Goal: Task Accomplishment & Management: Manage account settings

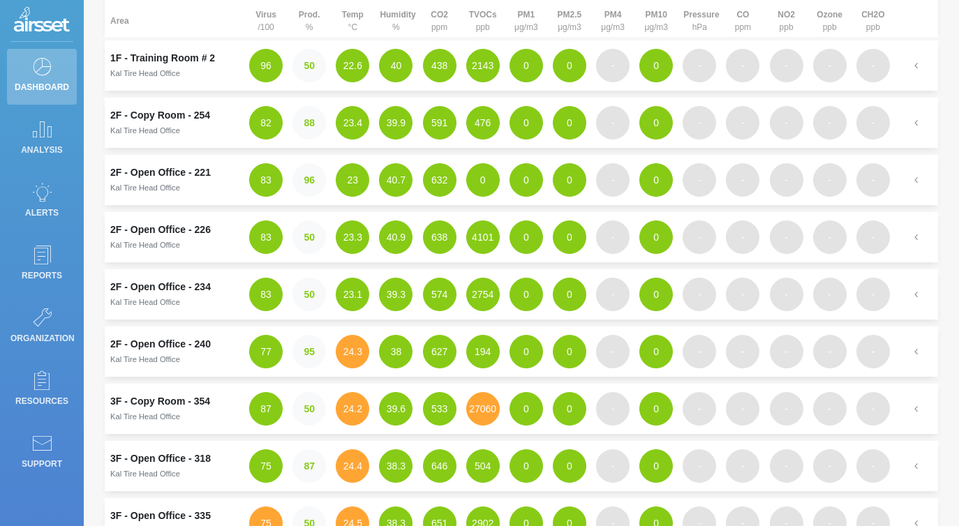
scroll to position [397, 0]
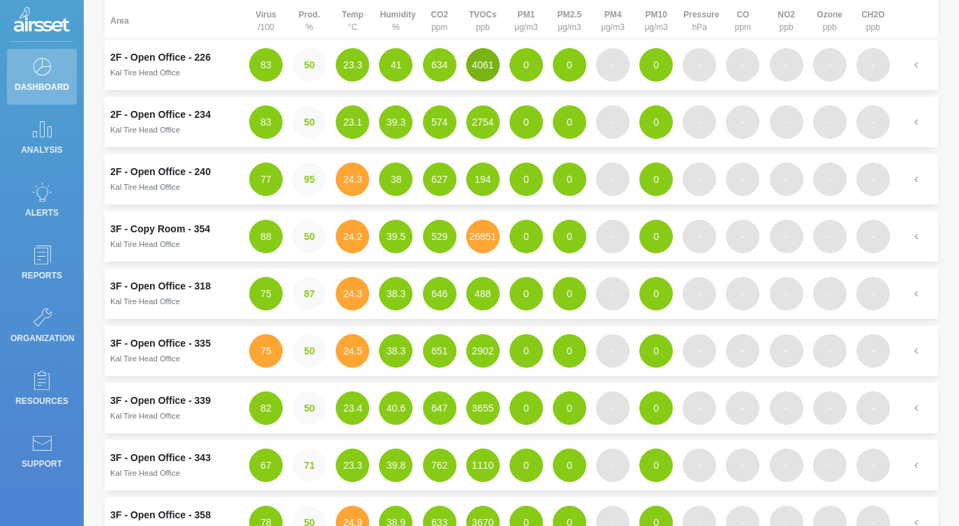
click at [473, 64] on button "4061" at bounding box center [483, 65] width 34 height 34
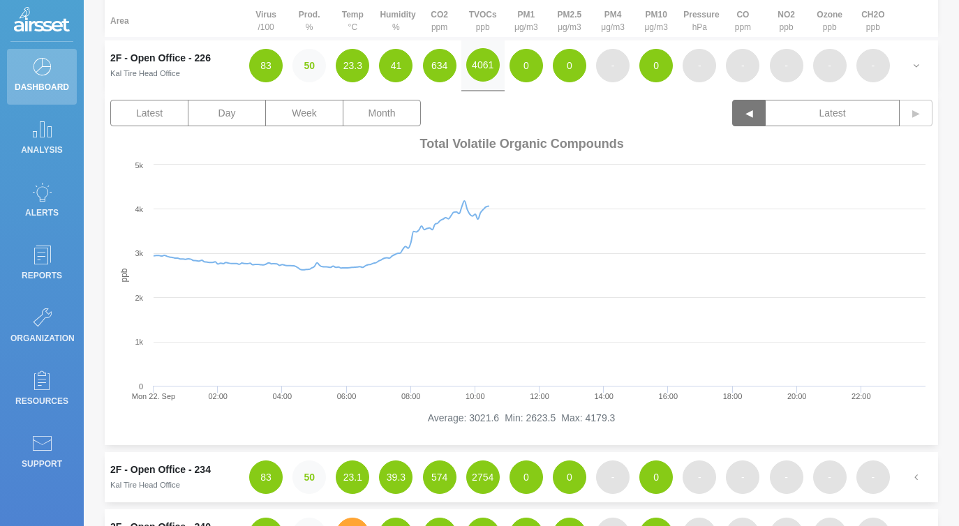
click at [741, 121] on button "◀" at bounding box center [749, 113] width 34 height 27
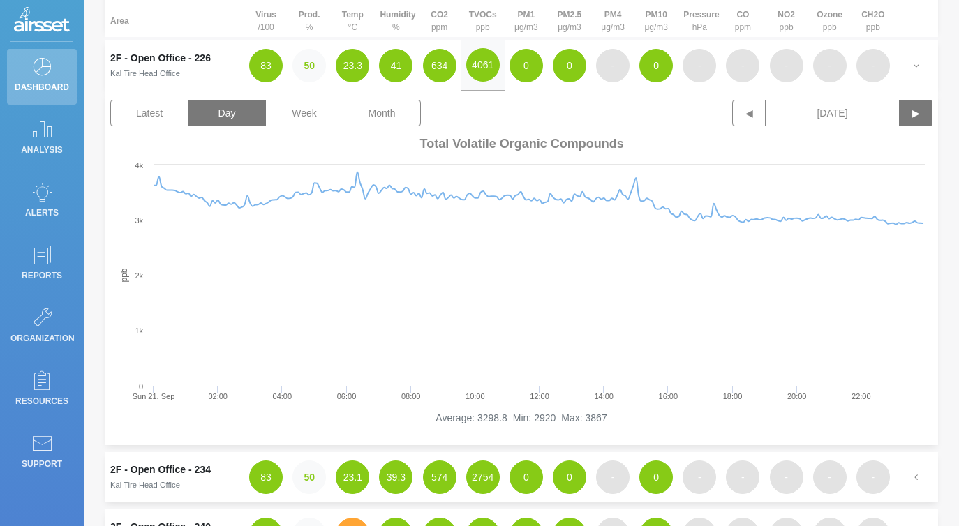
click at [912, 115] on button "▶" at bounding box center [916, 113] width 34 height 27
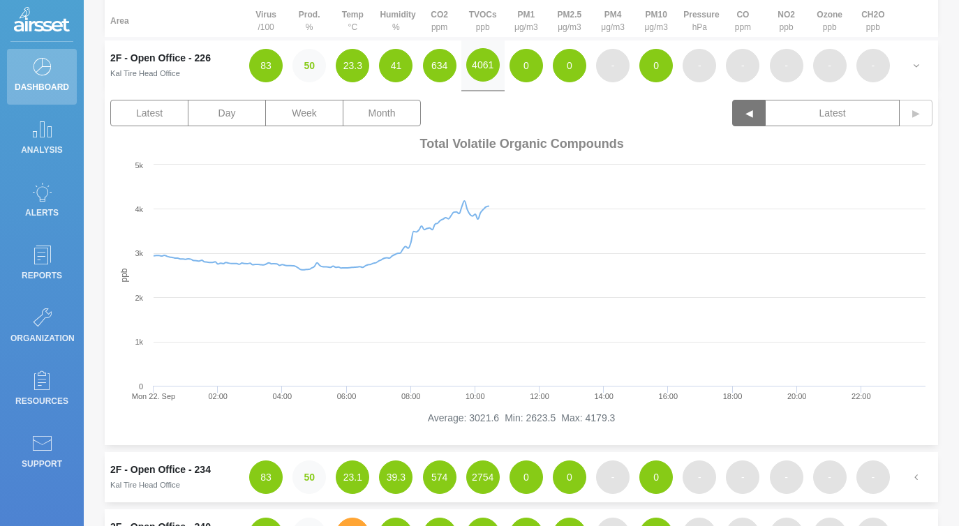
click at [743, 108] on button "◀" at bounding box center [749, 113] width 34 height 27
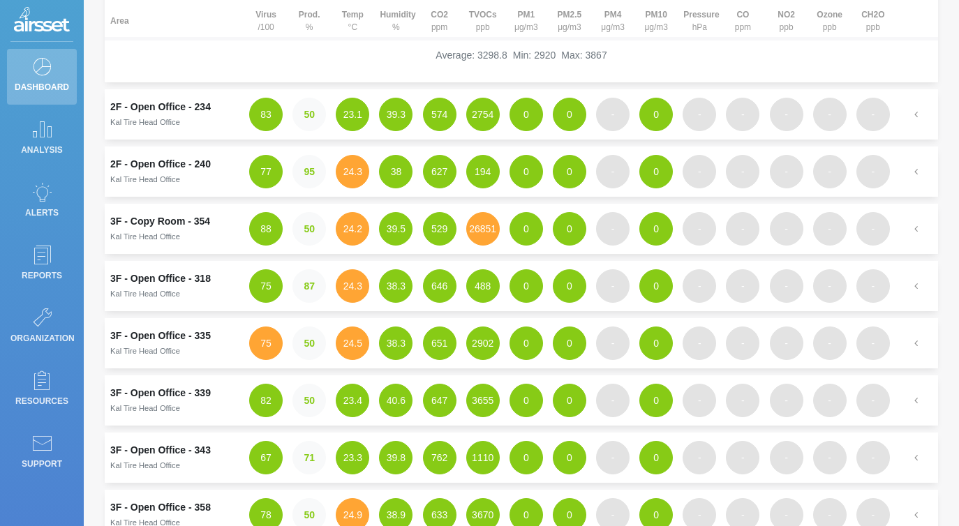
scroll to position [853, 0]
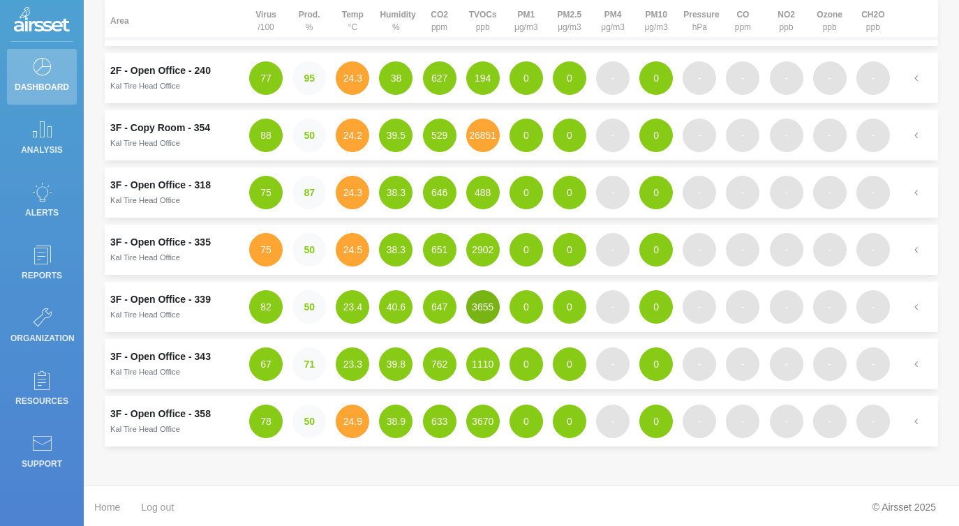
click at [484, 311] on button "3655" at bounding box center [483, 307] width 34 height 34
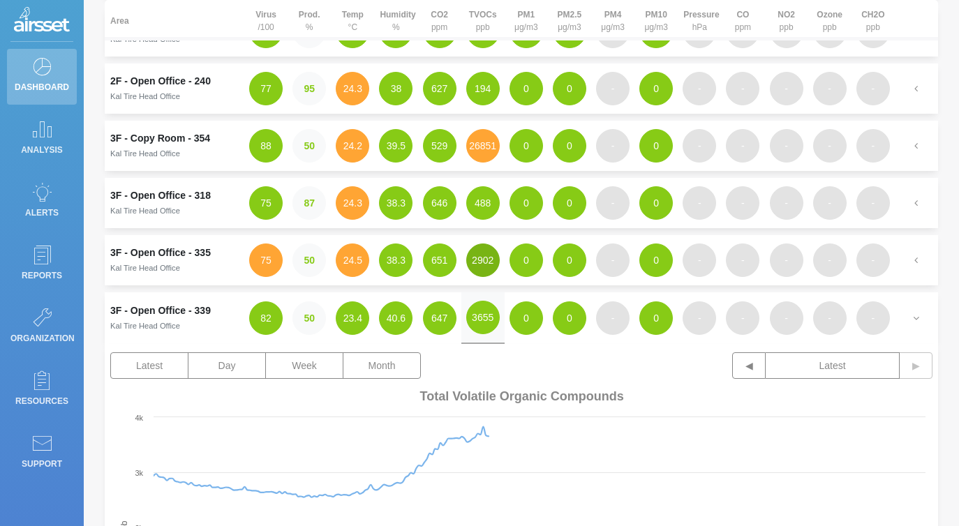
scroll to position [691, 0]
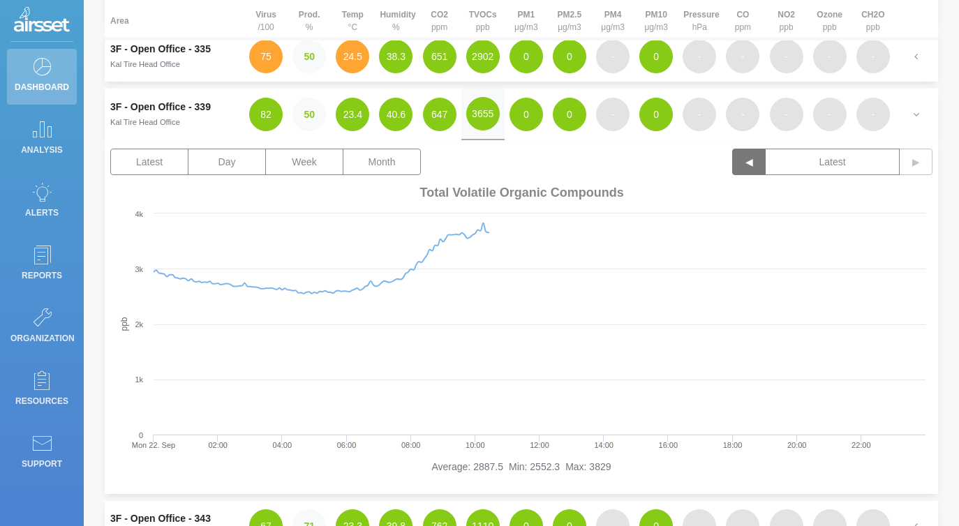
click at [739, 165] on button "◀" at bounding box center [749, 162] width 34 height 27
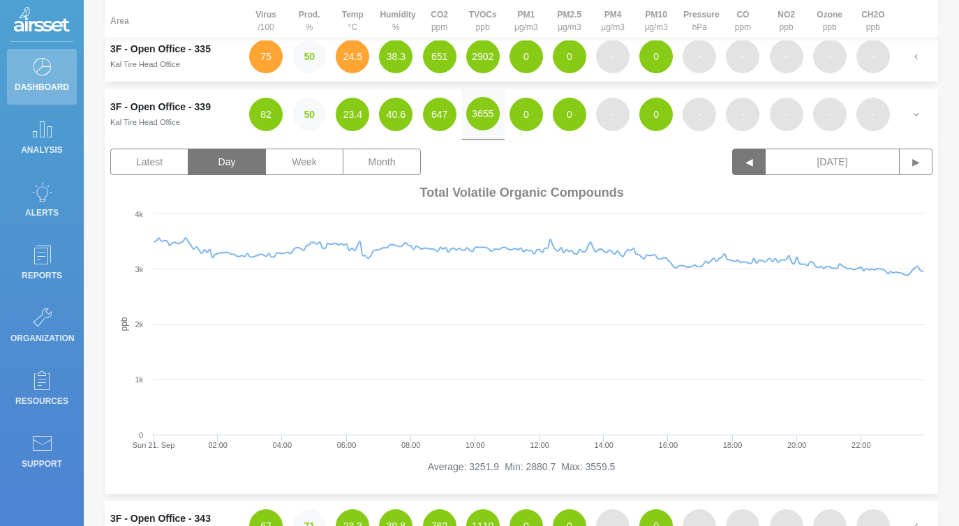
click at [739, 165] on button "◀" at bounding box center [749, 162] width 34 height 27
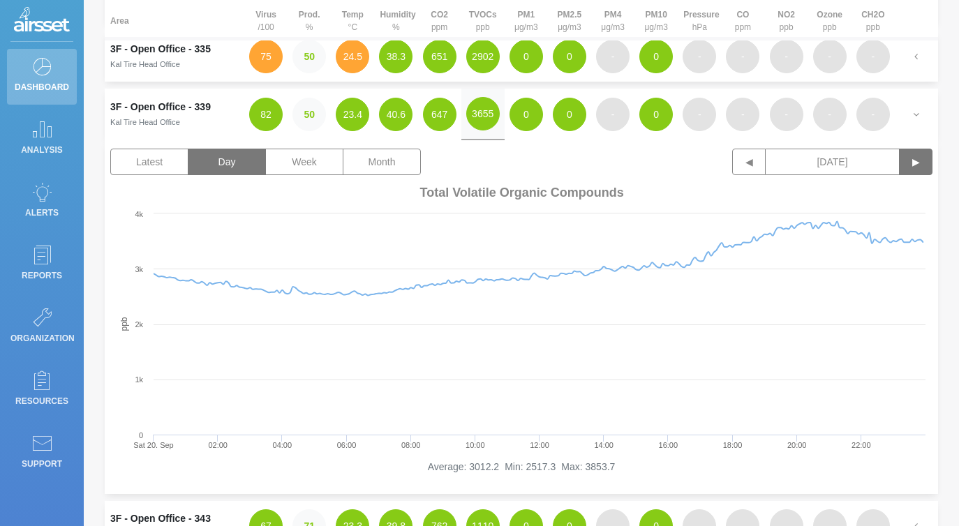
click at [919, 165] on button "▶" at bounding box center [916, 162] width 34 height 27
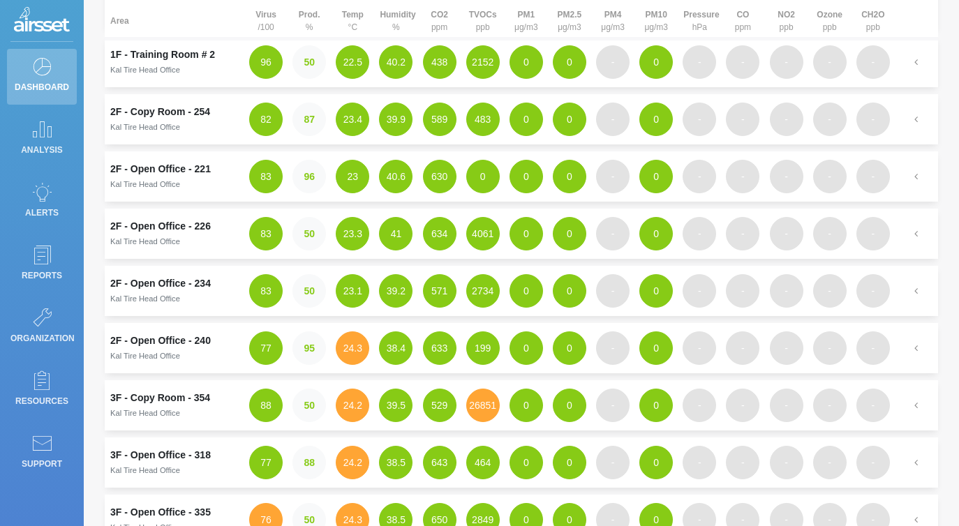
scroll to position [0, 0]
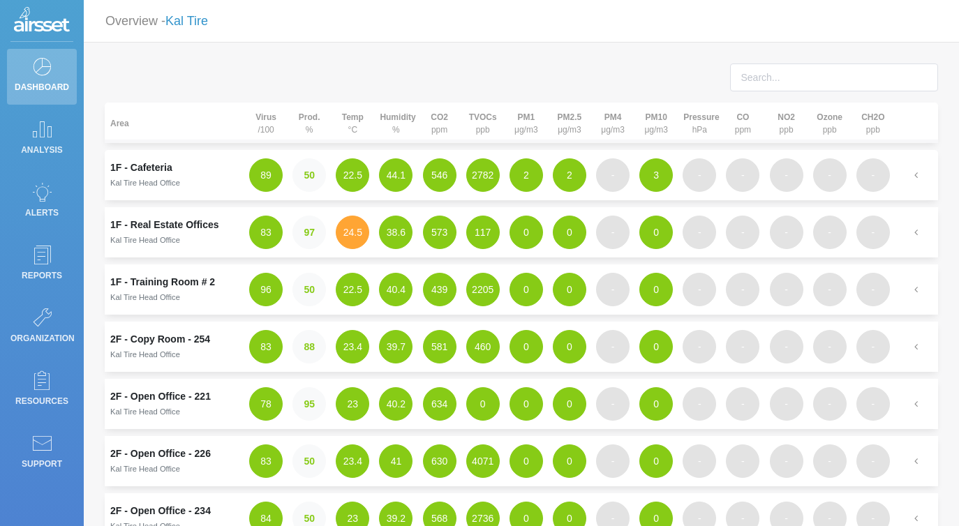
click at [193, 22] on link "Kal Tire" at bounding box center [186, 21] width 43 height 14
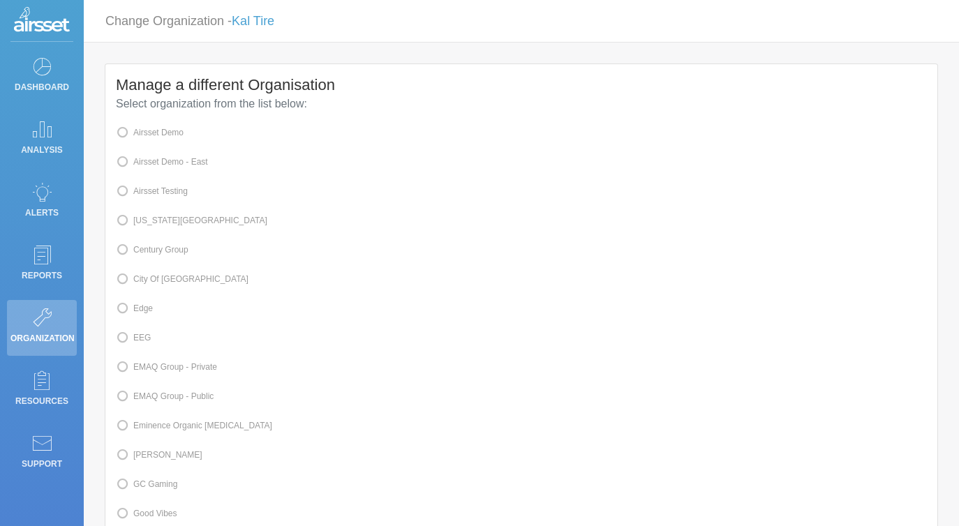
click at [182, 190] on label "Airsset Testing" at bounding box center [152, 191] width 72 height 18
click at [142, 190] on input "Airsset Testing" at bounding box center [137, 190] width 9 height 9
radio input "true"
radio input "false"
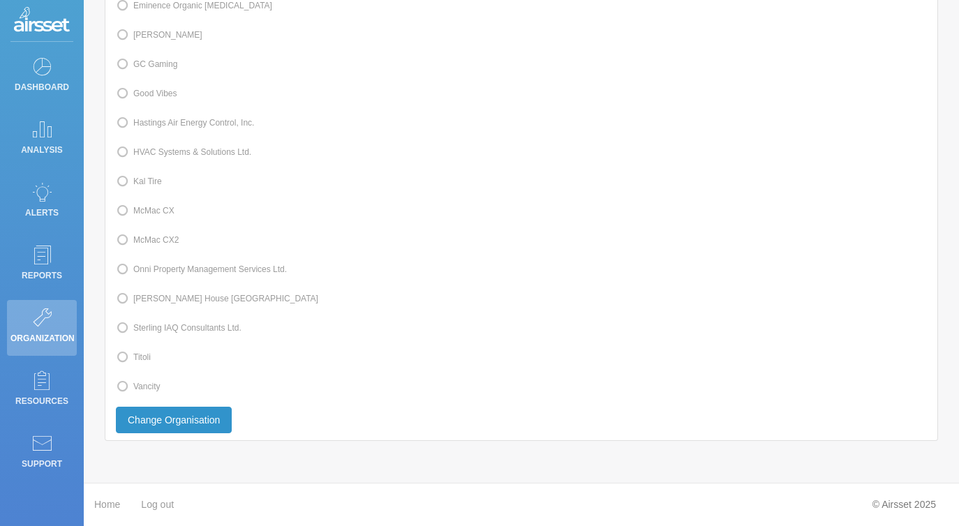
click at [170, 418] on button "Change Organisation" at bounding box center [174, 420] width 116 height 27
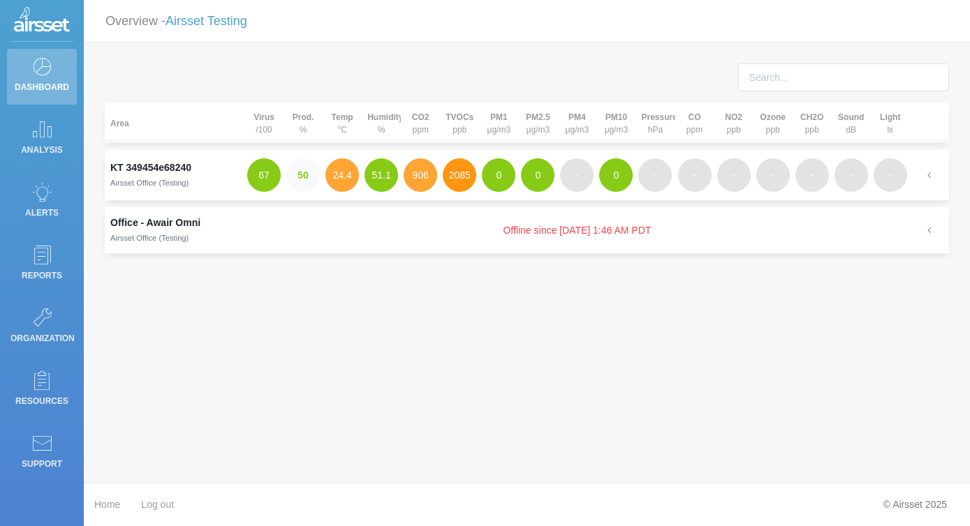
click at [454, 177] on button "2085" at bounding box center [460, 175] width 34 height 34
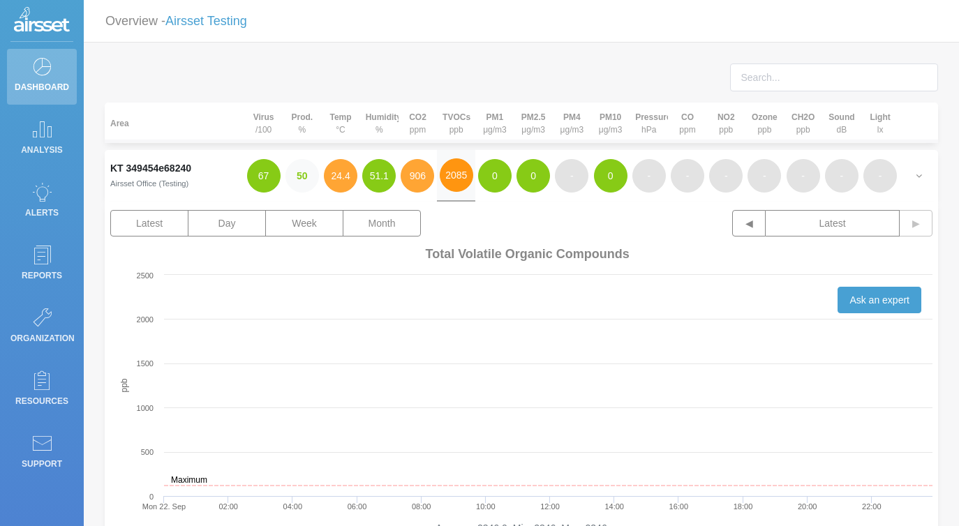
click at [454, 177] on button "2085" at bounding box center [457, 175] width 34 height 34
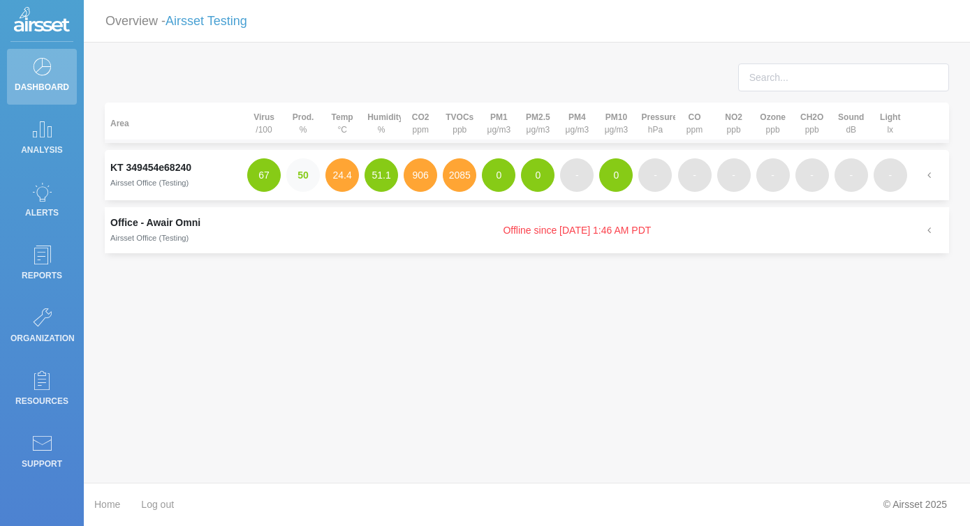
click at [477, 326] on div "Area Virus /100 Prod. % Temp °C Humidity % CO2 ppm TVOCs ppb PM1 μg/m3 PM2.5 μg…" at bounding box center [527, 263] width 886 height 440
click at [460, 173] on button "1771" at bounding box center [460, 175] width 34 height 34
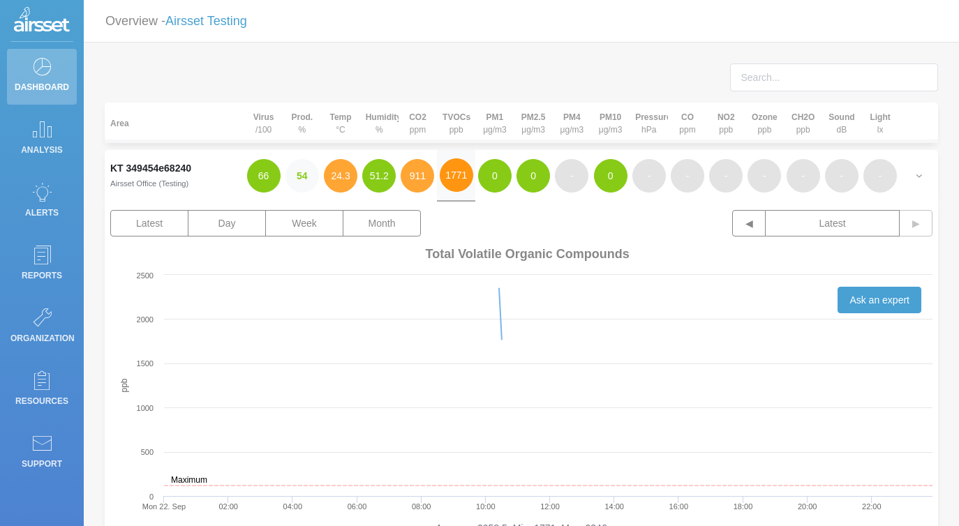
click at [460, 173] on button "1771" at bounding box center [457, 175] width 34 height 34
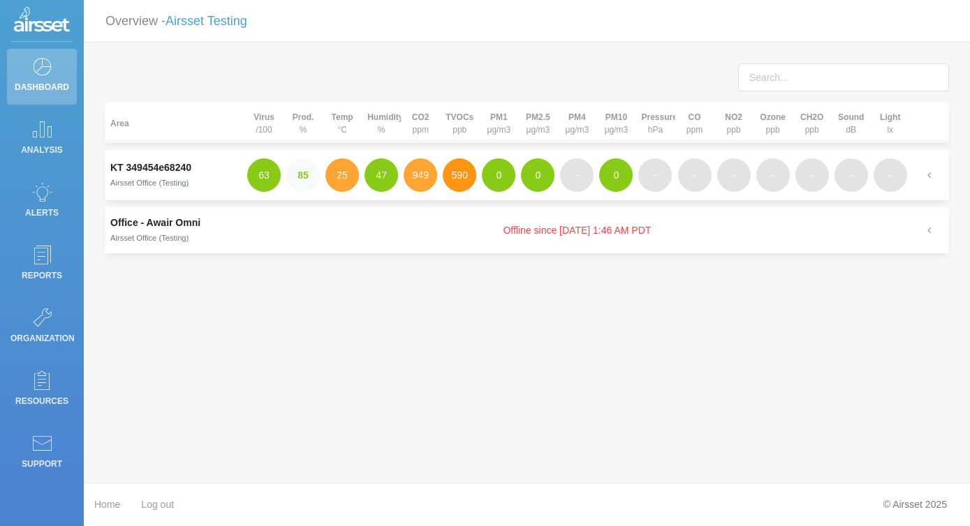
click at [459, 188] on button "590" at bounding box center [460, 175] width 34 height 34
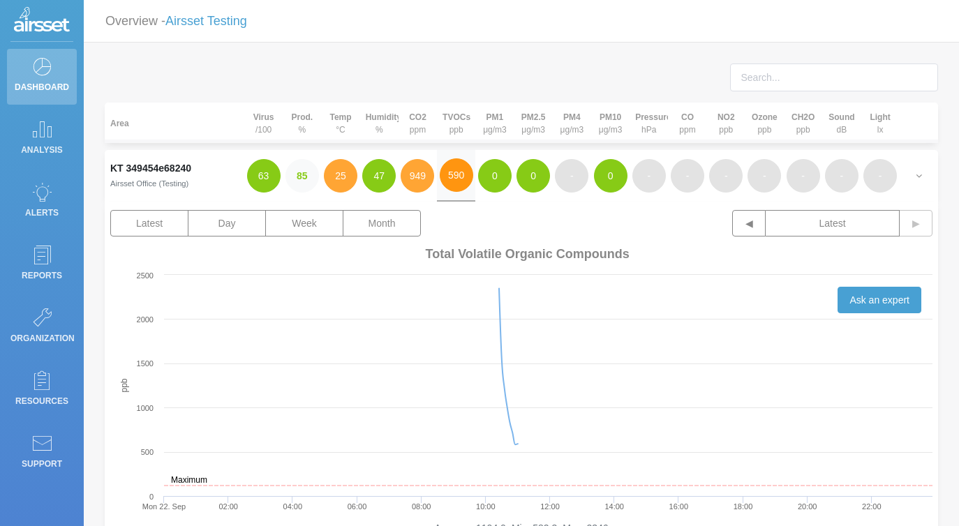
click at [459, 188] on button "590" at bounding box center [457, 175] width 34 height 34
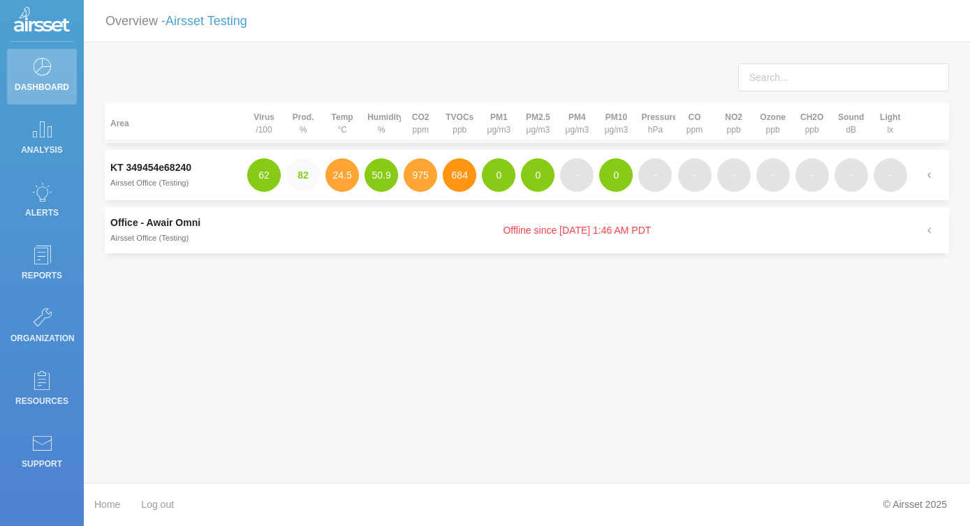
click at [459, 181] on button "684" at bounding box center [460, 175] width 34 height 34
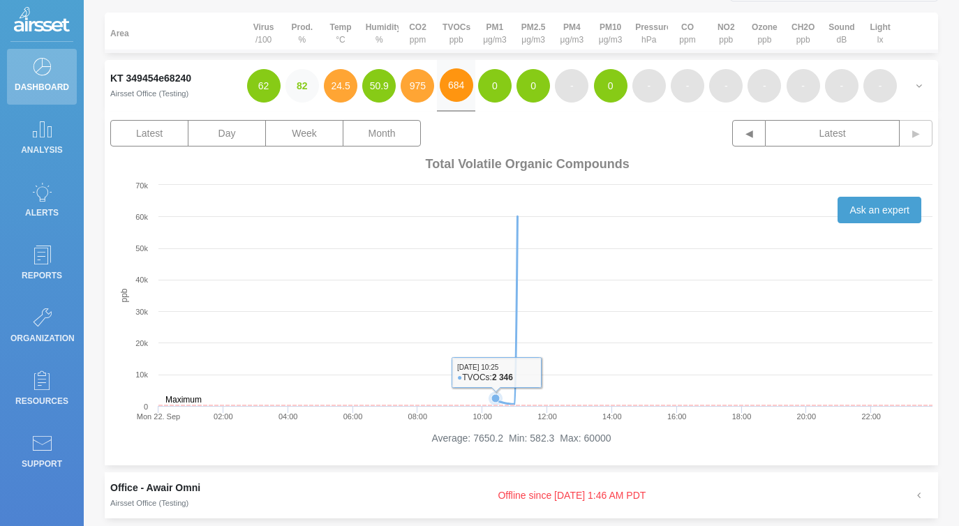
scroll to position [94, 0]
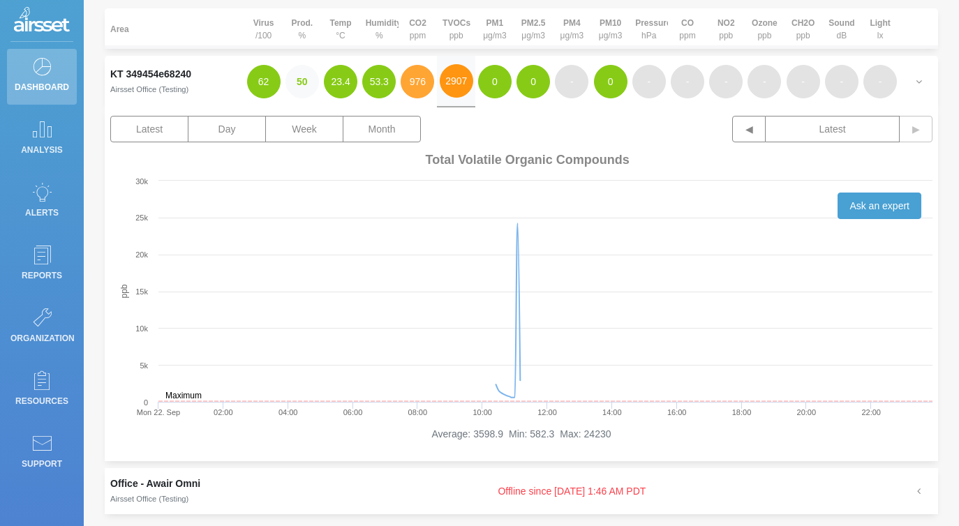
click at [453, 84] on button "2907" at bounding box center [457, 81] width 34 height 34
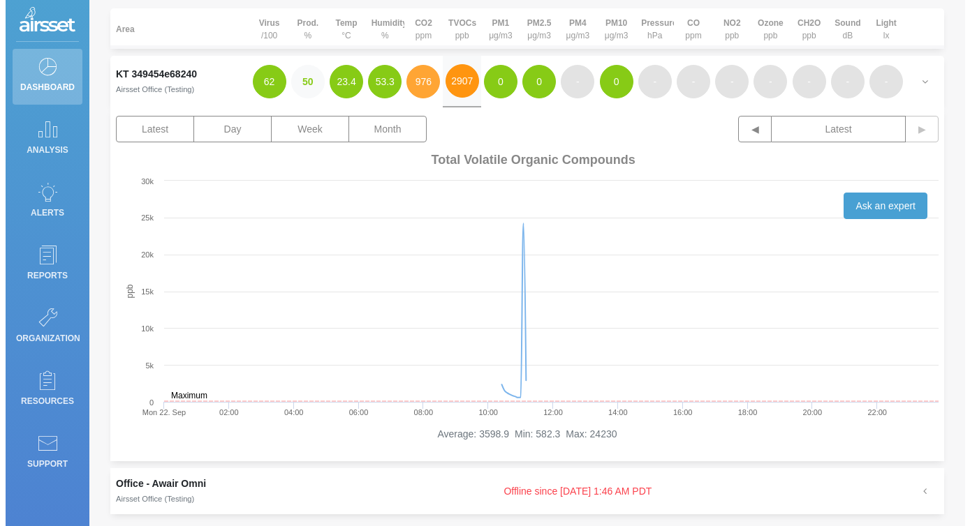
scroll to position [0, 0]
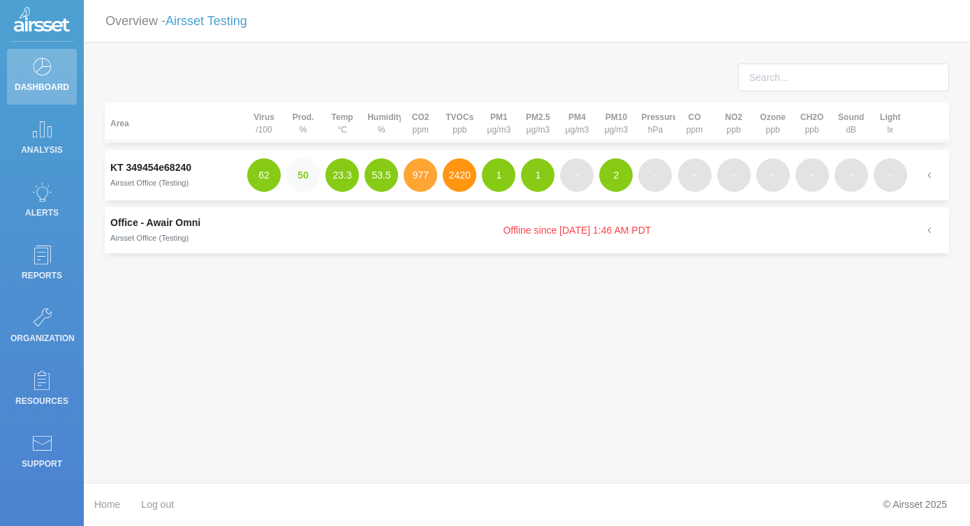
click at [454, 178] on button "2420" at bounding box center [460, 175] width 34 height 34
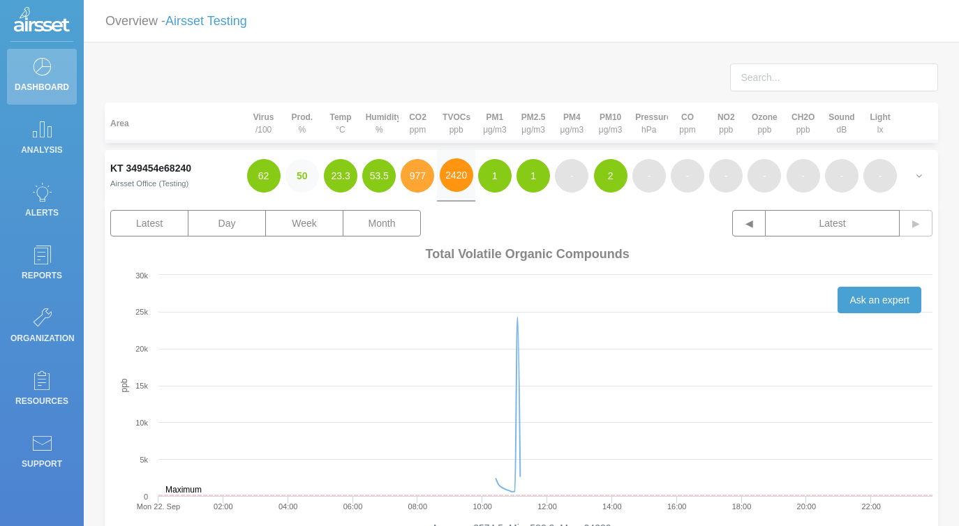
click at [454, 178] on button "2420" at bounding box center [457, 175] width 34 height 34
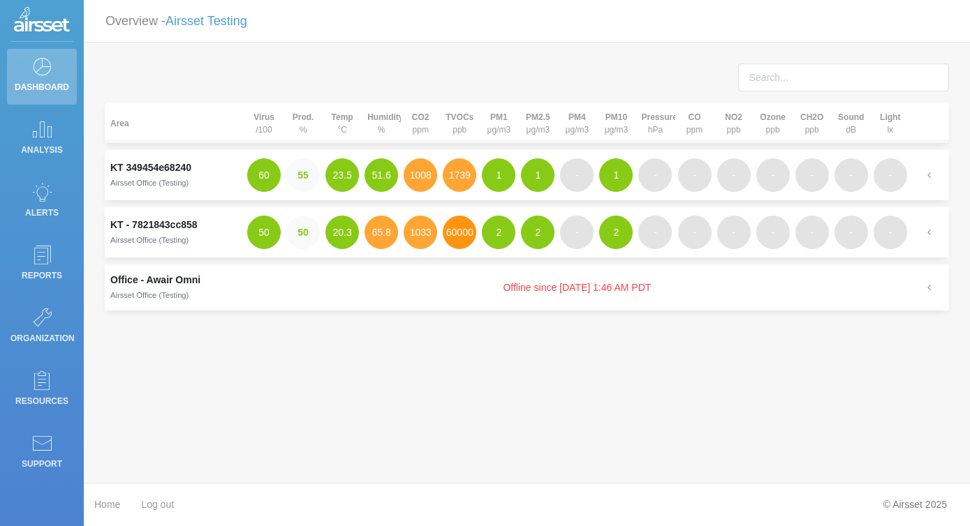
click at [468, 233] on button "60000" at bounding box center [460, 233] width 34 height 34
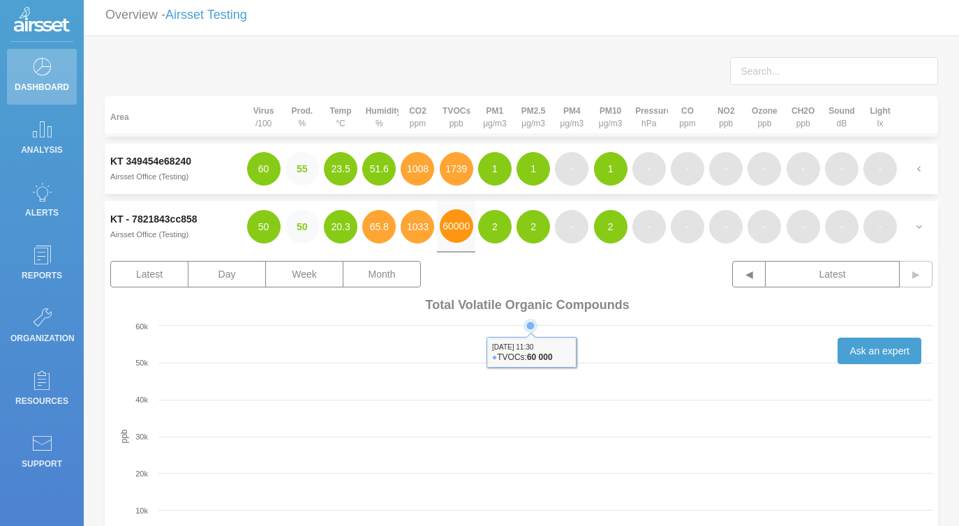
scroll to position [9, 0]
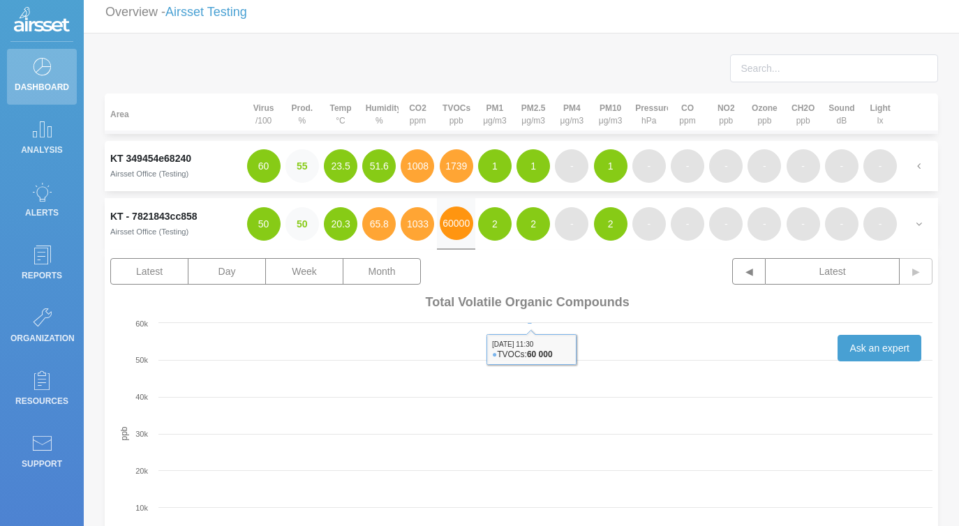
drag, startPoint x: 466, startPoint y: 223, endPoint x: 476, endPoint y: 217, distance: 11.9
click at [465, 223] on button "60000" at bounding box center [457, 224] width 34 height 34
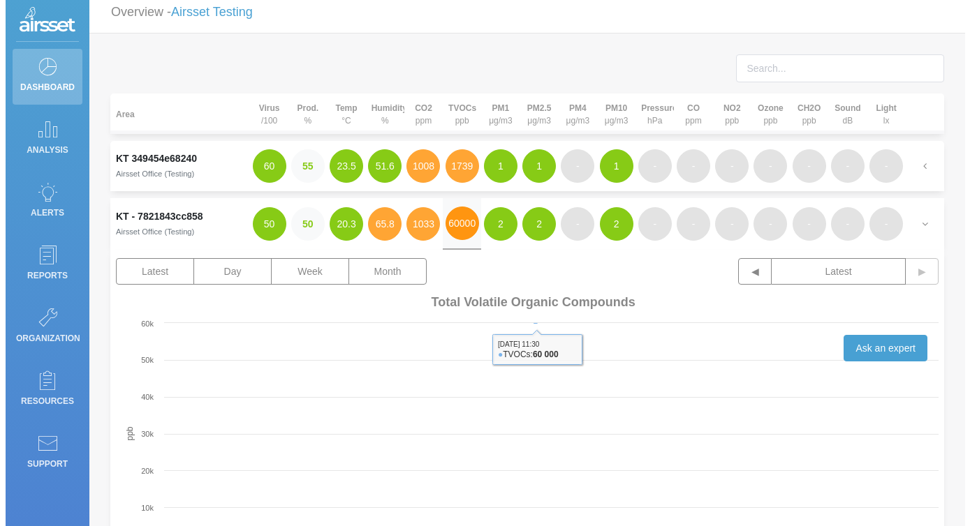
scroll to position [0, 0]
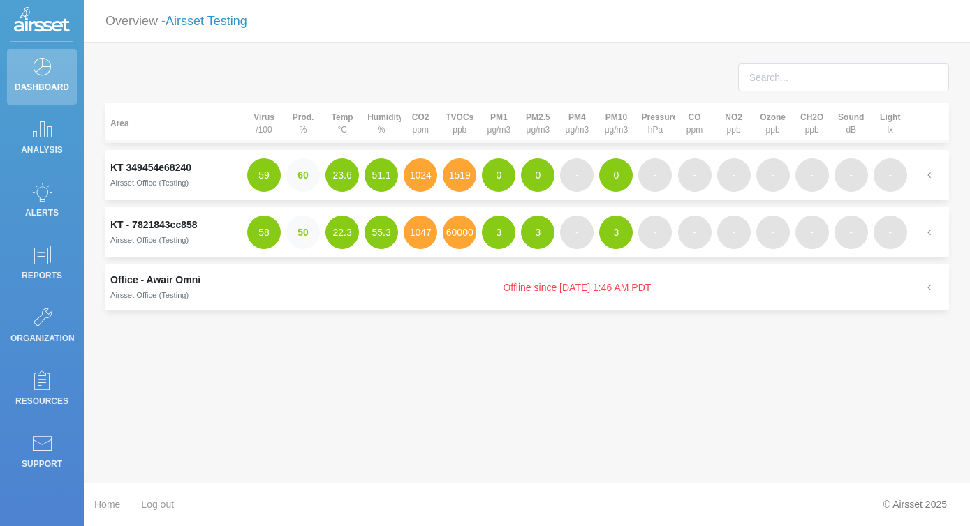
click at [235, 25] on link "Airsset Testing" at bounding box center [206, 21] width 82 height 14
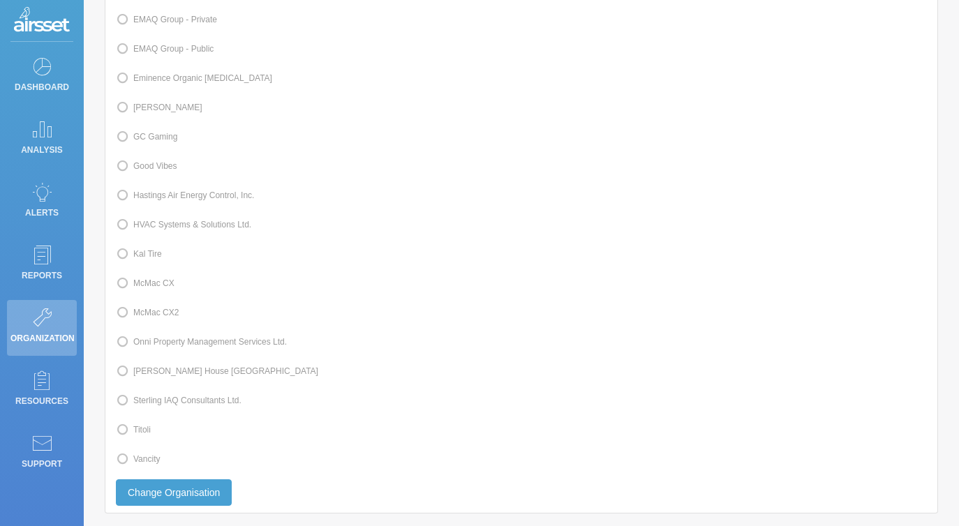
scroll to position [349, 0]
click at [155, 258] on label "Kal Tire" at bounding box center [139, 253] width 46 height 18
click at [142, 256] on input "Kal Tire" at bounding box center [137, 251] width 9 height 9
radio input "true"
radio input "false"
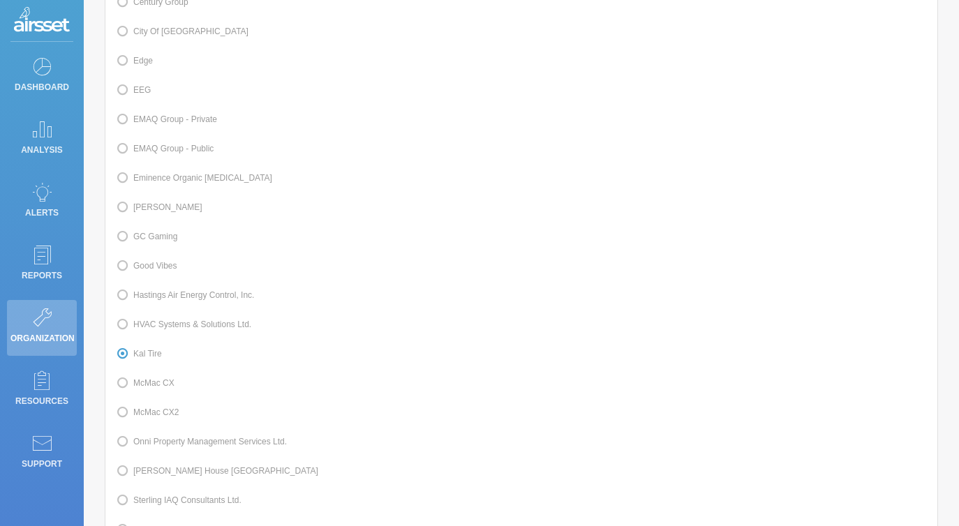
scroll to position [437, 0]
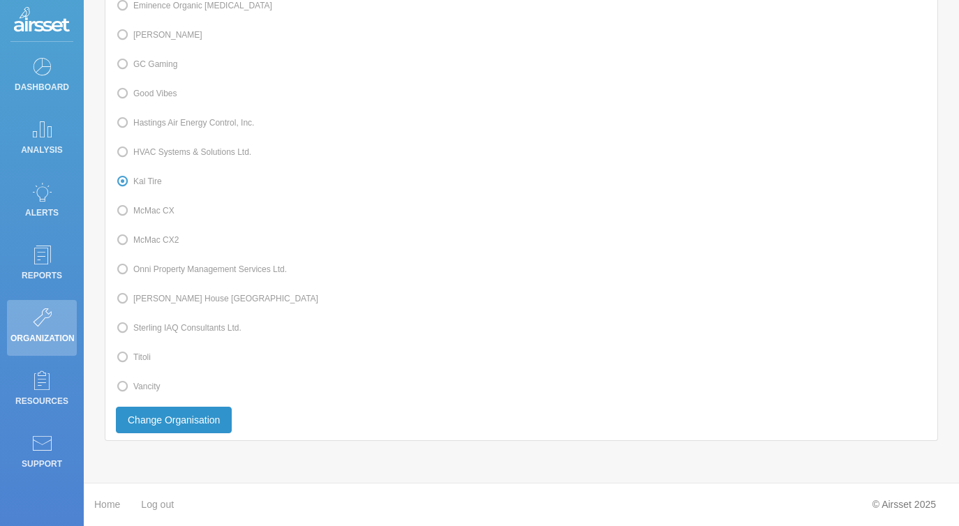
click at [190, 429] on button "Change Organisation" at bounding box center [174, 420] width 116 height 27
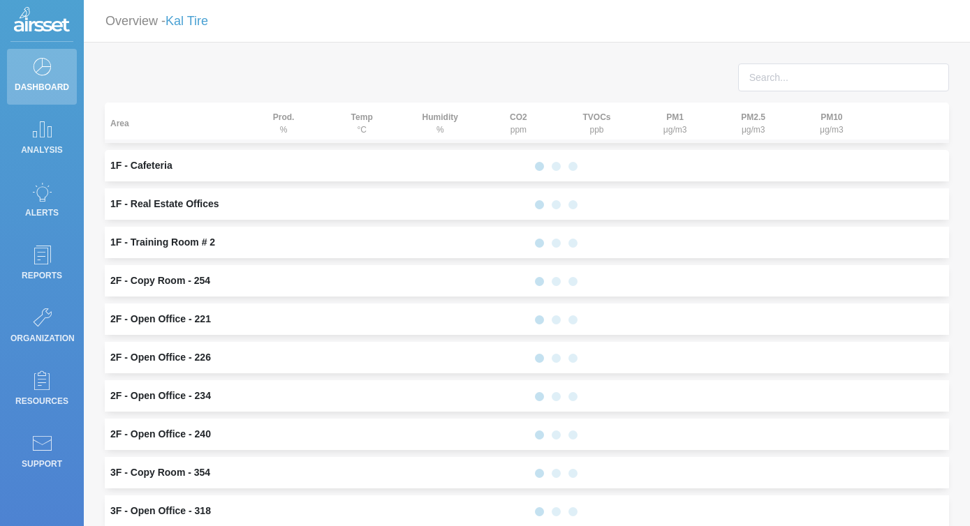
click at [200, 424] on div "Area Prod. % Temp °C Humidity % CO2 ppm TVOCs ppb PM1 μg/m3 PM2.5 μg/m3 PM10 μg…" at bounding box center [527, 381] width 886 height 677
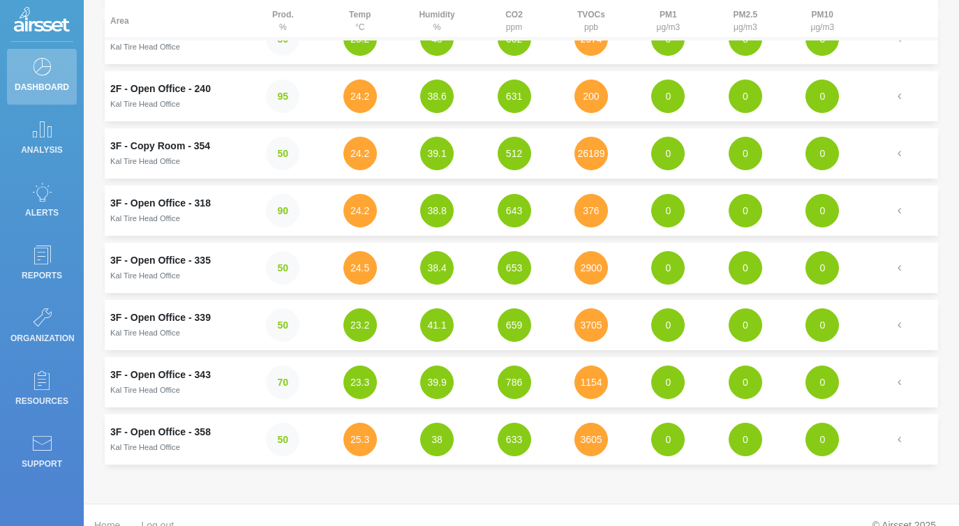
scroll to position [501, 0]
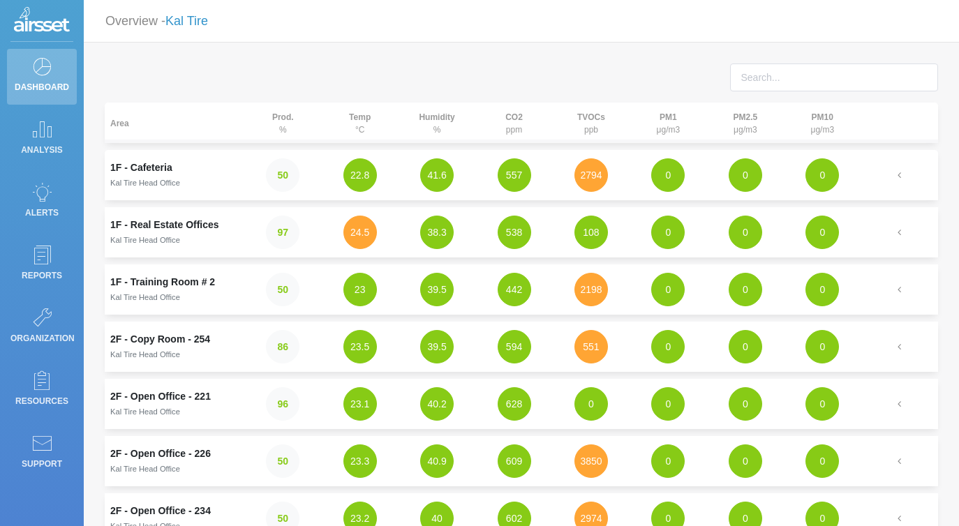
click at [195, 24] on link "Kal Tire" at bounding box center [186, 21] width 43 height 14
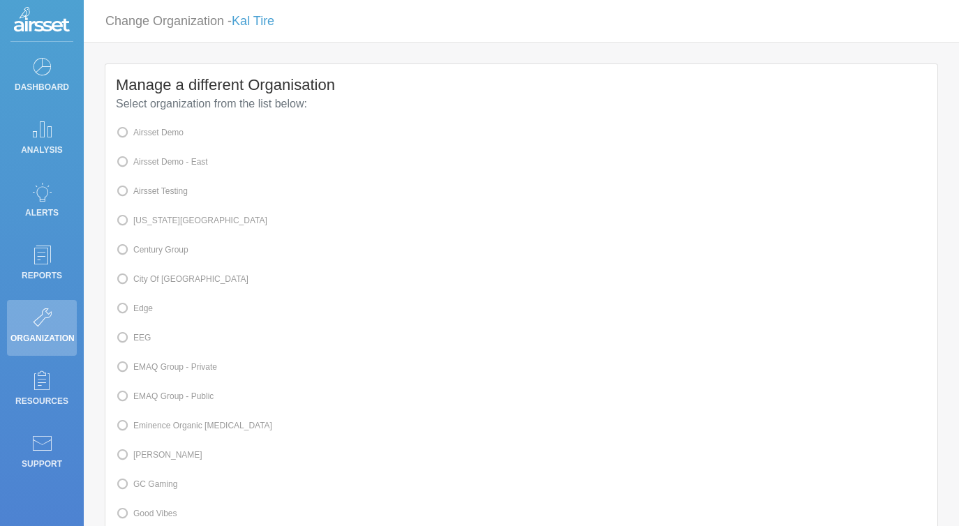
click at [161, 193] on label "Airsset Testing" at bounding box center [152, 191] width 72 height 18
click at [142, 193] on input "Airsset Testing" at bounding box center [137, 190] width 9 height 9
radio input "true"
radio input "false"
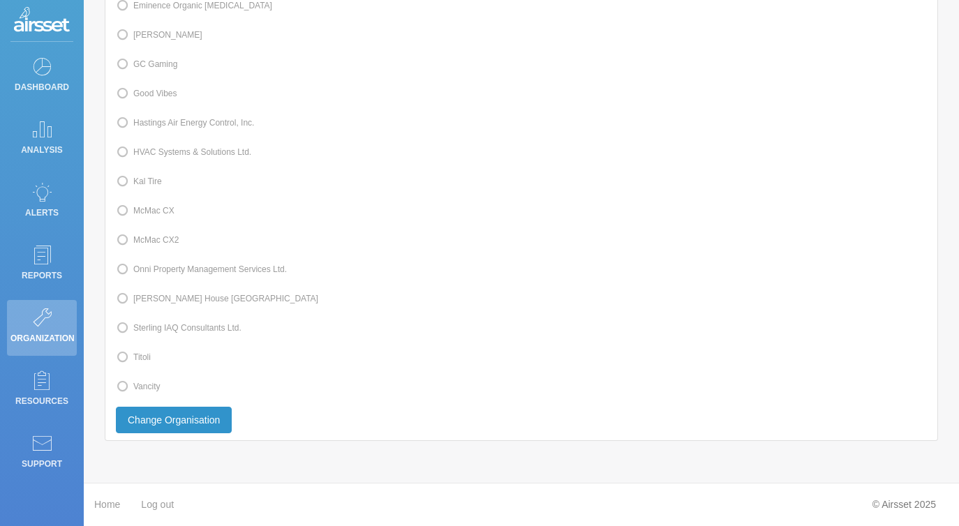
click at [209, 413] on button "Change Organisation" at bounding box center [174, 420] width 116 height 27
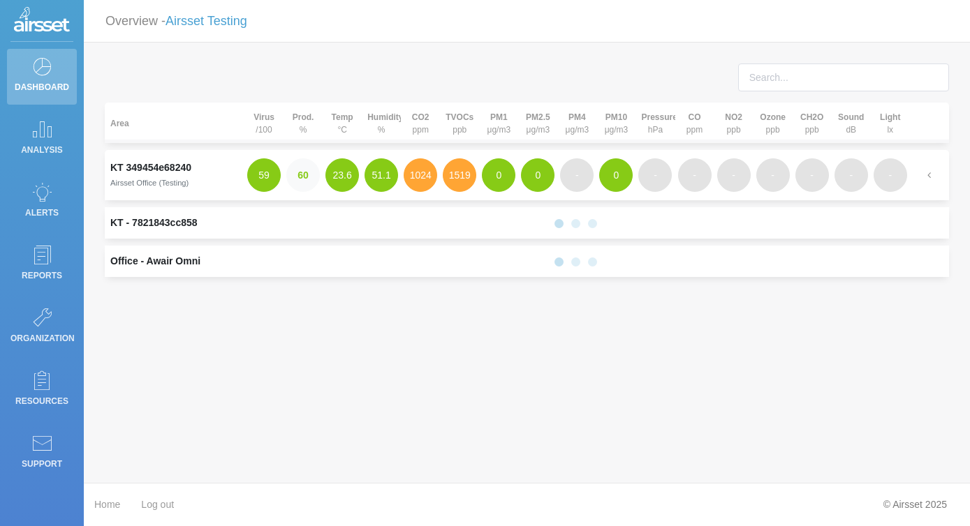
click at [704, 427] on div "Area Virus /100 Prod. % Temp °C Humidity % CO2 ppm TVOCs ppb PM1 μg/m3 PM2.5 μg…" at bounding box center [527, 263] width 886 height 440
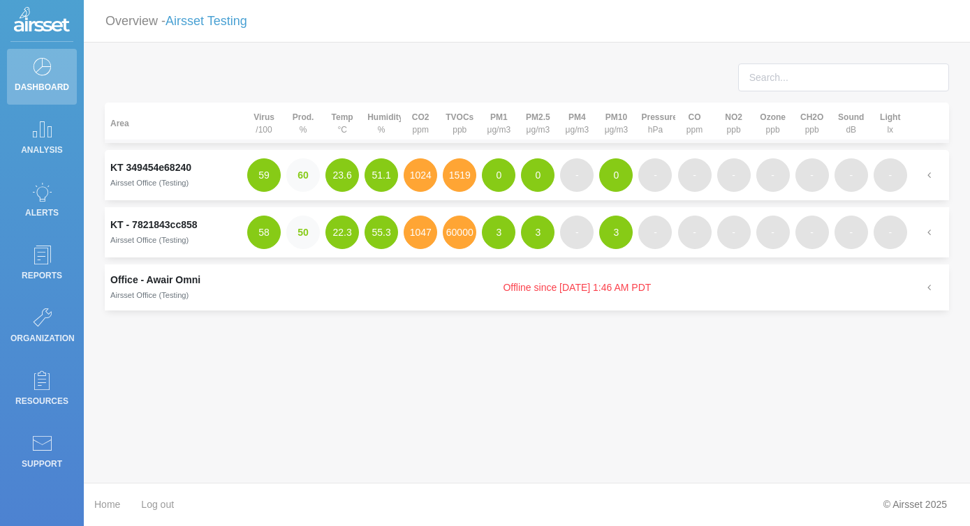
drag, startPoint x: 688, startPoint y: 424, endPoint x: 676, endPoint y: 420, distance: 11.7
click at [676, 420] on div "Area Virus /100 Prod. % Temp °C Humidity % CO2 ppm TVOCs ppb PM1 μg/m3 PM2.5 μg…" at bounding box center [527, 263] width 886 height 440
click at [455, 227] on button "60000" at bounding box center [460, 233] width 34 height 34
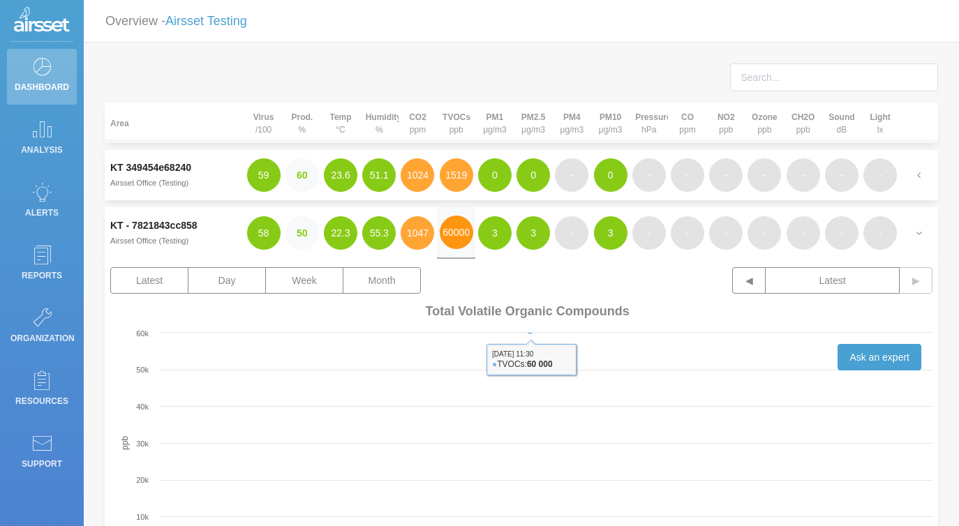
click at [740, 380] on rect at bounding box center [526, 438] width 833 height 279
click at [665, 262] on td "Latest Day Week Month ◀ Latest ▶ Created with Highcharts 9.3.3 ppb Maximum Mon …" at bounding box center [521, 436] width 833 height 354
click at [556, 52] on div "Area Virus /100 Prod. % Temp °C Humidity % CO2 ppm TVOCs ppb PM1 μg/m3 PM2.5 μg…" at bounding box center [521, 374] width 875 height 662
click at [461, 244] on button "60000" at bounding box center [457, 233] width 34 height 34
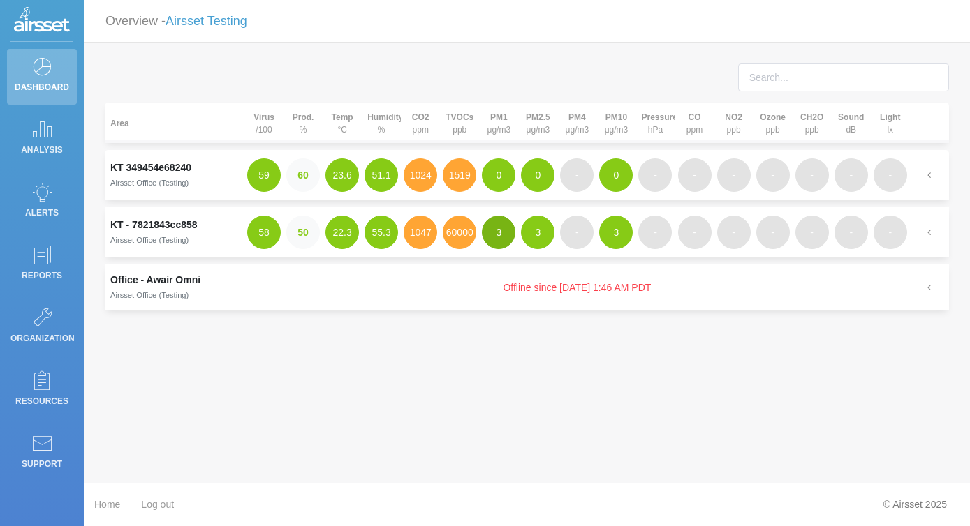
click at [489, 239] on button "3" at bounding box center [499, 233] width 34 height 34
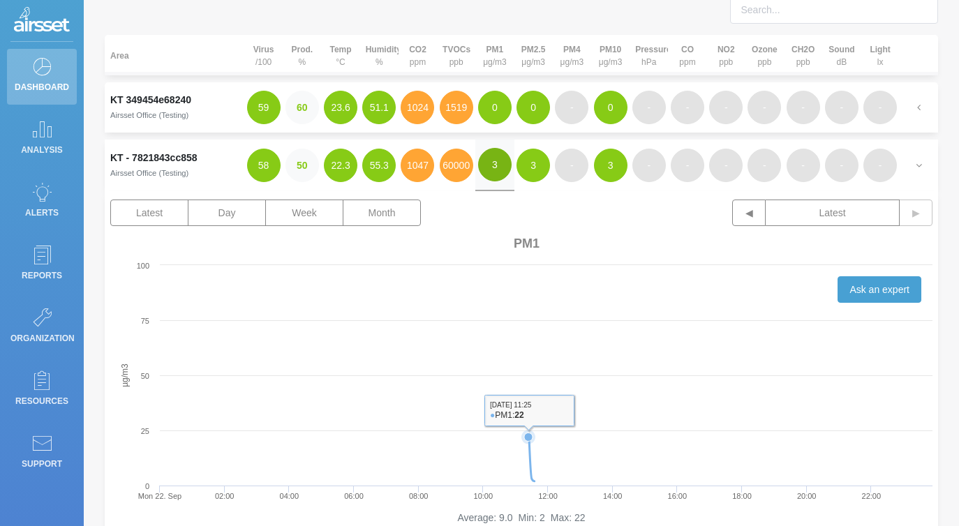
scroll to position [32, 0]
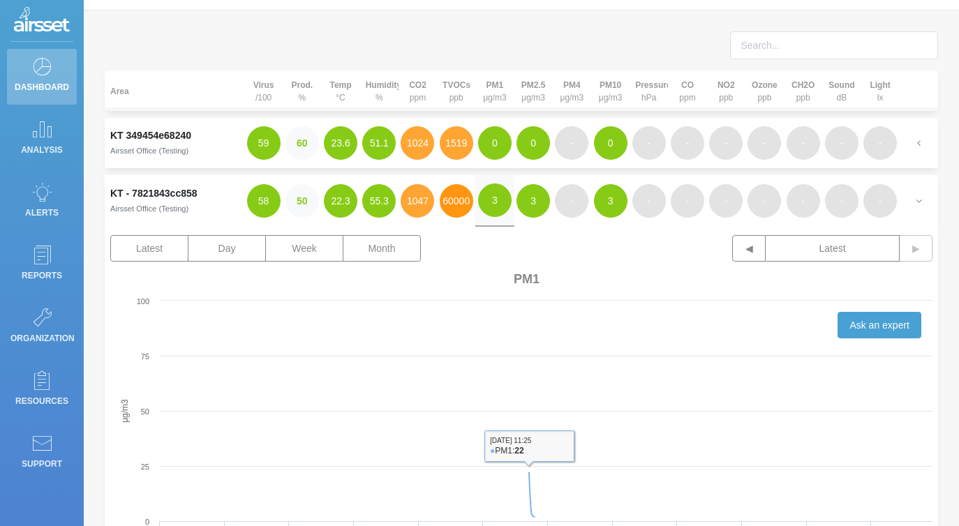
click at [444, 199] on button "60000" at bounding box center [457, 201] width 34 height 34
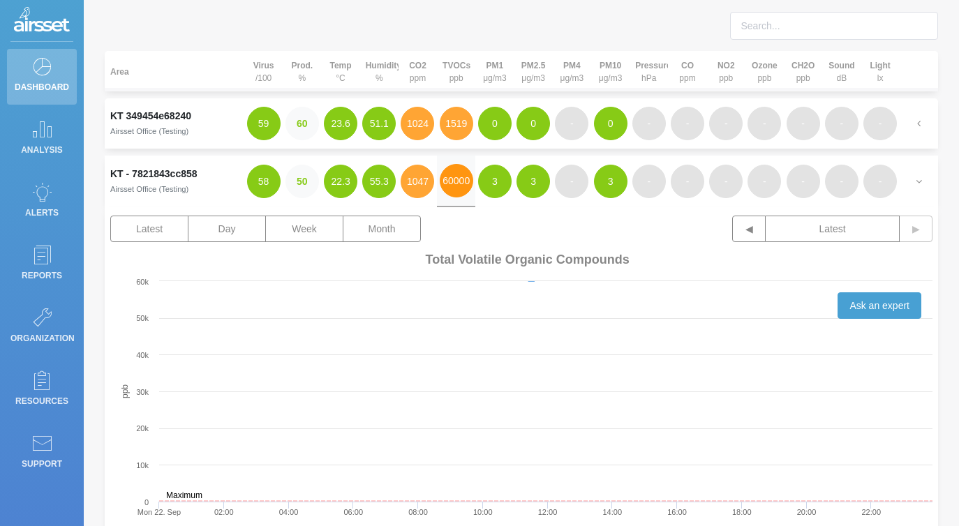
scroll to position [74, 0]
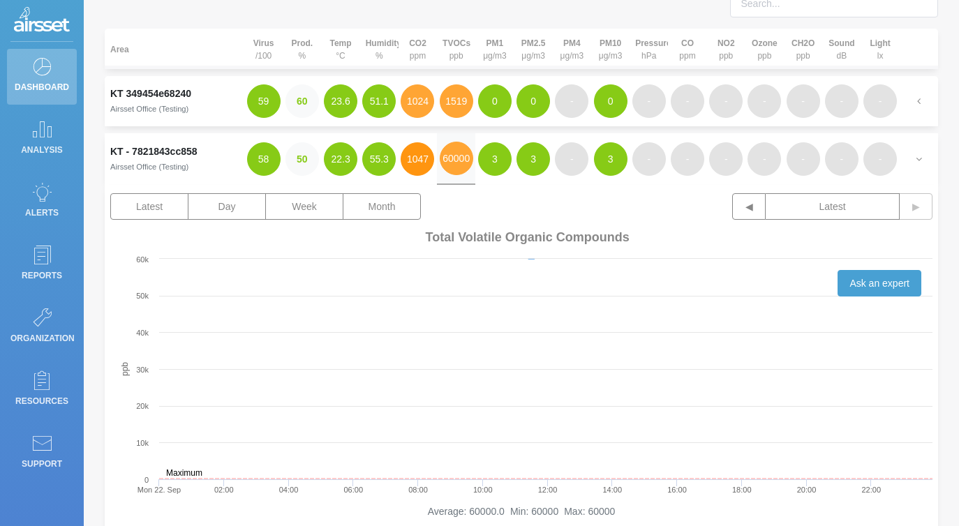
click at [415, 151] on button "1047" at bounding box center [418, 159] width 34 height 34
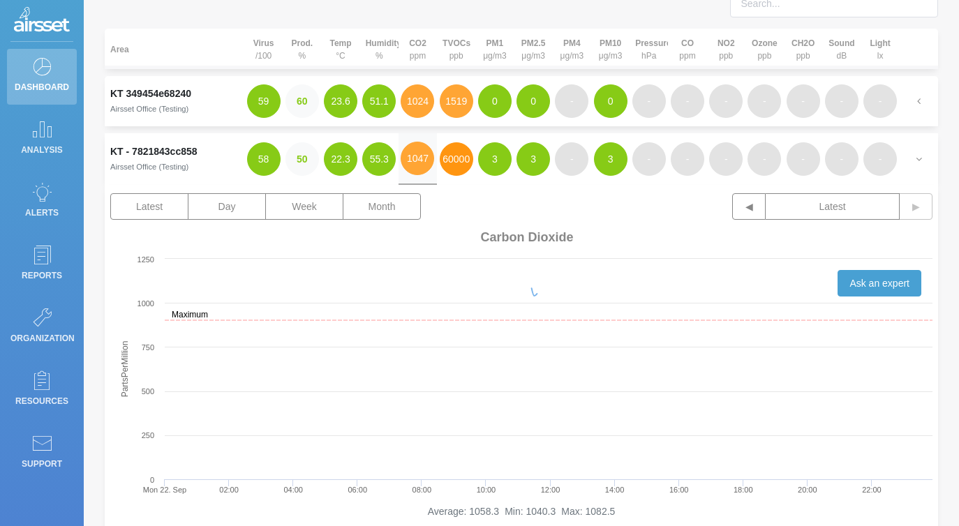
click at [461, 164] on button "60000" at bounding box center [457, 159] width 34 height 34
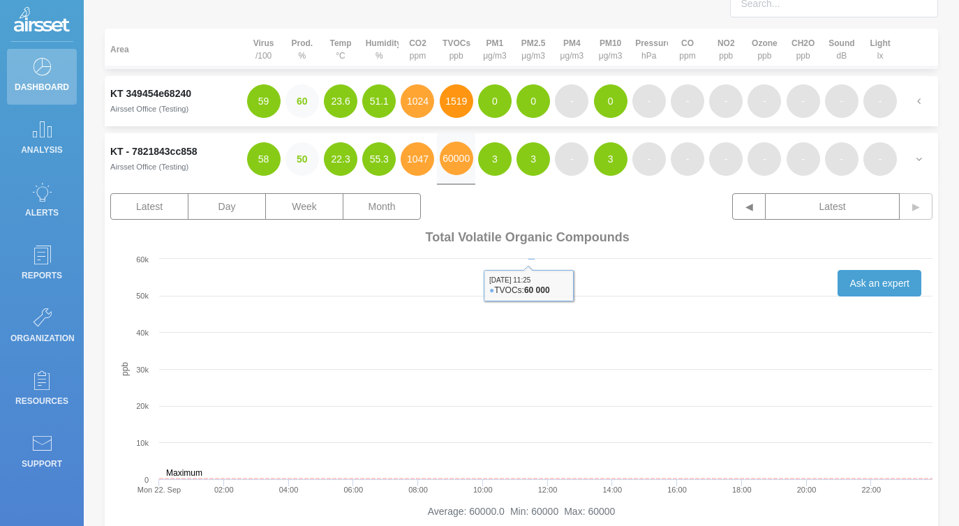
click at [462, 92] on button "1519" at bounding box center [457, 101] width 34 height 34
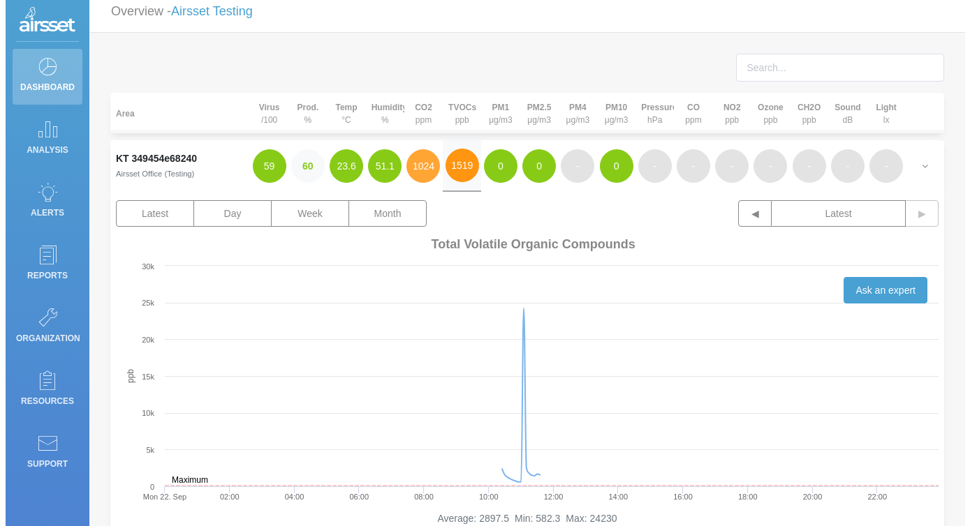
scroll to position [0, 0]
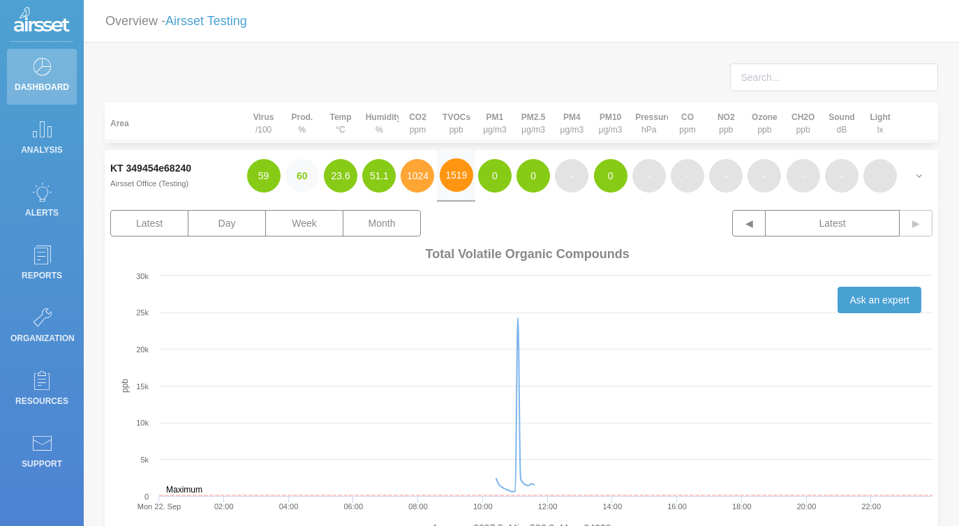
click at [460, 176] on button "1519" at bounding box center [457, 175] width 34 height 34
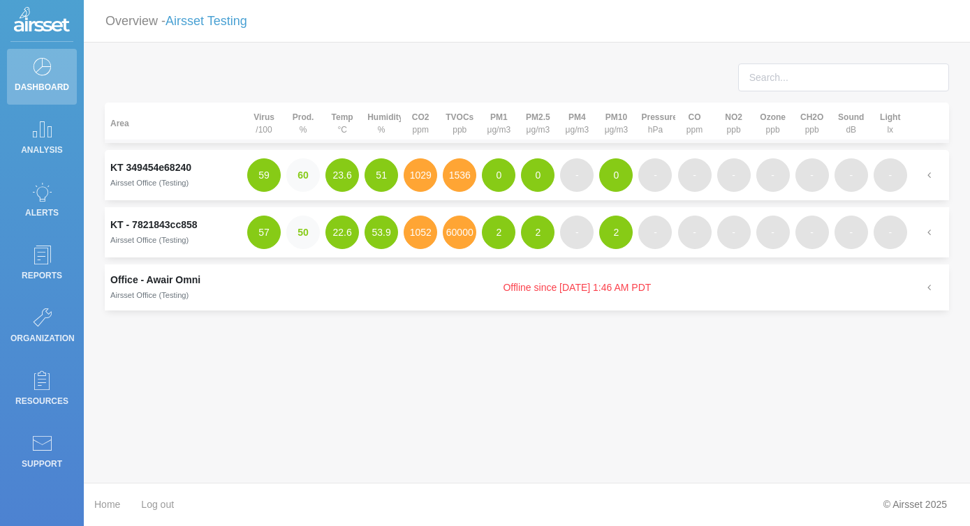
click at [474, 241] on td "60000" at bounding box center [459, 232] width 39 height 50
click at [470, 241] on button "60000" at bounding box center [460, 233] width 34 height 34
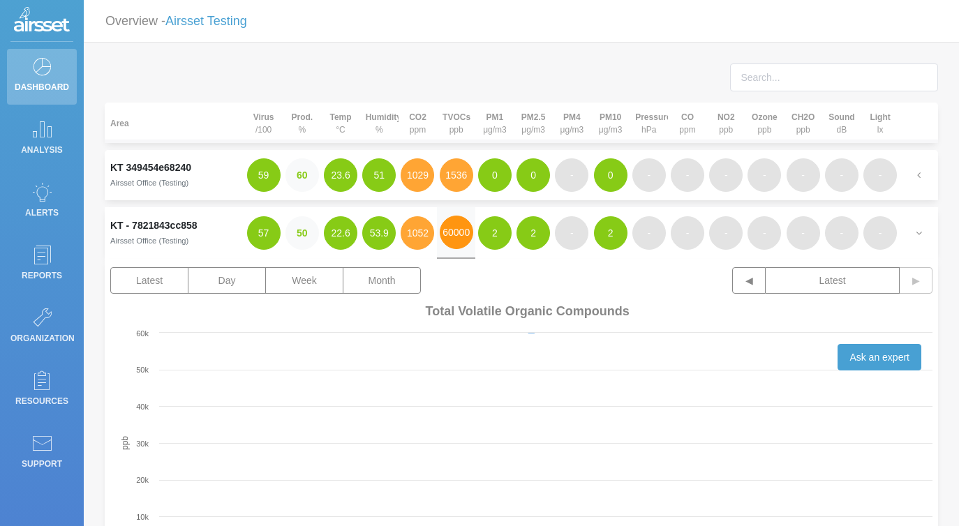
click at [461, 239] on button "60000" at bounding box center [457, 233] width 34 height 34
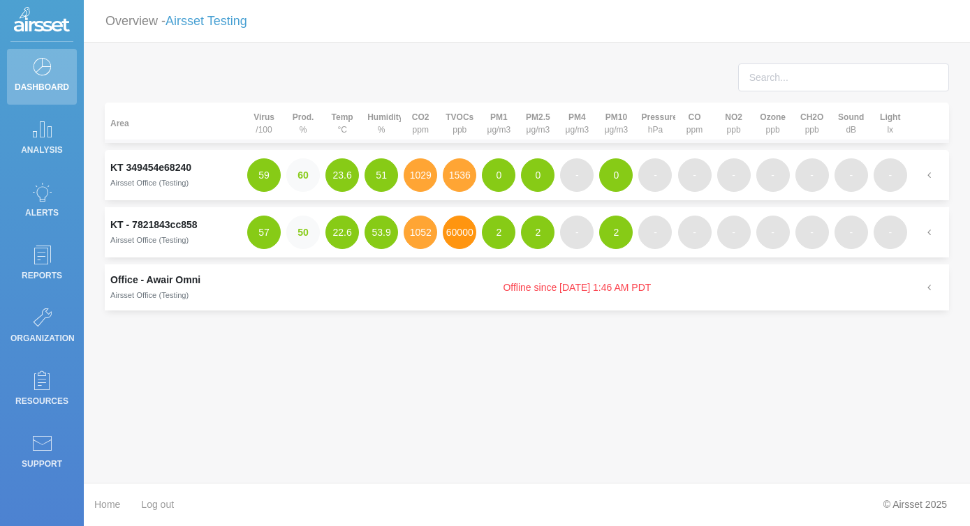
click at [461, 239] on button "60000" at bounding box center [460, 233] width 34 height 34
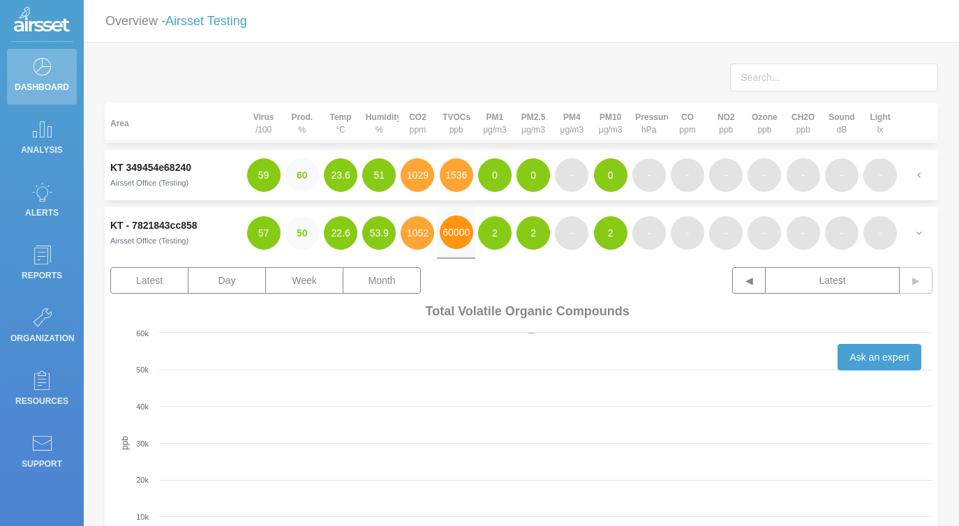
click at [461, 239] on button "60000" at bounding box center [457, 233] width 34 height 34
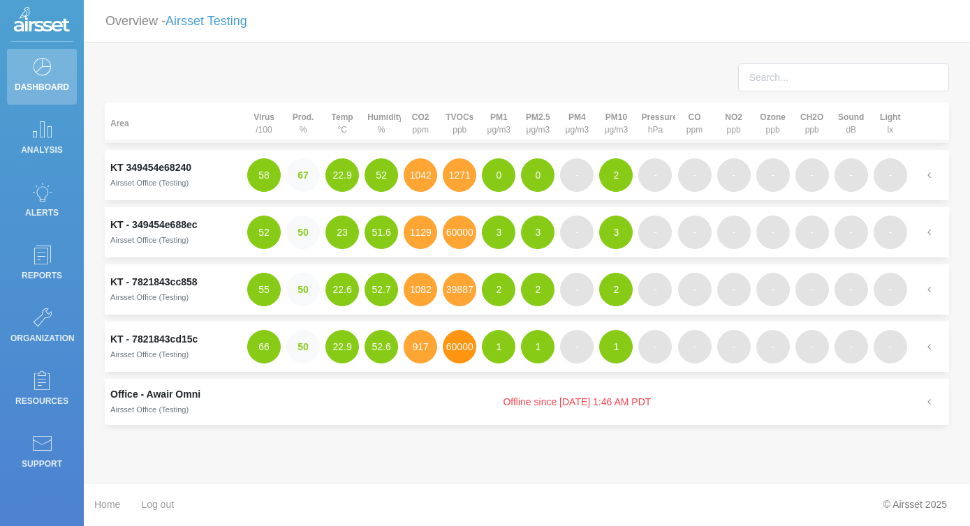
click at [461, 353] on button "60000" at bounding box center [460, 347] width 34 height 34
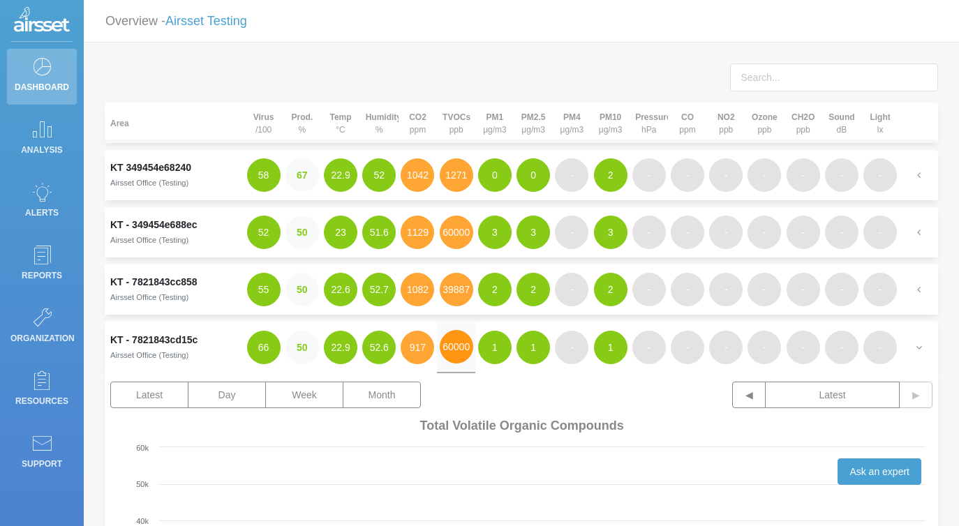
click at [461, 353] on button "60000" at bounding box center [457, 347] width 34 height 34
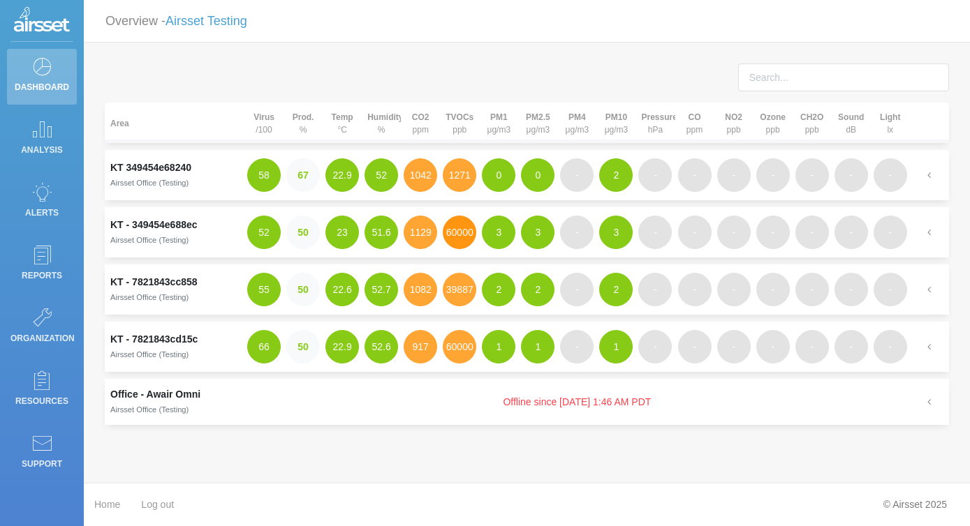
click at [454, 228] on button "60000" at bounding box center [460, 233] width 34 height 34
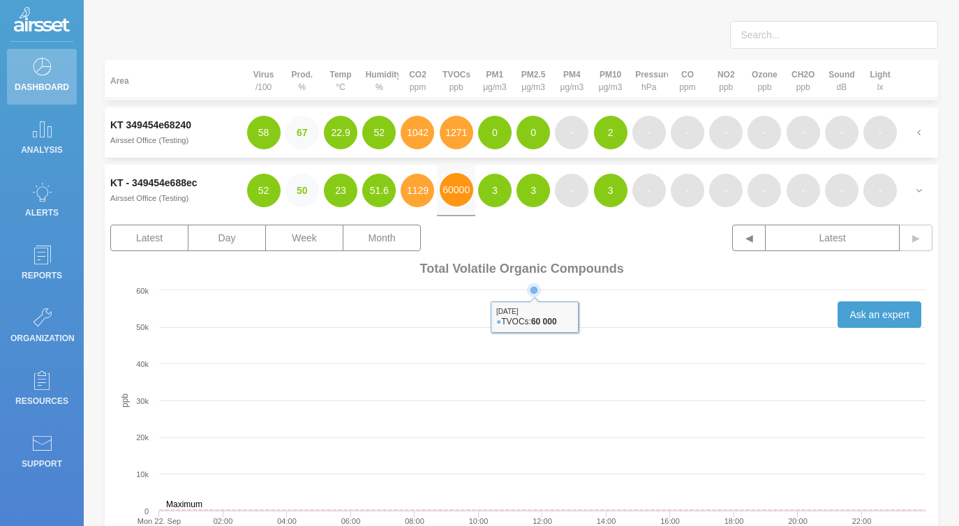
scroll to position [43, 0]
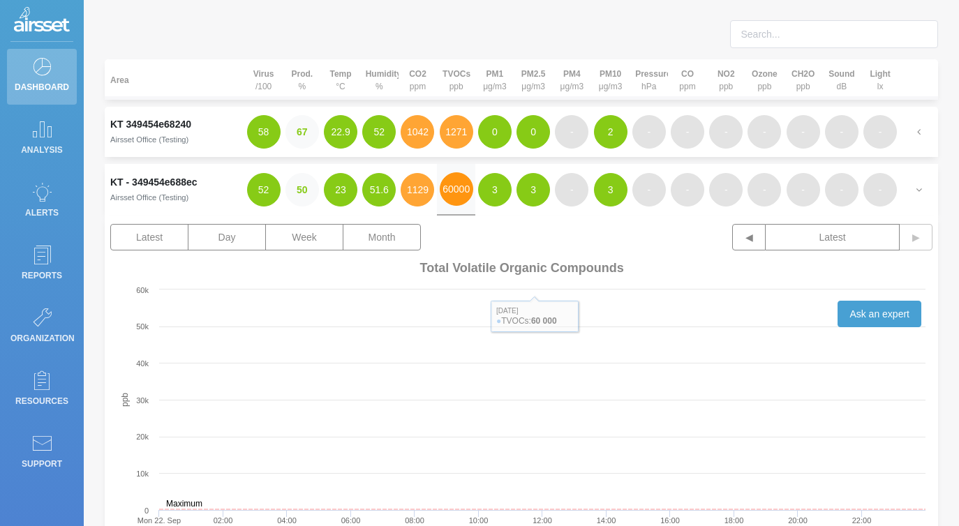
click at [450, 191] on button "60000" at bounding box center [457, 189] width 34 height 34
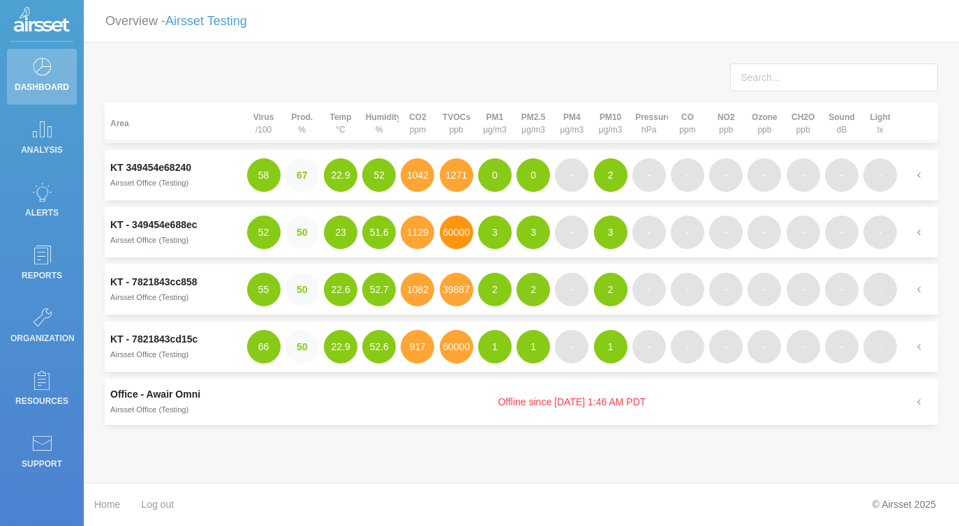
scroll to position [0, 0]
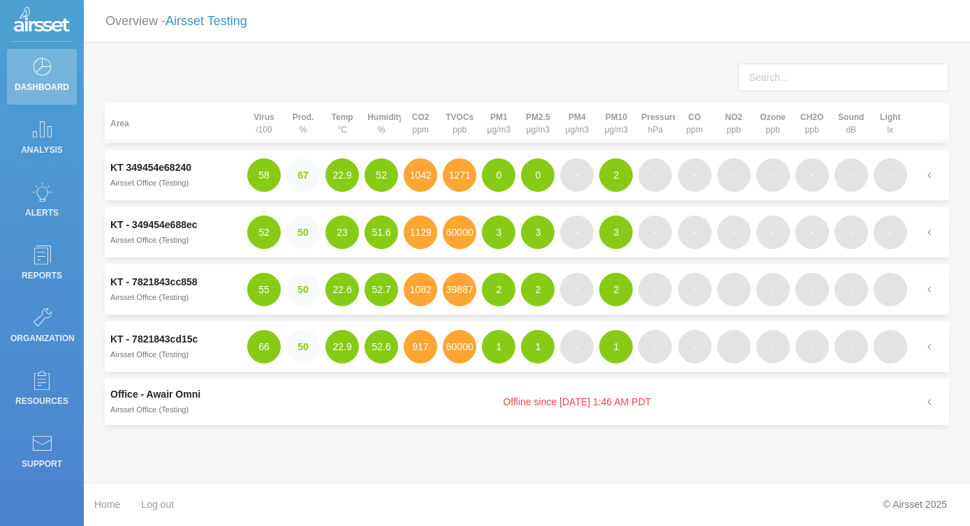
click at [239, 22] on link "Airsset Testing" at bounding box center [206, 21] width 82 height 14
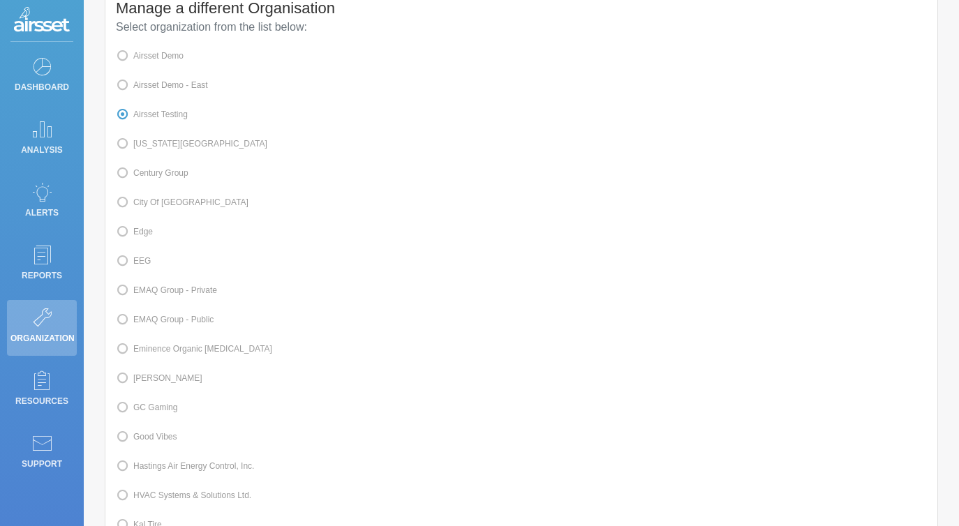
scroll to position [108, 0]
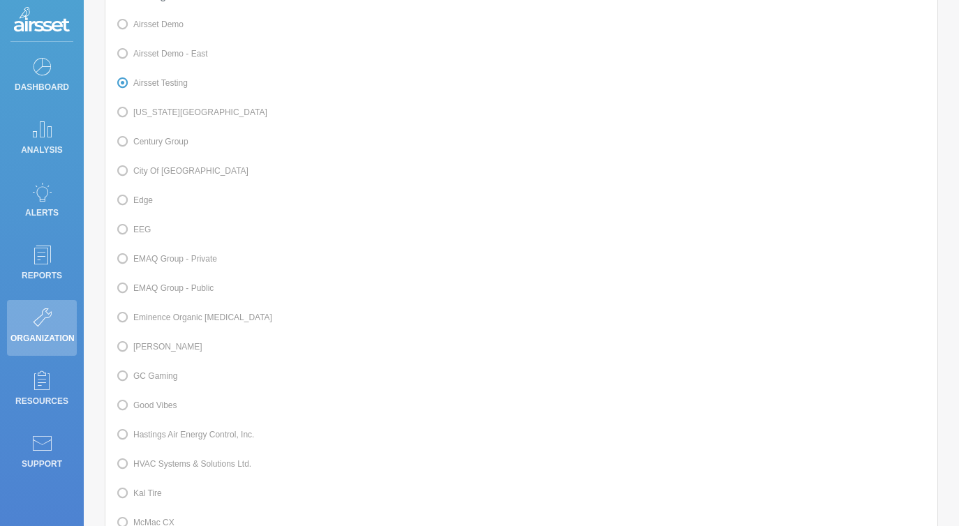
click at [154, 503] on label "Kal Tire" at bounding box center [139, 493] width 46 height 18
click at [142, 497] on input "Kal Tire" at bounding box center [137, 492] width 9 height 9
radio input "true"
radio input "false"
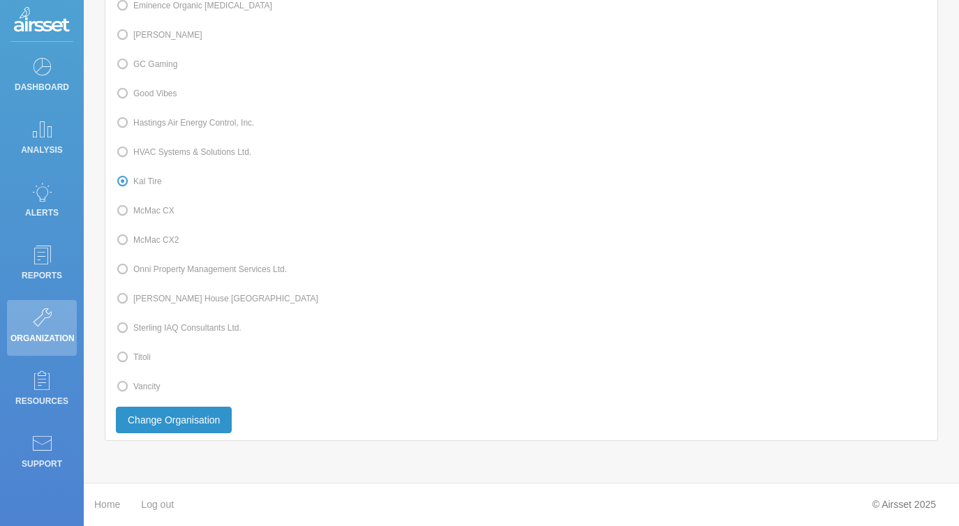
click at [224, 424] on button "Change Organisation" at bounding box center [174, 420] width 116 height 27
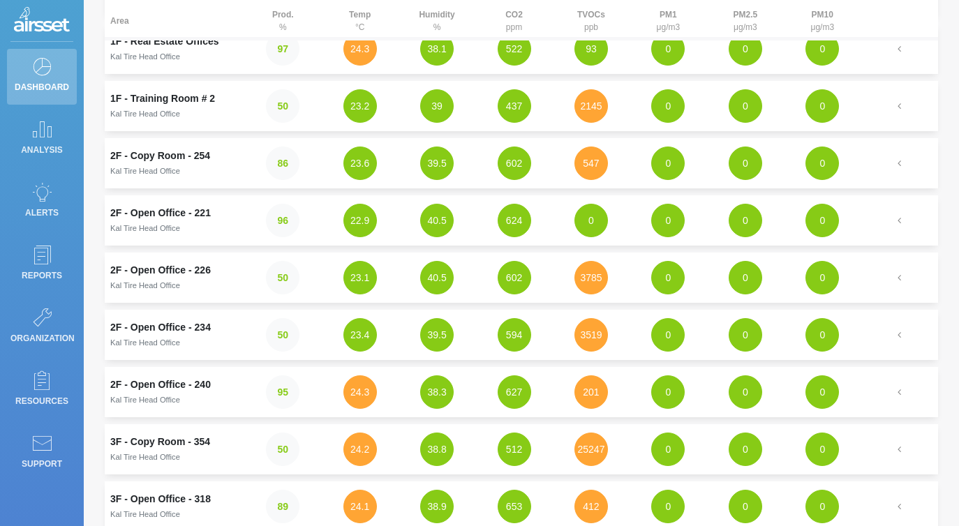
scroll to position [185, 0]
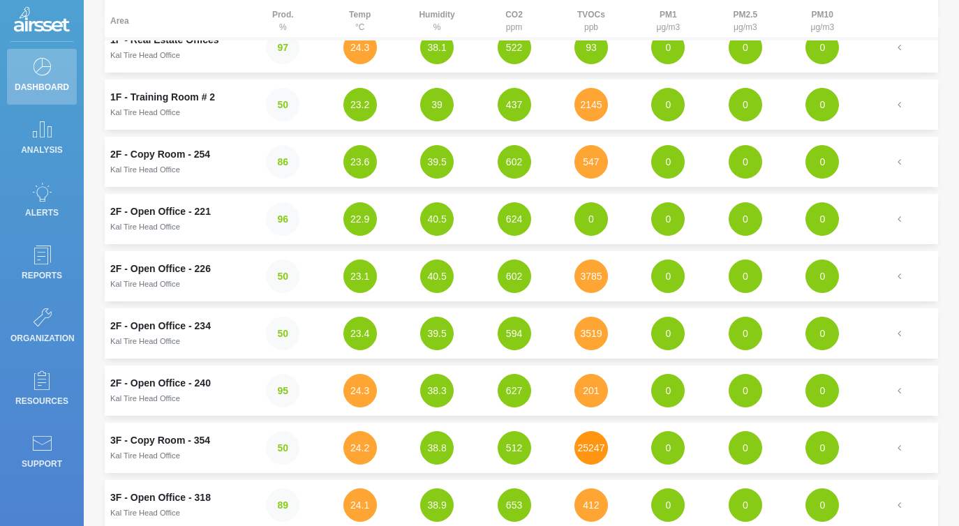
click at [581, 446] on button "25247" at bounding box center [592, 448] width 34 height 34
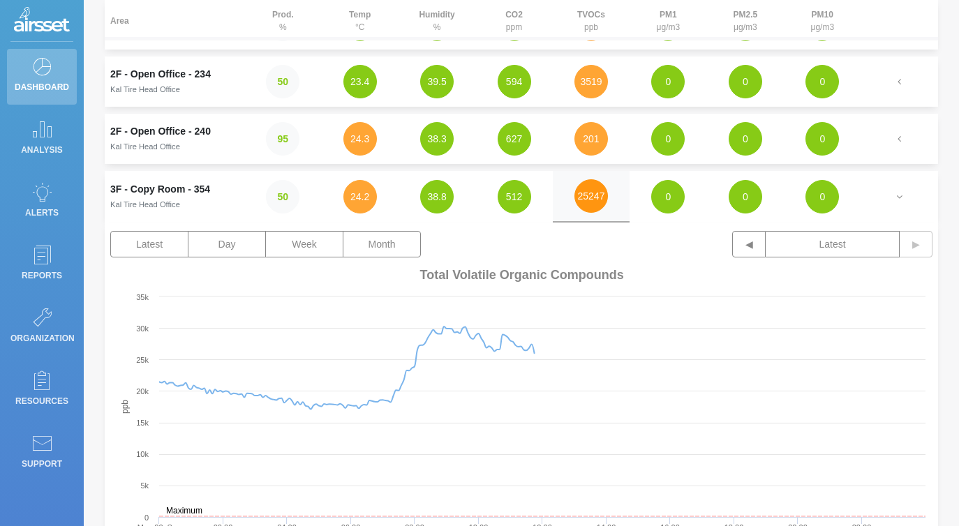
scroll to position [417, 0]
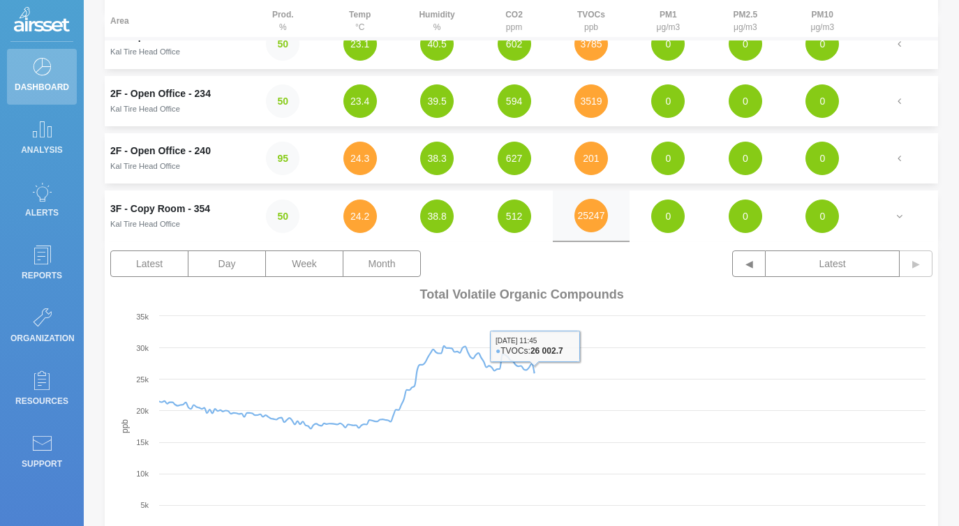
click at [607, 231] on td "25247" at bounding box center [591, 217] width 77 height 52
click at [601, 223] on button "25247" at bounding box center [592, 216] width 34 height 34
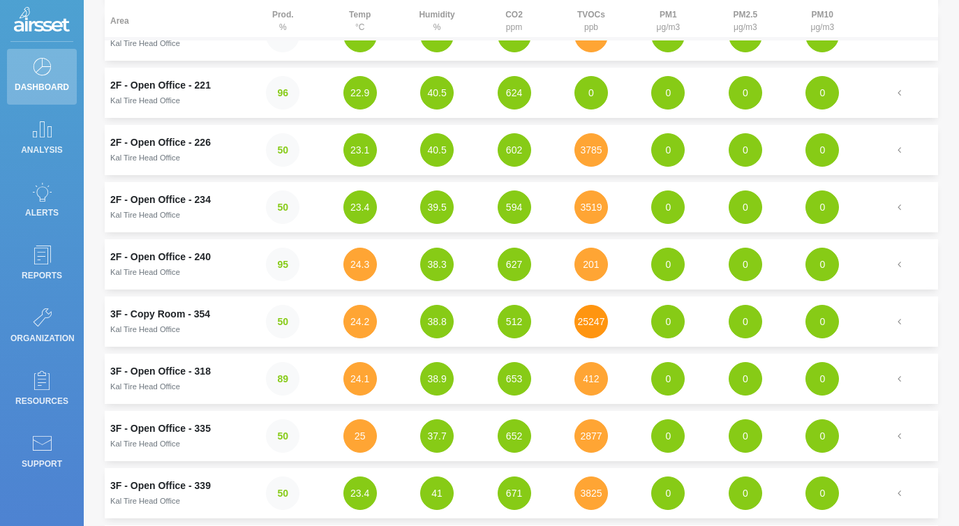
scroll to position [299, 0]
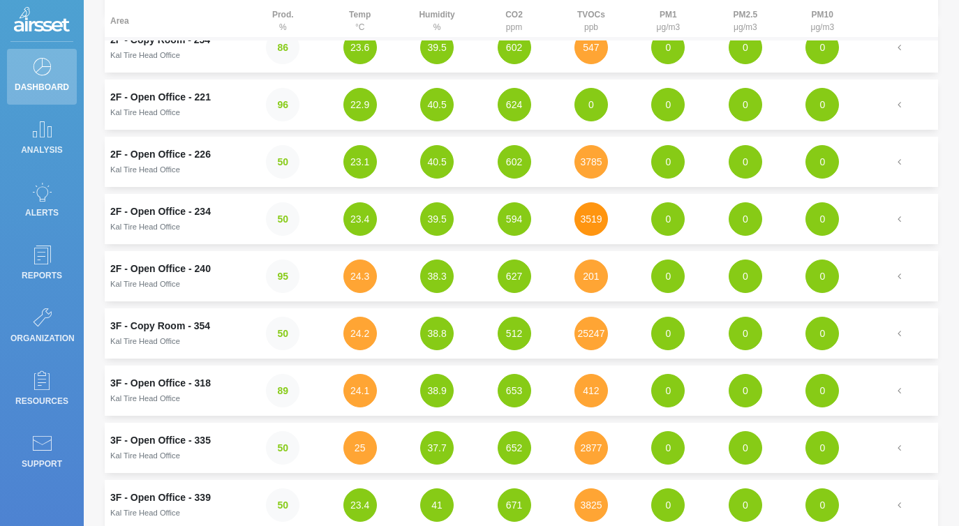
click at [583, 232] on button "3519" at bounding box center [592, 219] width 34 height 34
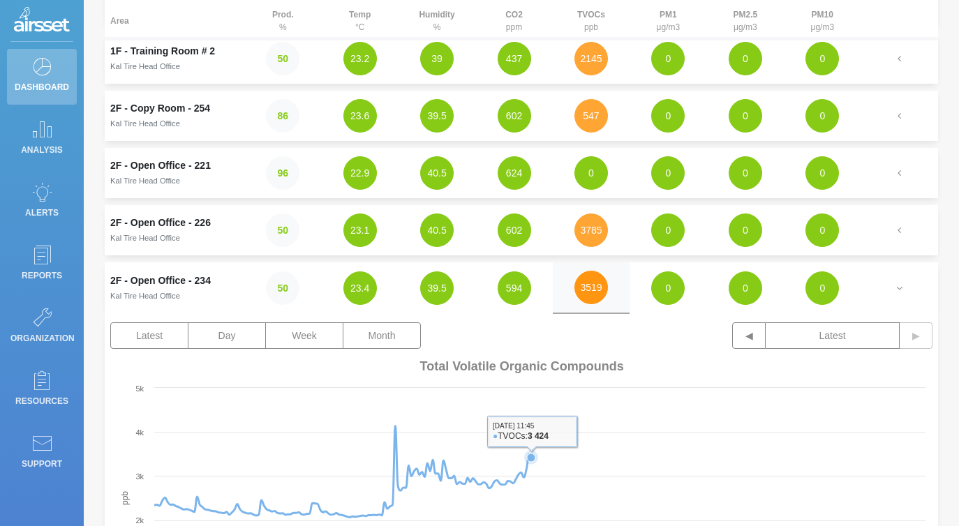
scroll to position [223, 0]
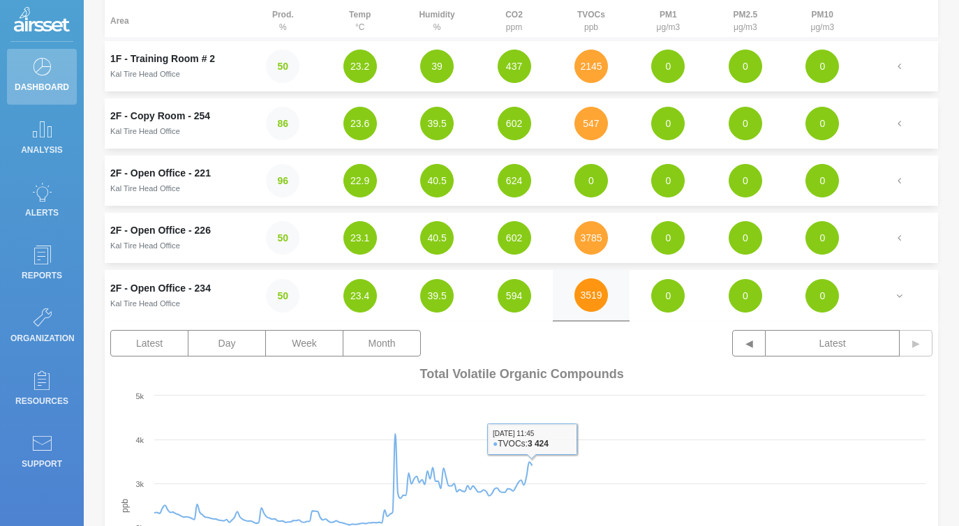
click at [601, 295] on button "3519" at bounding box center [592, 296] width 34 height 34
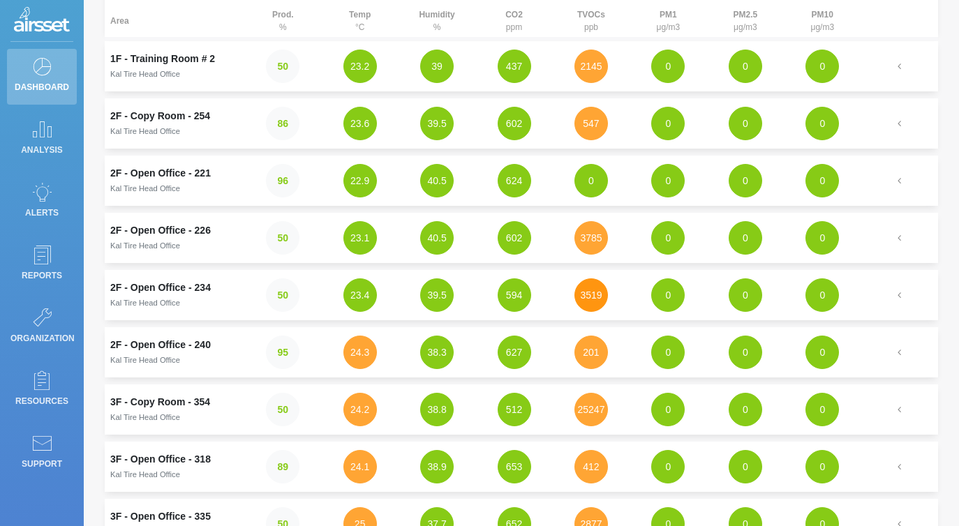
click at [601, 295] on button "3519" at bounding box center [592, 296] width 34 height 34
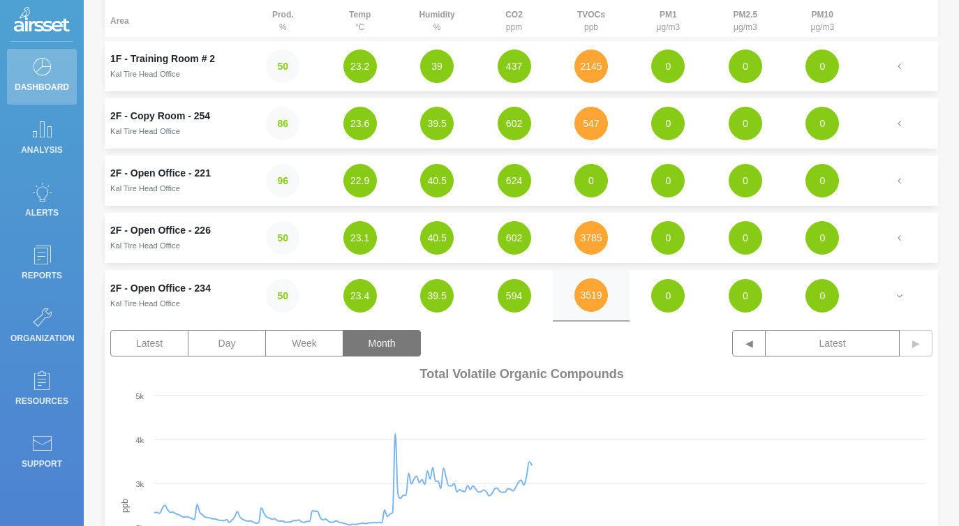
click at [399, 336] on button "Month" at bounding box center [382, 343] width 78 height 27
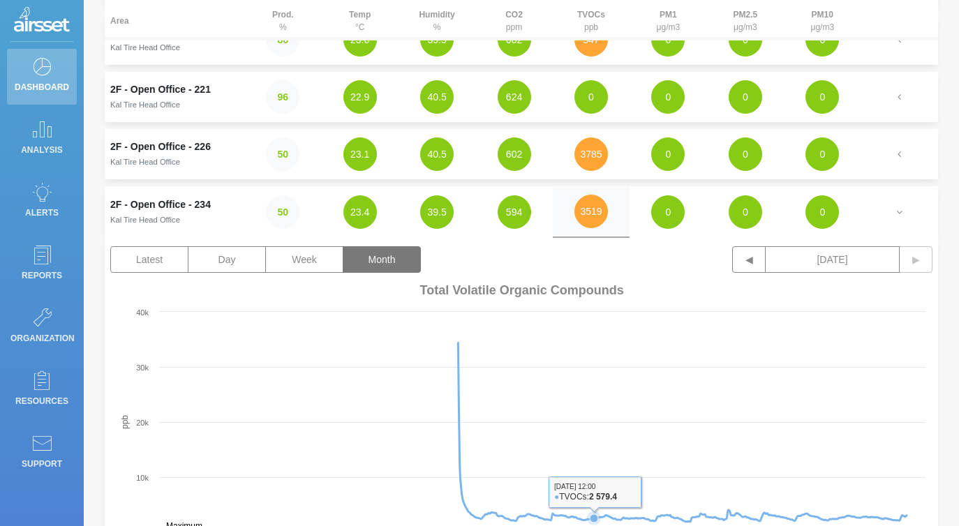
scroll to position [305, 0]
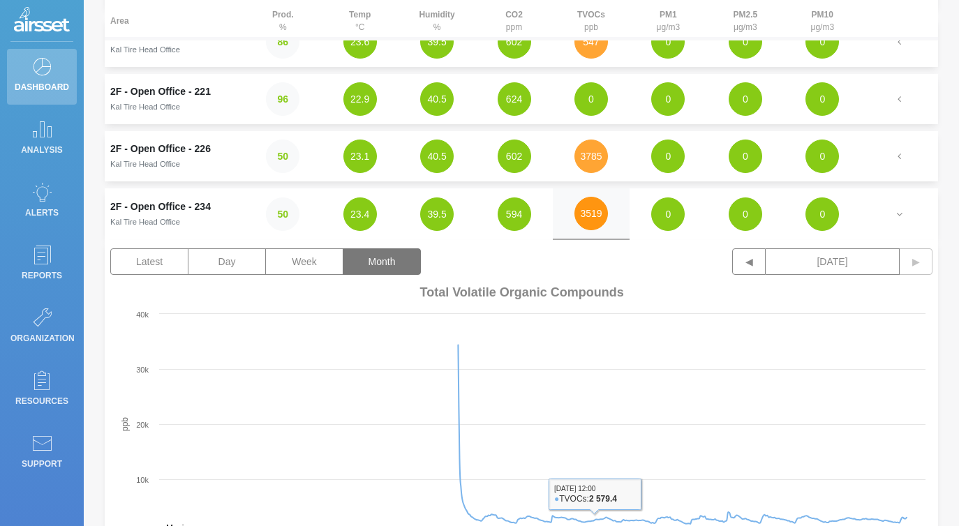
click at [597, 216] on button "3519" at bounding box center [592, 214] width 34 height 34
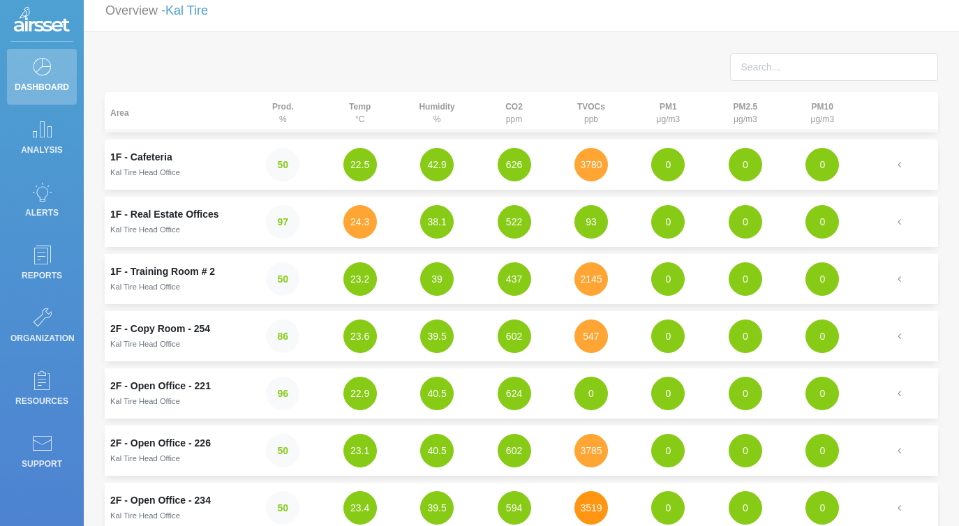
scroll to position [8, 0]
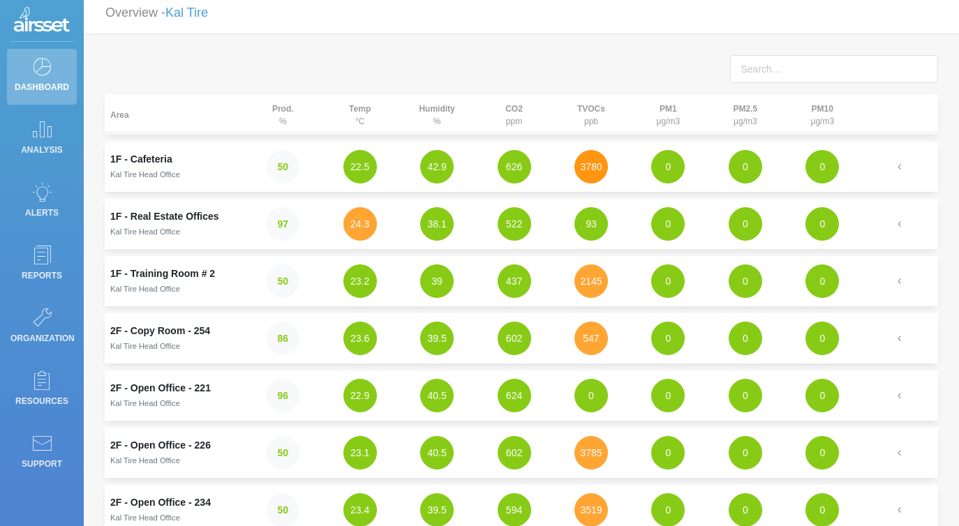
click at [595, 161] on button "3780" at bounding box center [592, 167] width 34 height 34
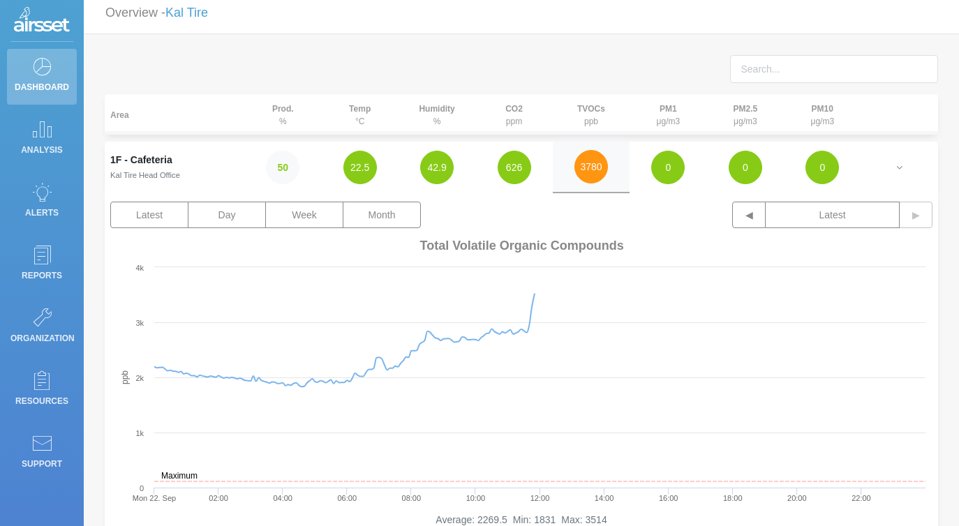
click at [595, 161] on button "3780" at bounding box center [592, 167] width 34 height 34
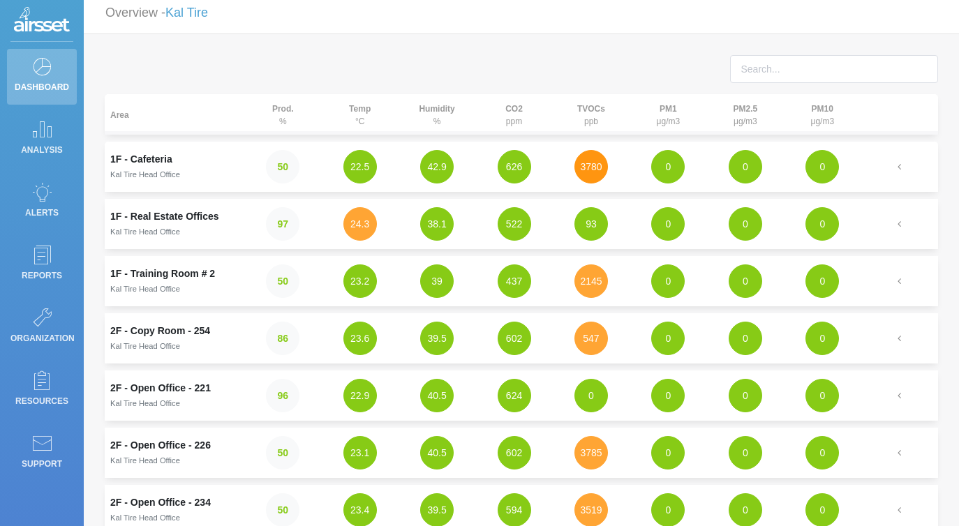
click at [595, 161] on button "3780" at bounding box center [592, 167] width 34 height 34
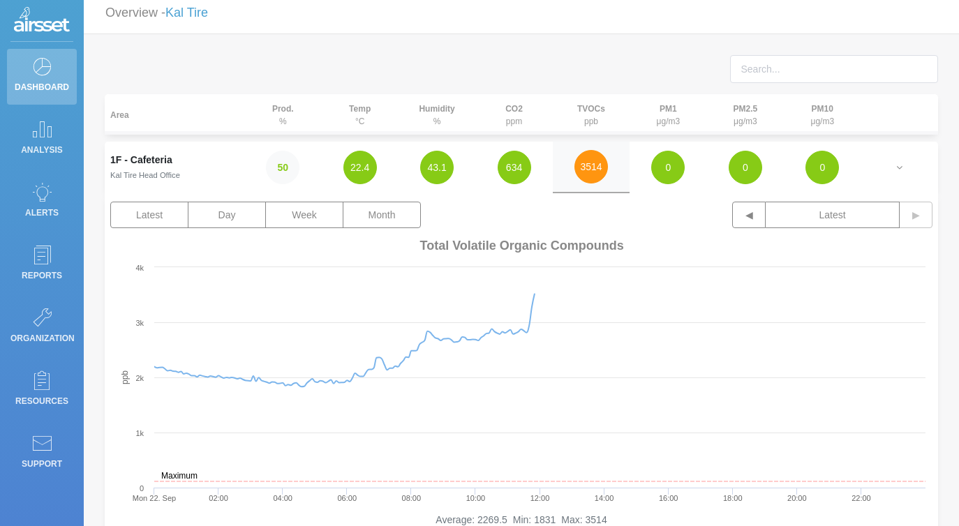
click at [578, 163] on button "3514" at bounding box center [592, 167] width 34 height 34
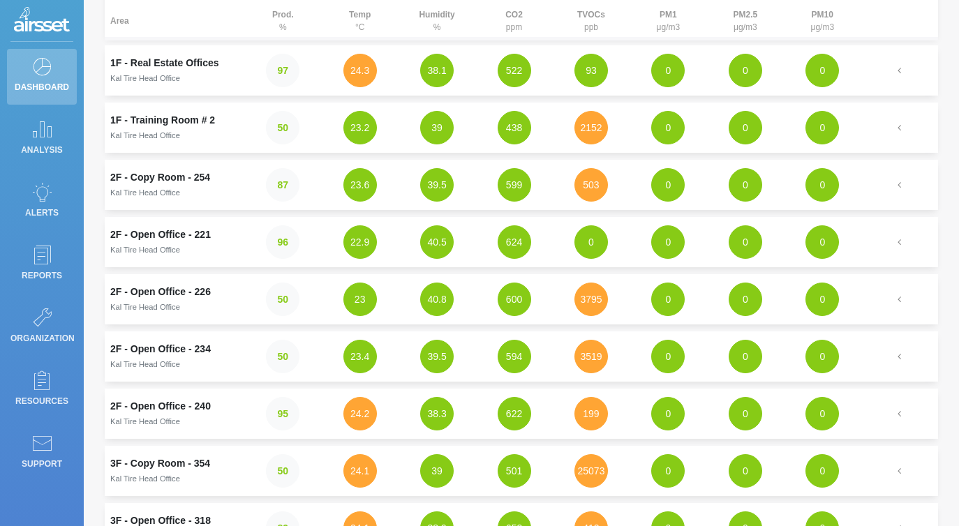
scroll to position [166, 0]
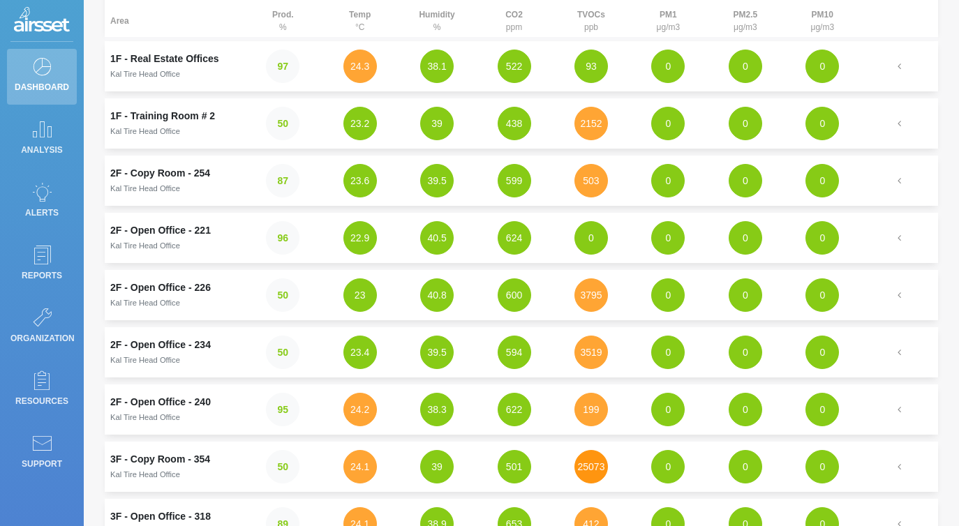
click at [582, 470] on button "25073" at bounding box center [592, 467] width 34 height 34
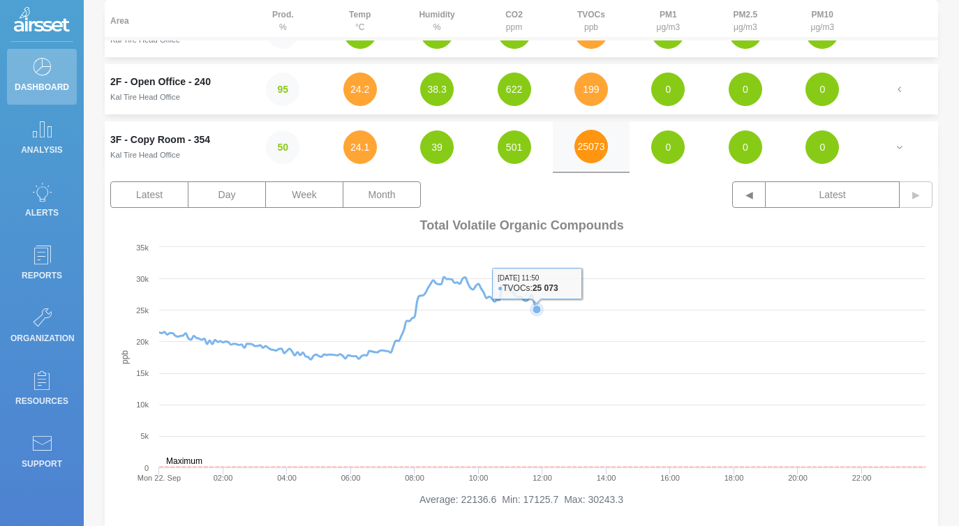
scroll to position [473, 0]
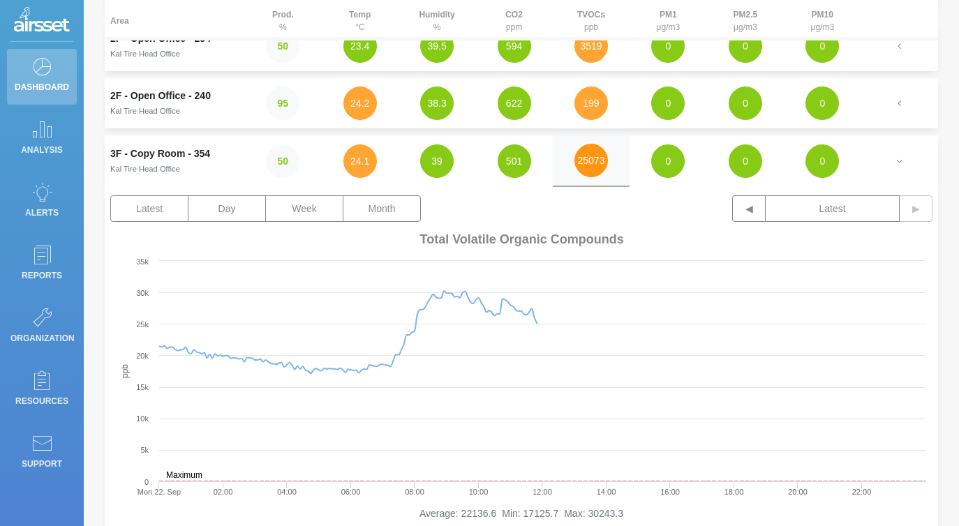
click at [576, 158] on button "25073" at bounding box center [592, 161] width 34 height 34
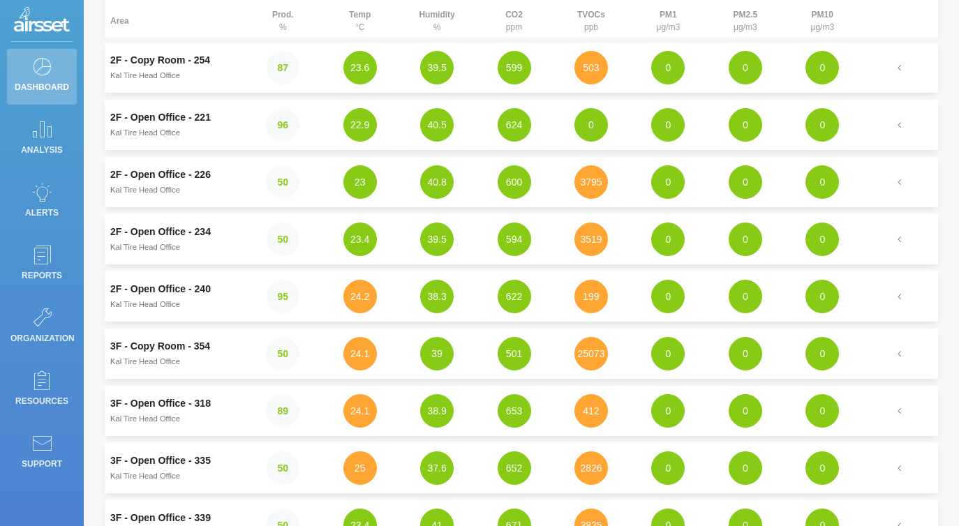
scroll to position [0, 0]
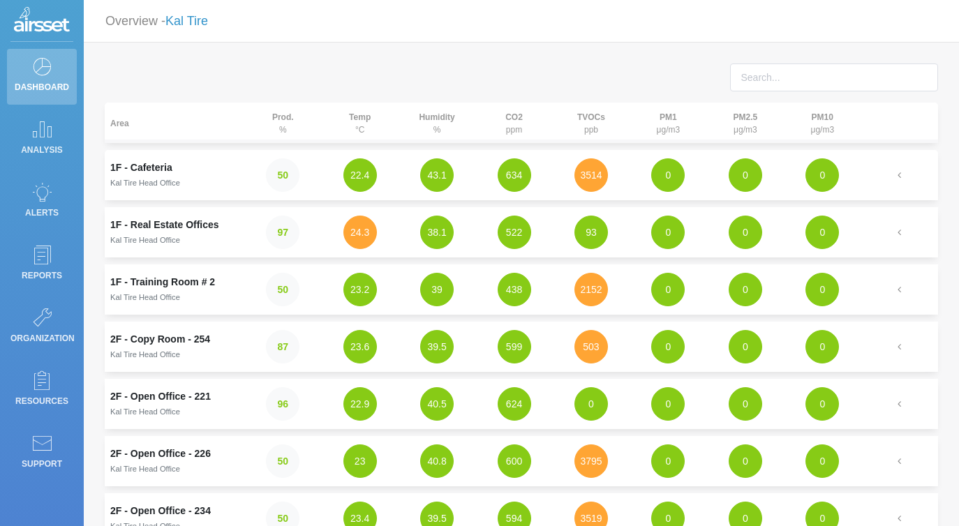
click at [200, 17] on link "Kal Tire" at bounding box center [186, 21] width 43 height 14
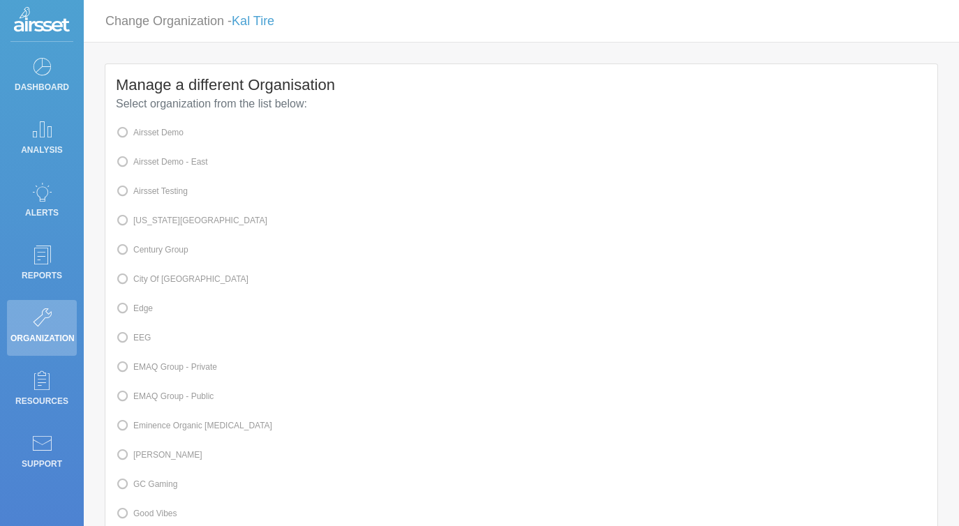
click at [138, 318] on label "Edge" at bounding box center [134, 308] width 37 height 18
click at [138, 312] on input "Edge" at bounding box center [137, 307] width 9 height 9
radio input "true"
radio input "false"
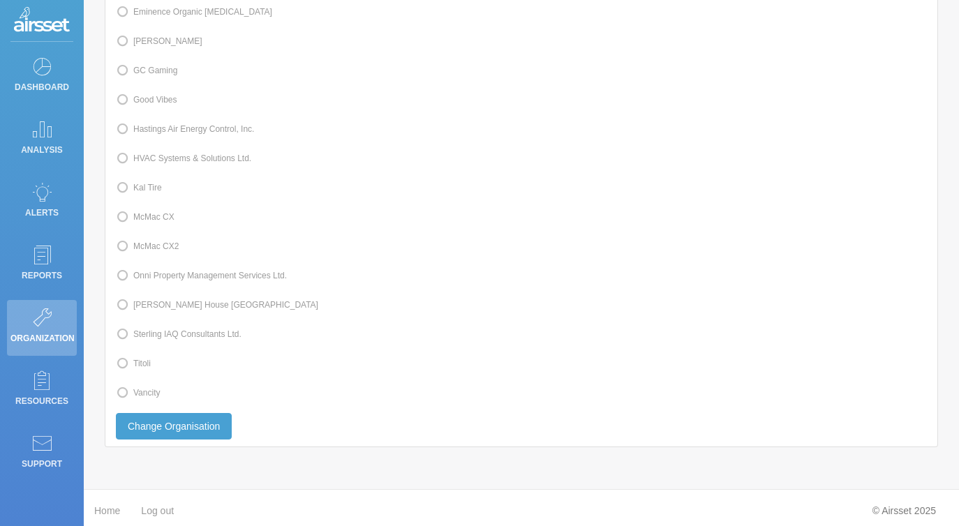
scroll to position [437, 0]
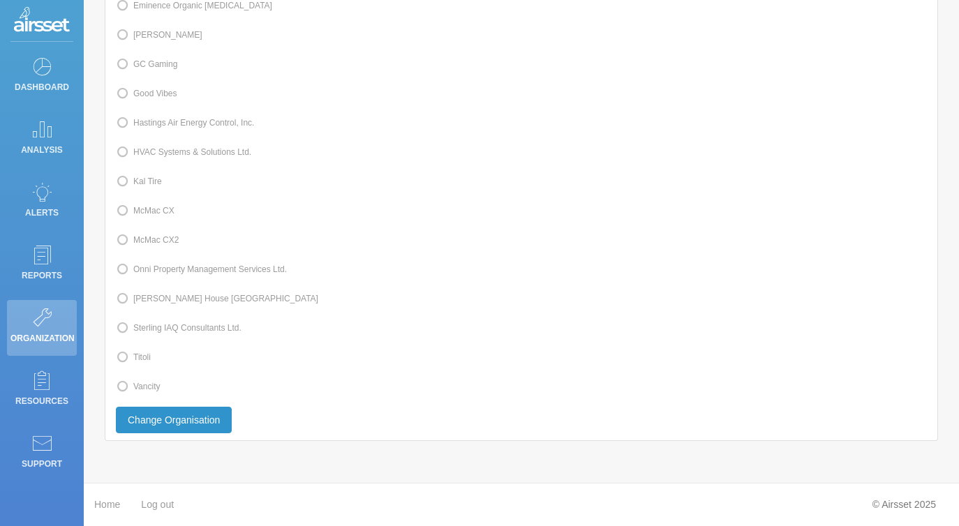
click at [199, 424] on button "Change Organisation" at bounding box center [174, 420] width 116 height 27
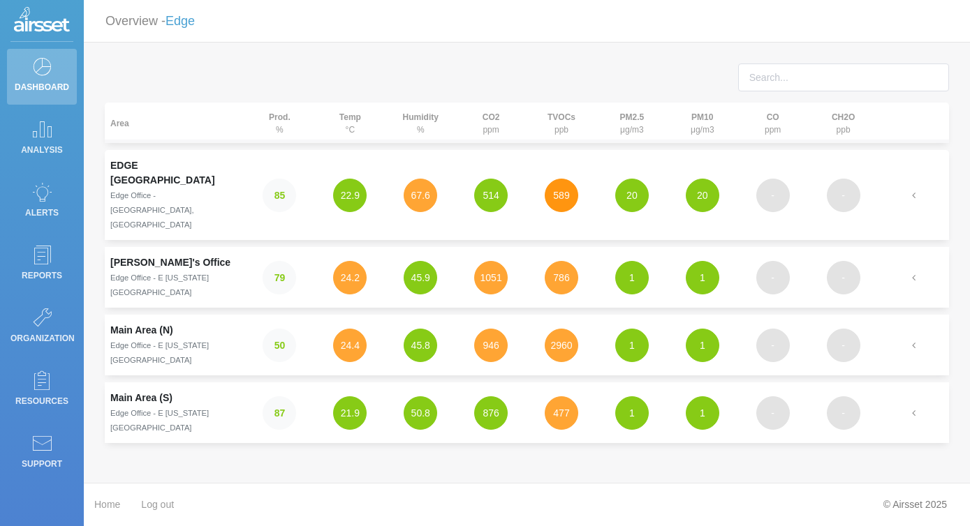
click at [569, 179] on button "589" at bounding box center [561, 196] width 34 height 34
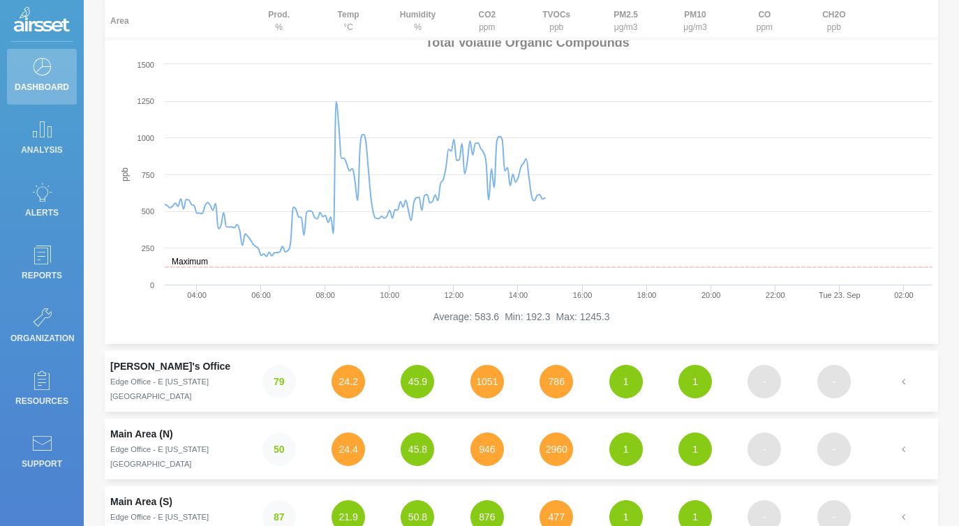
scroll to position [283, 0]
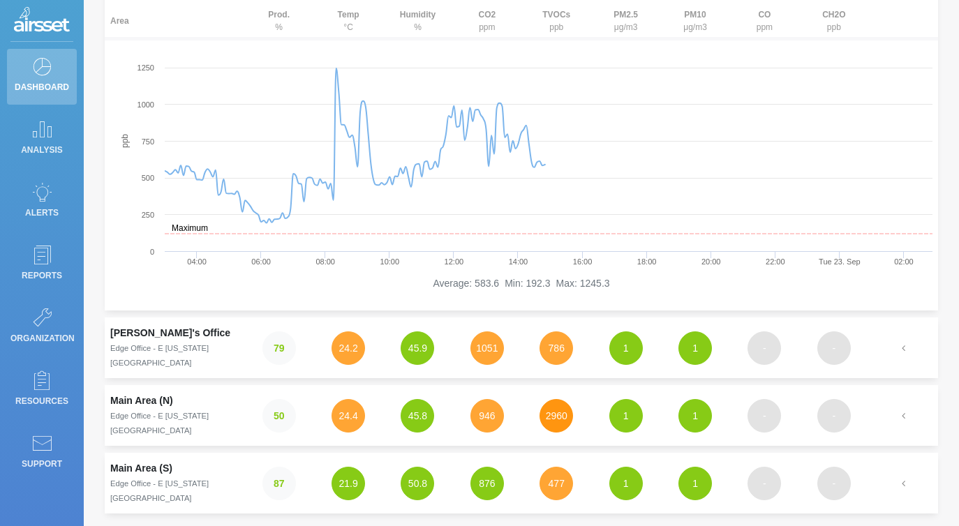
click at [561, 399] on button "2960" at bounding box center [557, 416] width 34 height 34
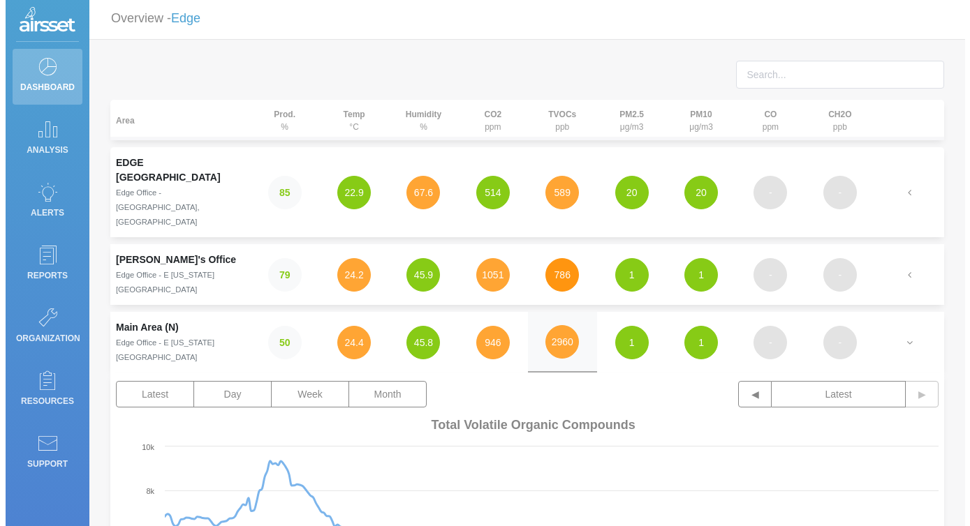
scroll to position [0, 0]
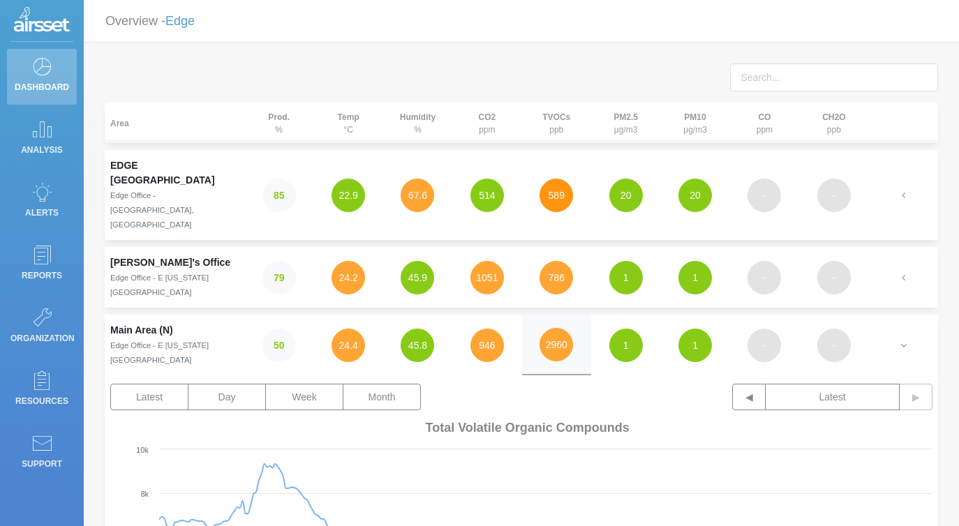
click at [549, 179] on button "589" at bounding box center [557, 196] width 34 height 34
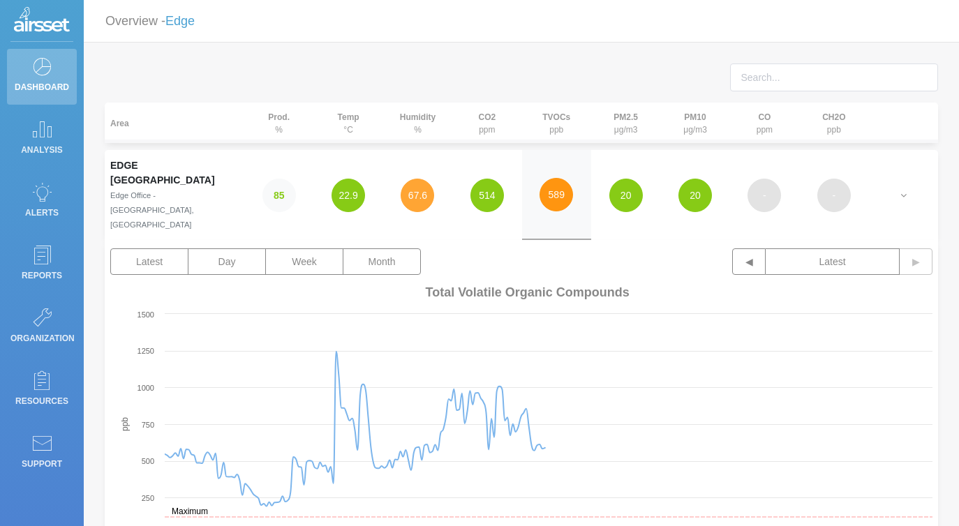
click at [549, 178] on button "589" at bounding box center [557, 195] width 34 height 34
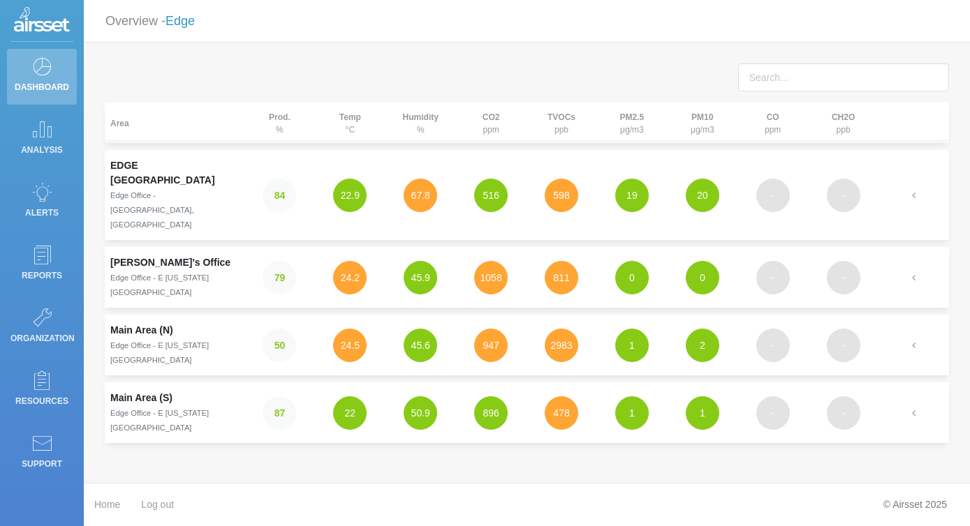
click at [177, 19] on link "Edge" at bounding box center [179, 21] width 29 height 14
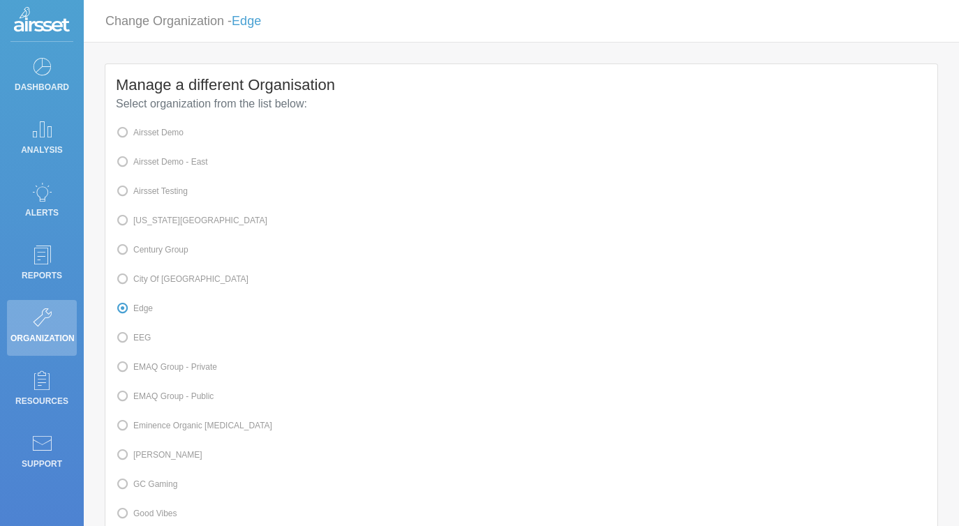
click at [179, 188] on label "Airsset Testing" at bounding box center [152, 191] width 72 height 18
click at [142, 188] on input "Airsset Testing" at bounding box center [137, 190] width 9 height 9
radio input "true"
radio input "false"
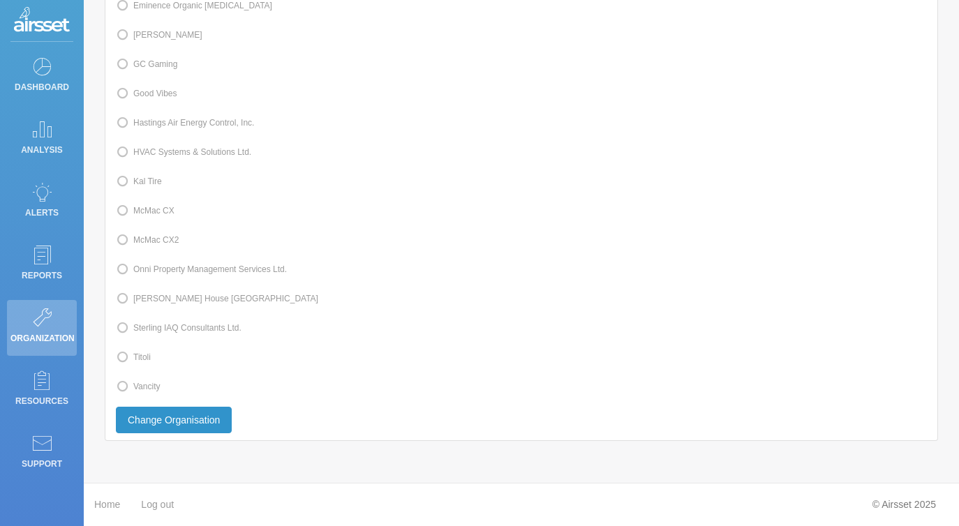
click at [215, 421] on button "Change Organisation" at bounding box center [174, 420] width 116 height 27
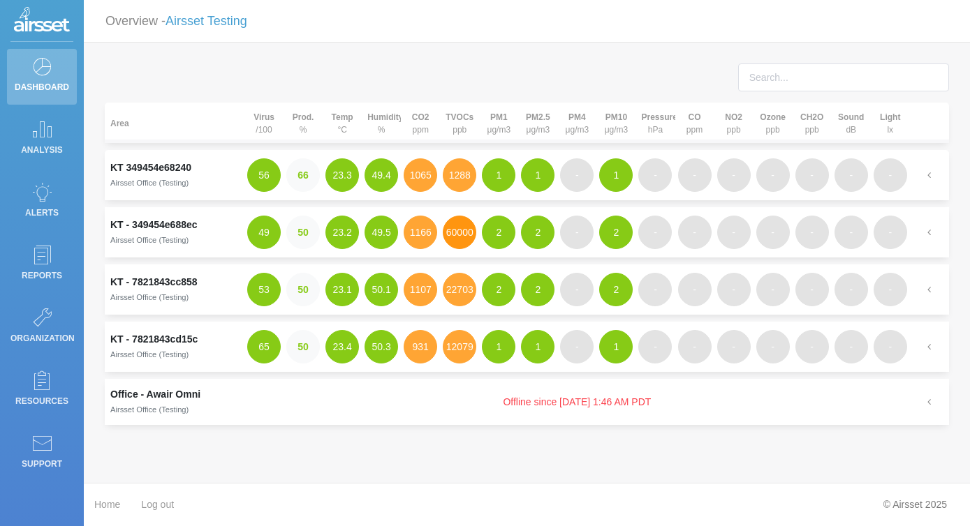
click at [464, 234] on button "60000" at bounding box center [460, 233] width 34 height 34
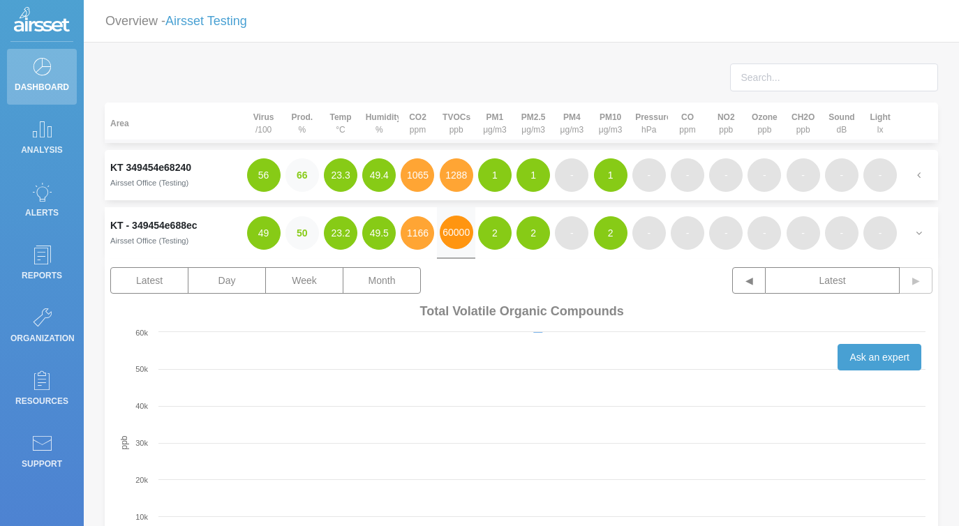
click at [464, 234] on button "60000" at bounding box center [457, 233] width 34 height 34
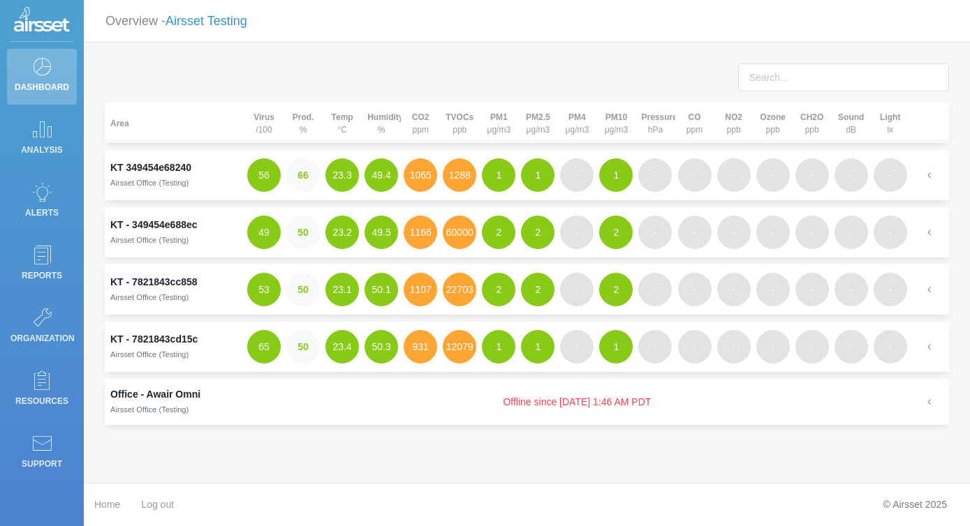
click at [194, 20] on link "Airsset Testing" at bounding box center [206, 21] width 82 height 14
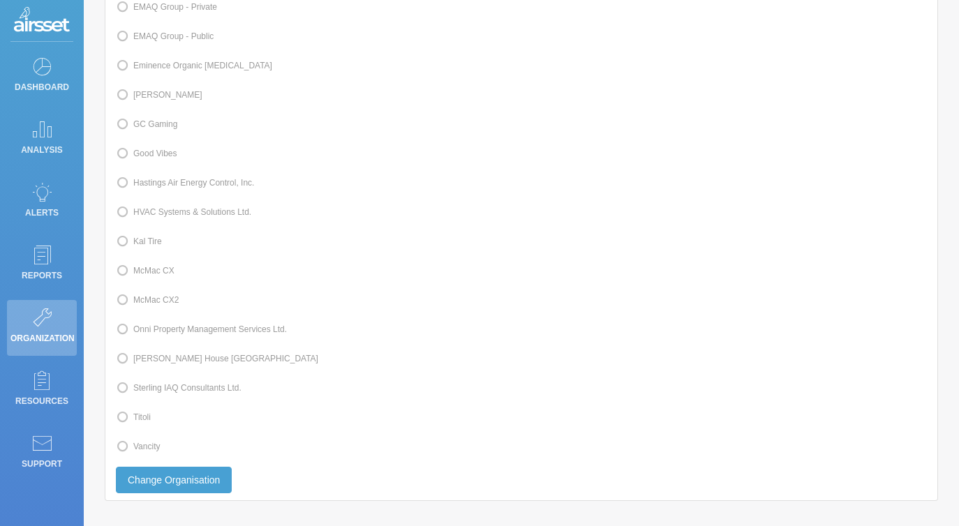
scroll to position [420, 0]
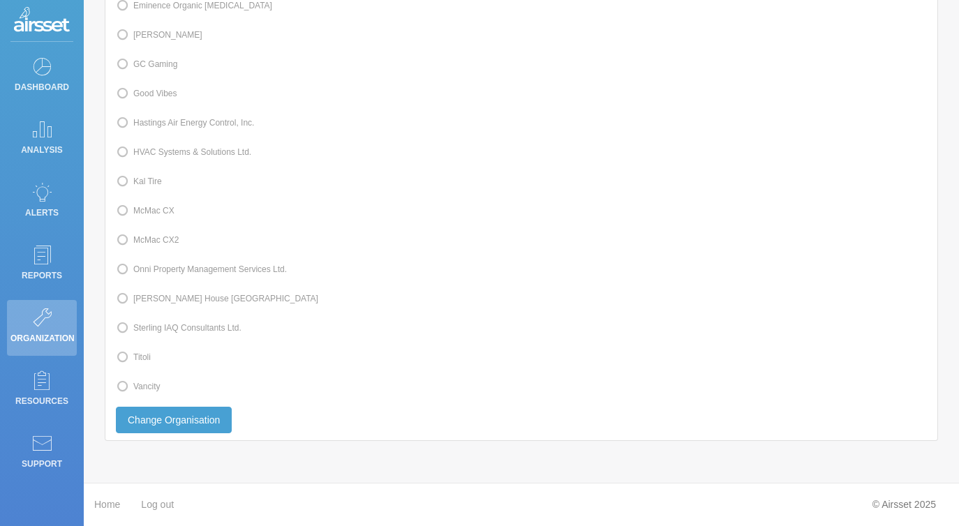
click at [133, 387] on span at bounding box center [133, 387] width 0 height 10
click at [133, 387] on input "Vancity" at bounding box center [137, 385] width 9 height 9
radio input "true"
radio input "false"
click at [197, 422] on button "Change Organisation" at bounding box center [174, 420] width 116 height 27
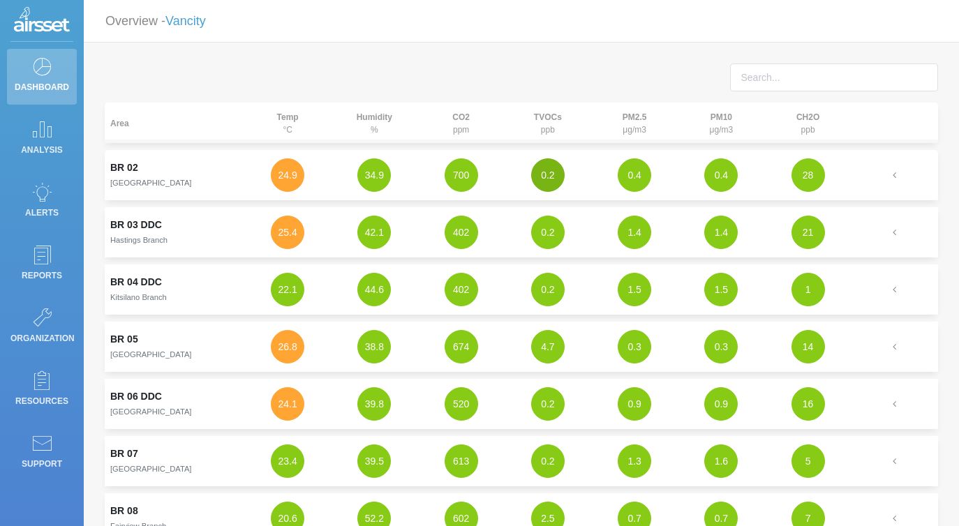
click at [556, 175] on button "0.2" at bounding box center [548, 175] width 34 height 34
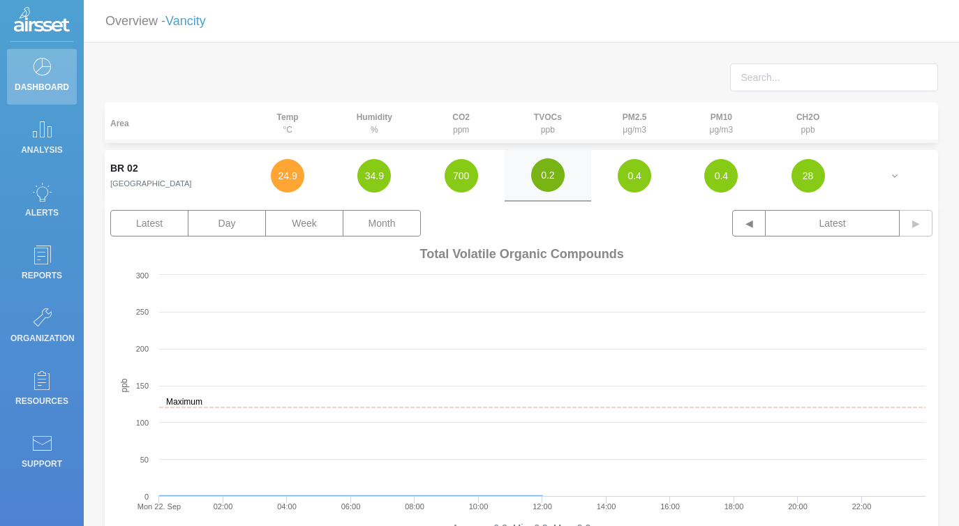
click at [556, 173] on button "0.2" at bounding box center [548, 175] width 34 height 34
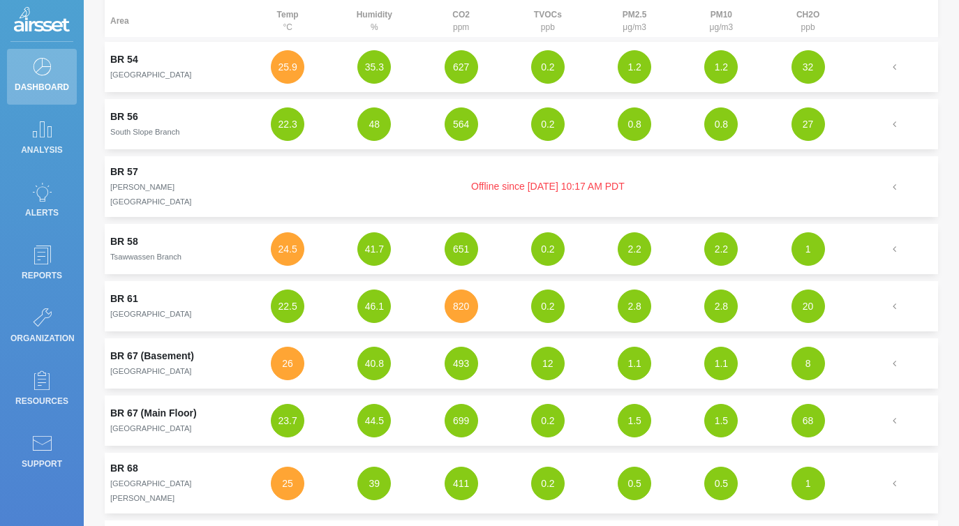
scroll to position [3159, 0]
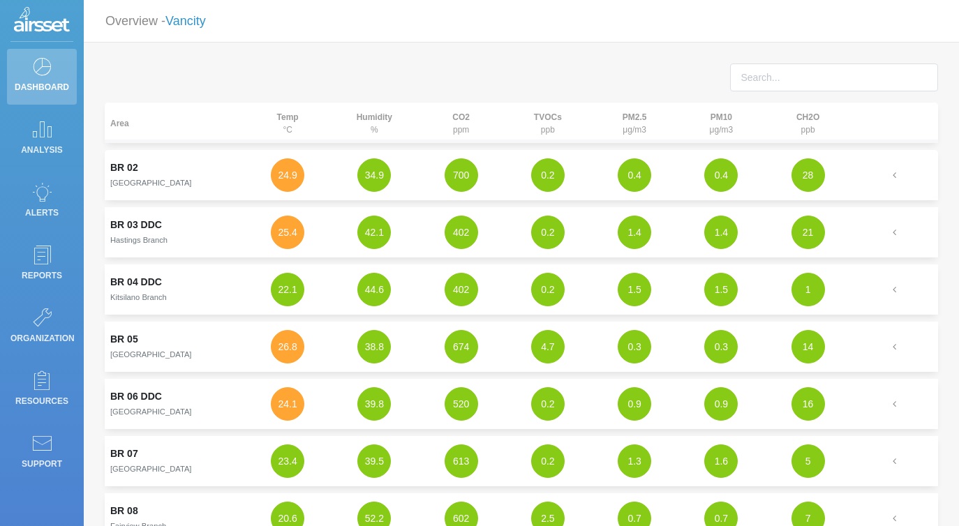
click at [188, 27] on link "Vancity" at bounding box center [185, 21] width 40 height 14
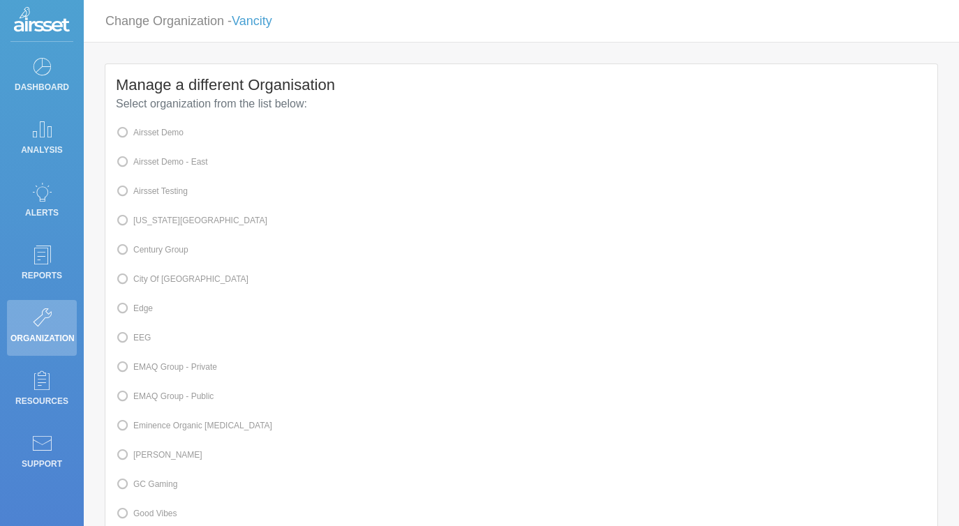
click at [147, 311] on label "Edge" at bounding box center [134, 308] width 37 height 18
click at [142, 311] on input "Edge" at bounding box center [137, 307] width 9 height 9
radio input "true"
radio input "false"
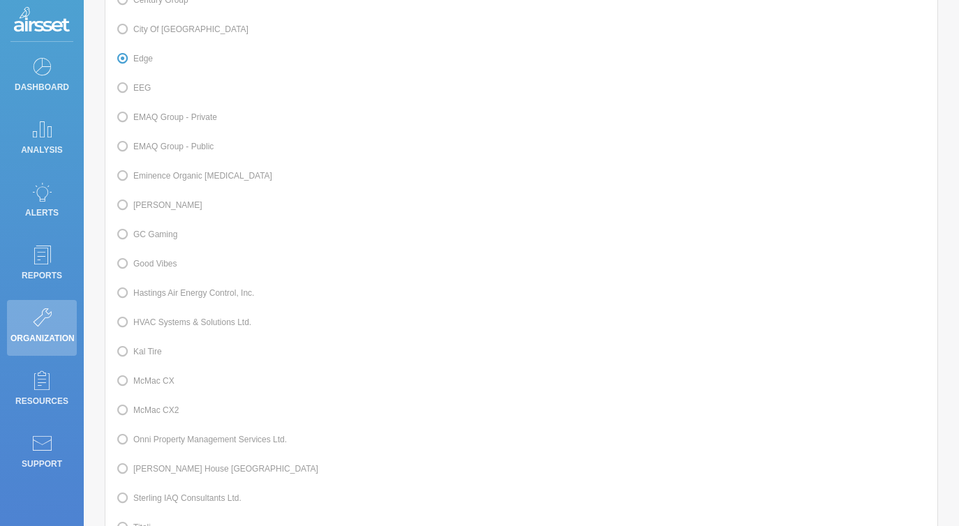
scroll to position [420, 0]
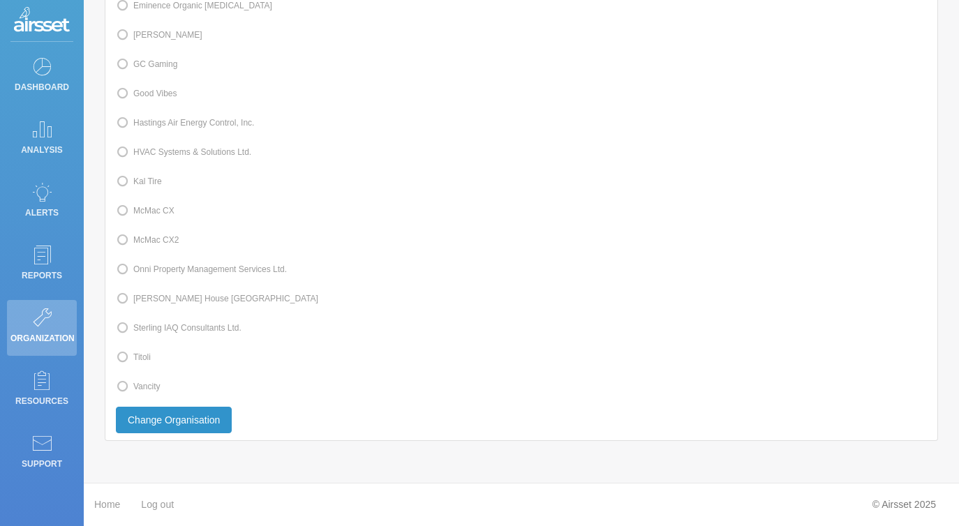
click at [157, 422] on button "Change Organisation" at bounding box center [174, 420] width 116 height 27
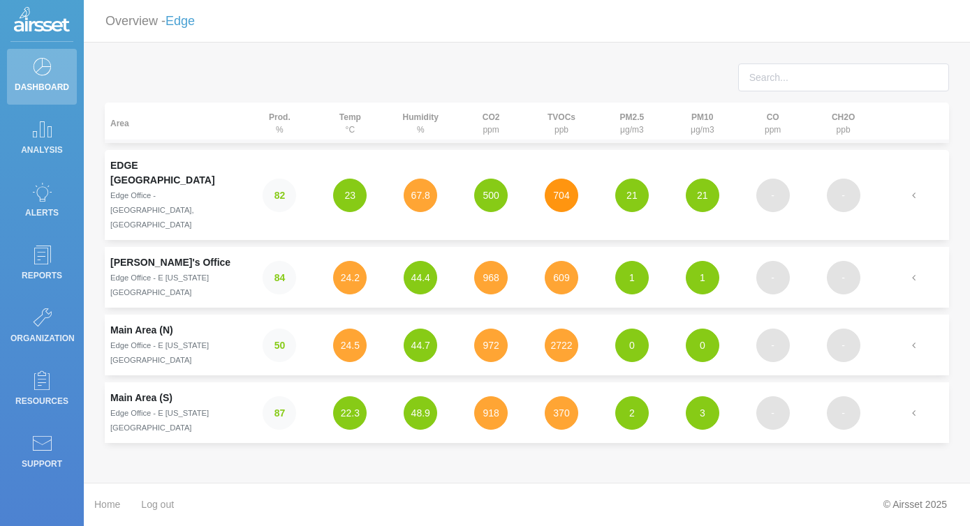
click at [561, 179] on button "704" at bounding box center [561, 196] width 34 height 34
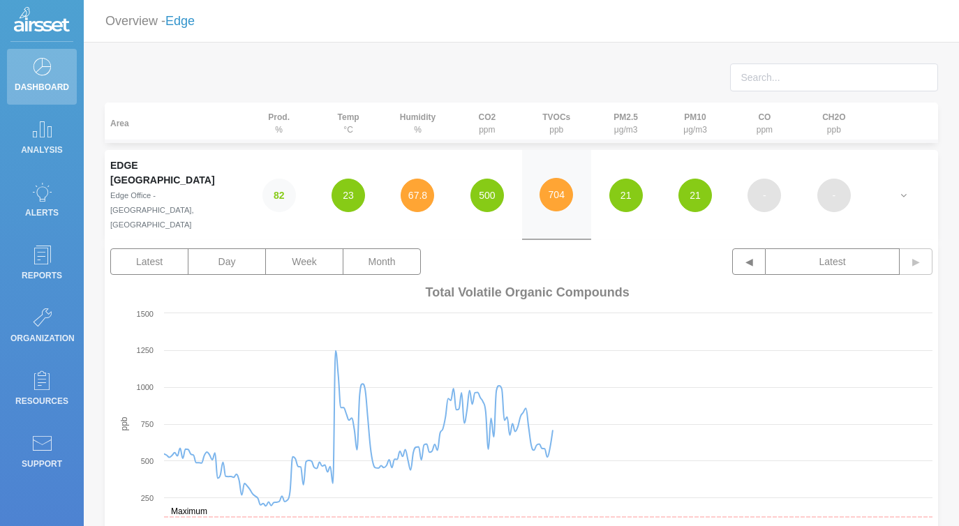
click at [185, 24] on link "Edge" at bounding box center [179, 21] width 29 height 14
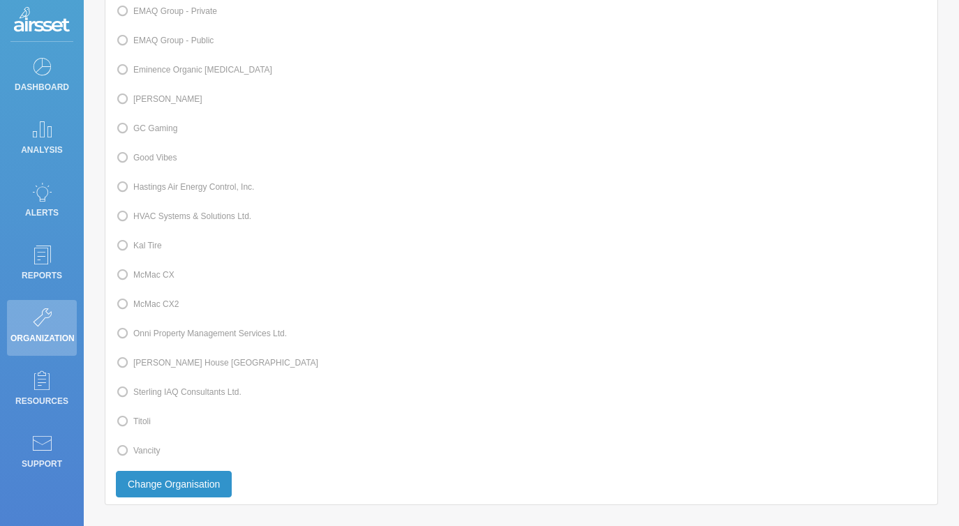
scroll to position [420, 0]
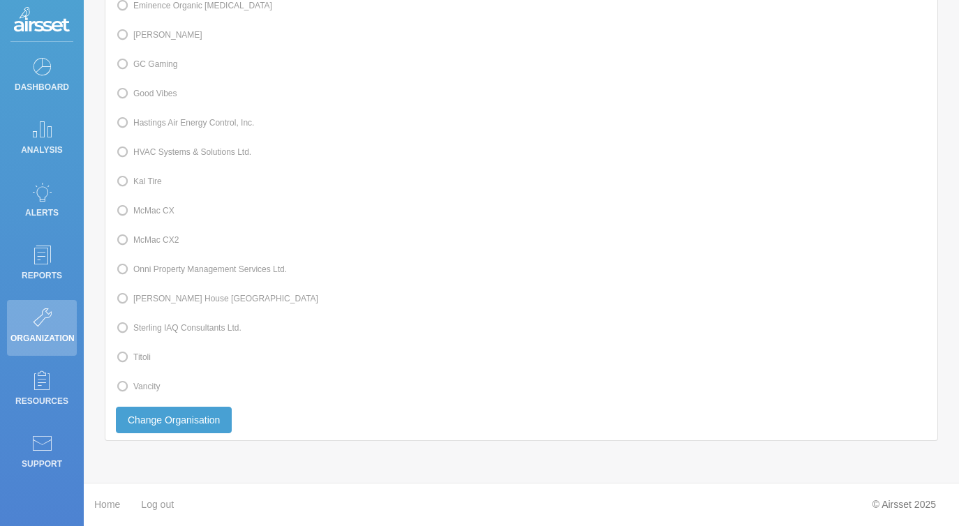
click at [158, 388] on label "Vancity" at bounding box center [138, 387] width 44 height 18
click at [142, 388] on input "Vancity" at bounding box center [137, 385] width 9 height 9
radio input "true"
radio input "false"
click at [158, 413] on button "Change Organisation" at bounding box center [174, 420] width 116 height 27
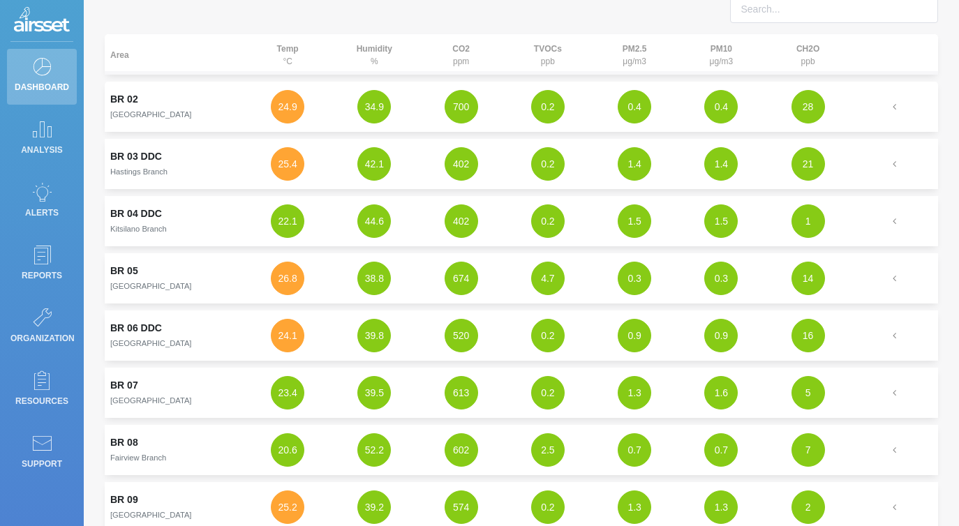
scroll to position [71, 0]
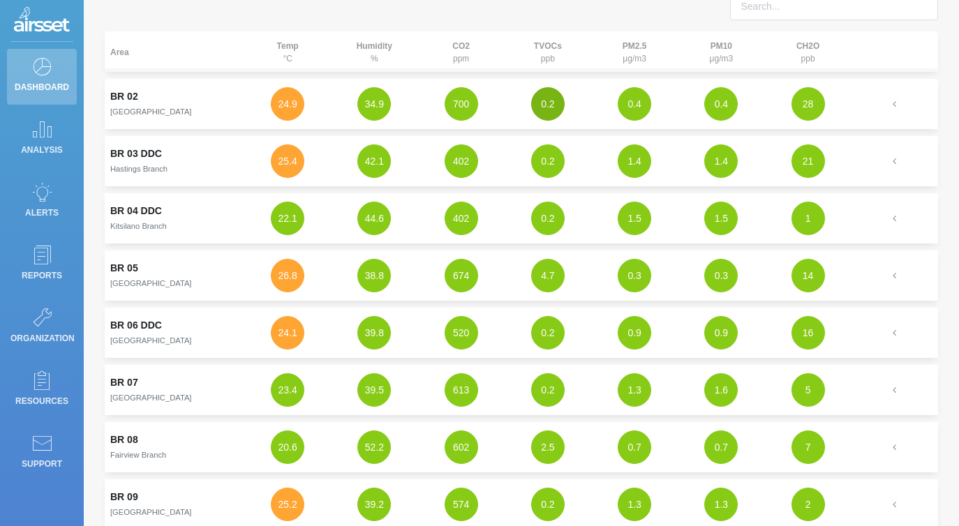
click at [544, 102] on button "0.2" at bounding box center [548, 104] width 34 height 34
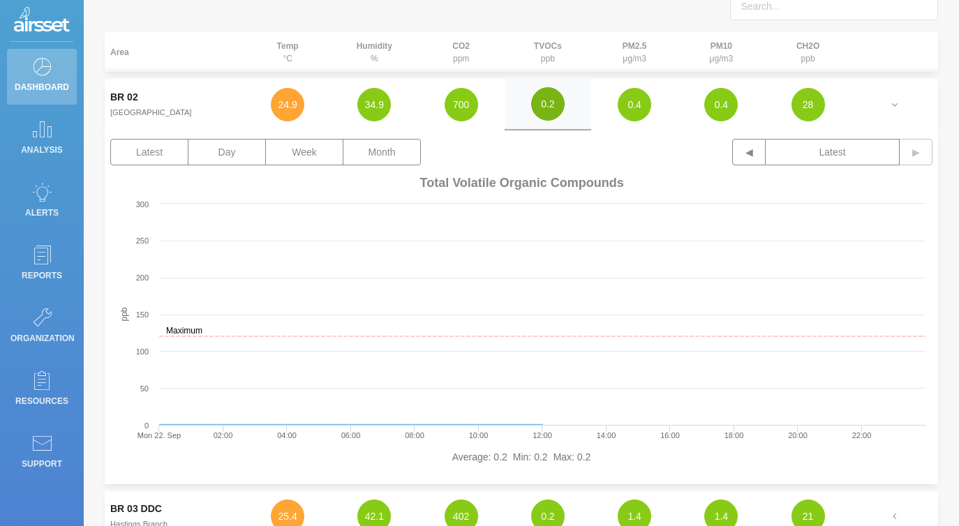
click at [545, 103] on button "0.2" at bounding box center [548, 104] width 34 height 34
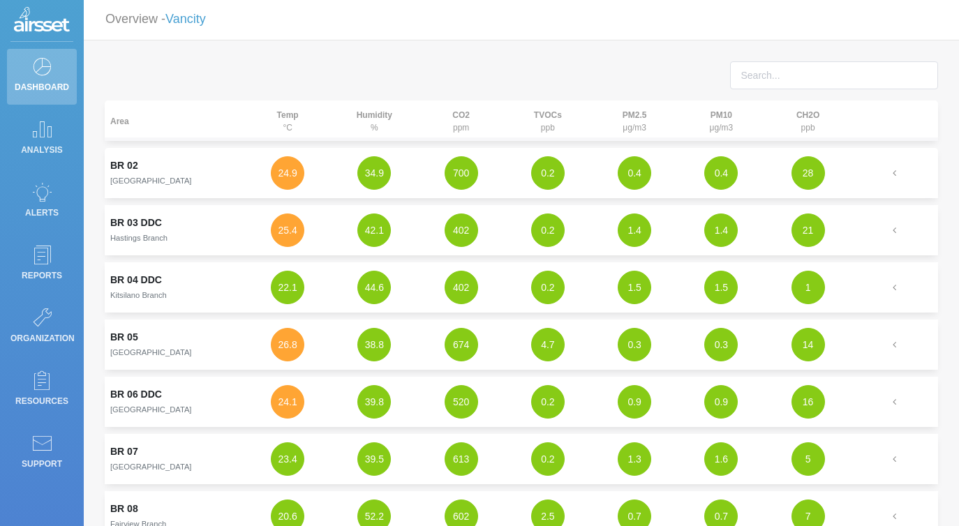
scroll to position [0, 0]
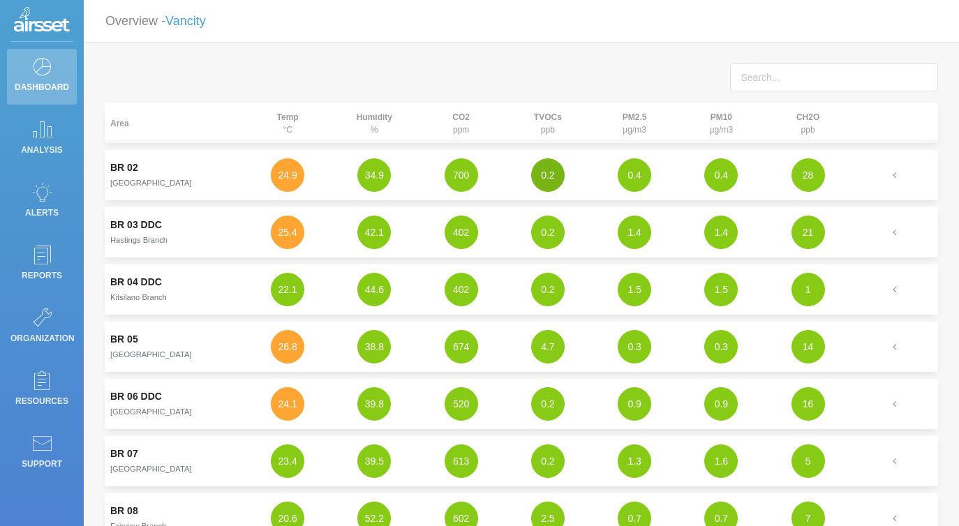
click at [548, 172] on button "0.2" at bounding box center [548, 175] width 34 height 34
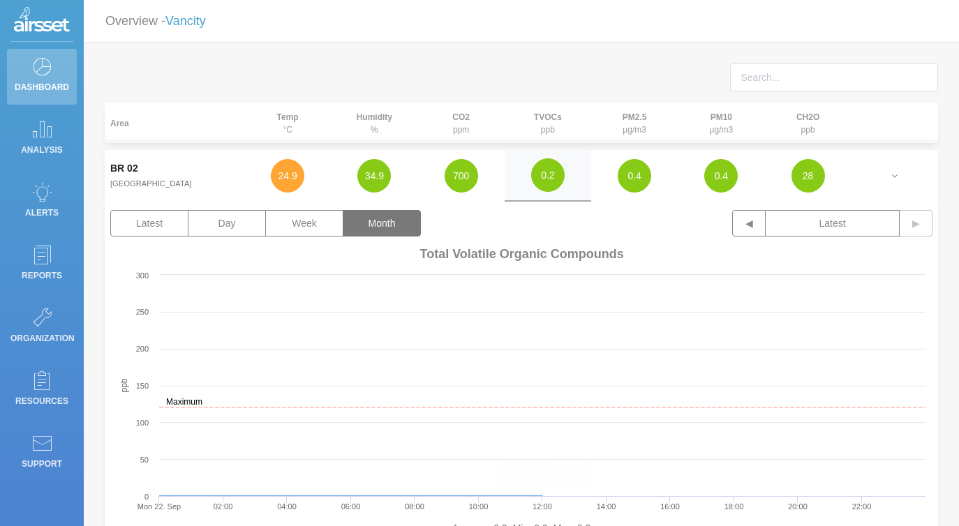
click at [415, 227] on button "Month" at bounding box center [382, 223] width 78 height 27
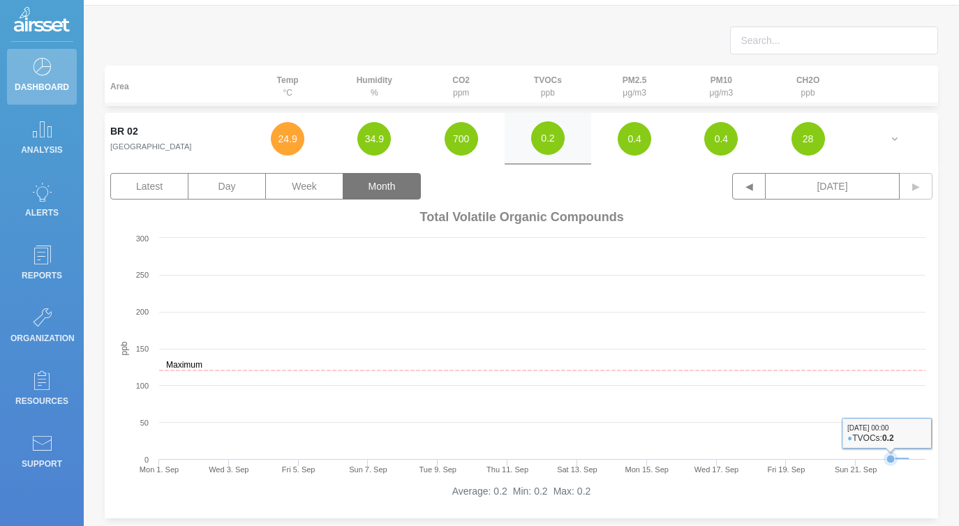
scroll to position [37, 0]
click at [757, 188] on button "◀" at bounding box center [749, 186] width 34 height 27
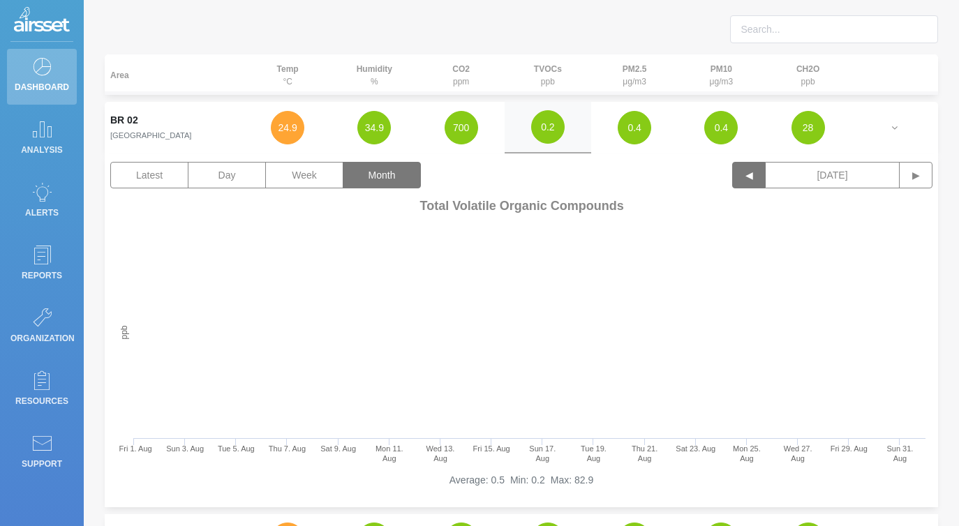
scroll to position [167, 0]
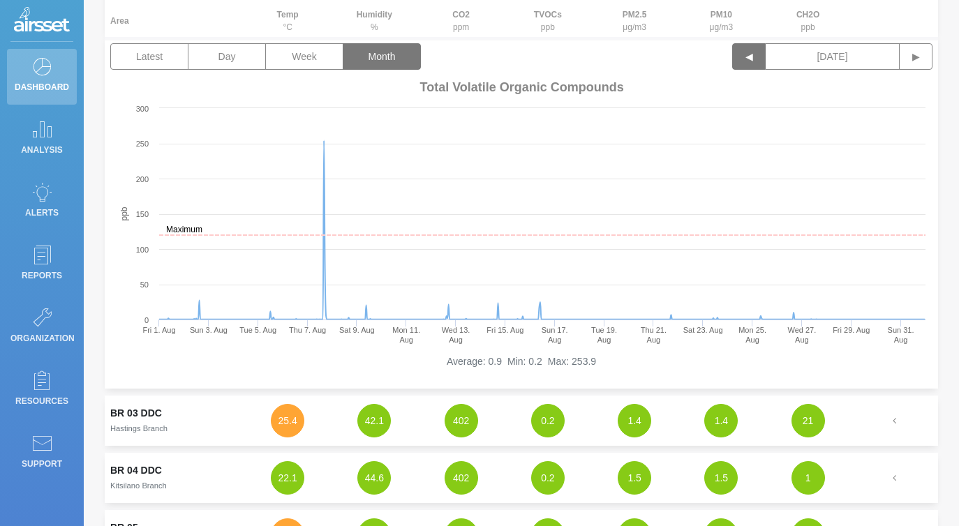
click at [757, 60] on button "◀" at bounding box center [749, 56] width 34 height 27
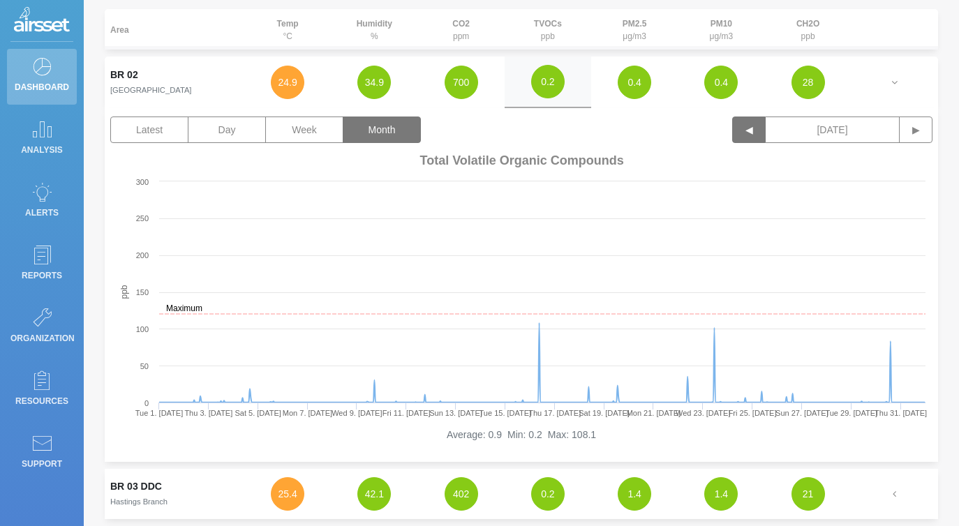
scroll to position [80, 0]
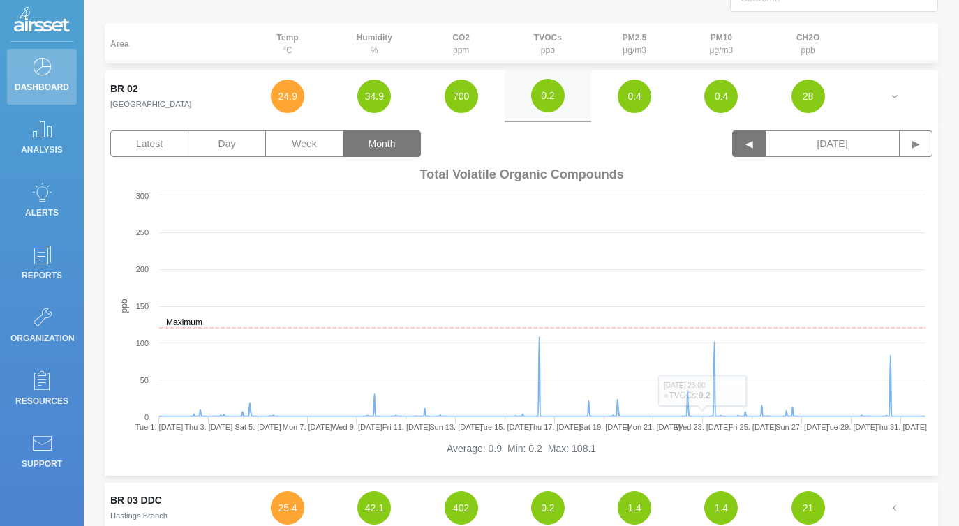
click at [754, 153] on button "◀" at bounding box center [749, 144] width 34 height 27
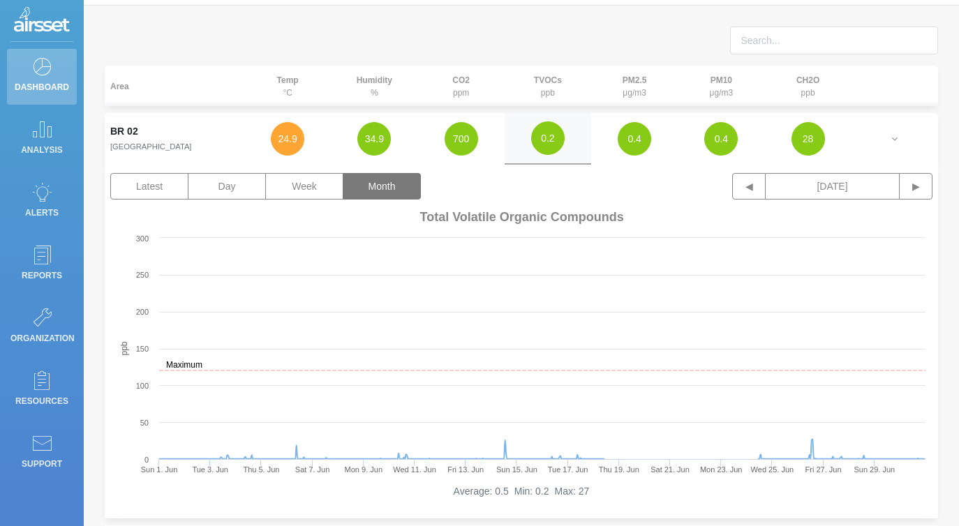
scroll to position [0, 0]
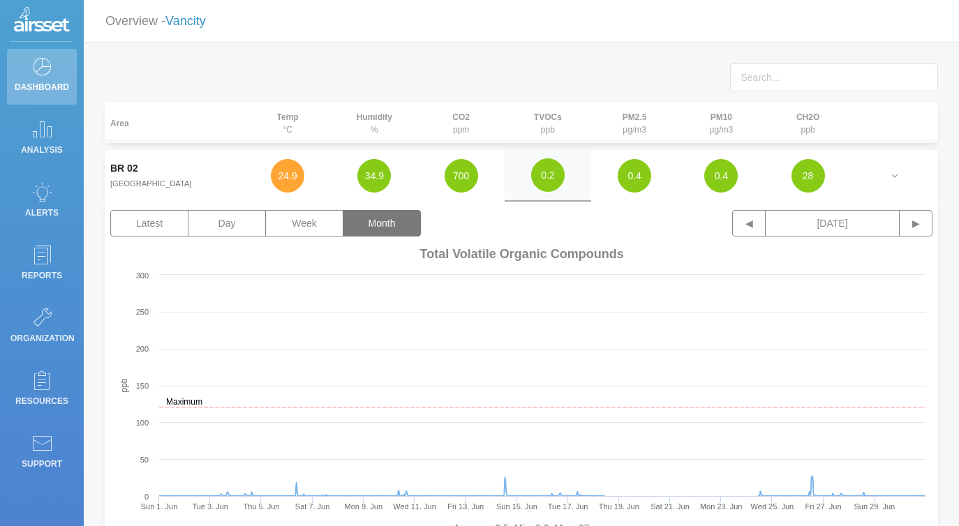
click at [200, 24] on link "Vancity" at bounding box center [185, 21] width 40 height 14
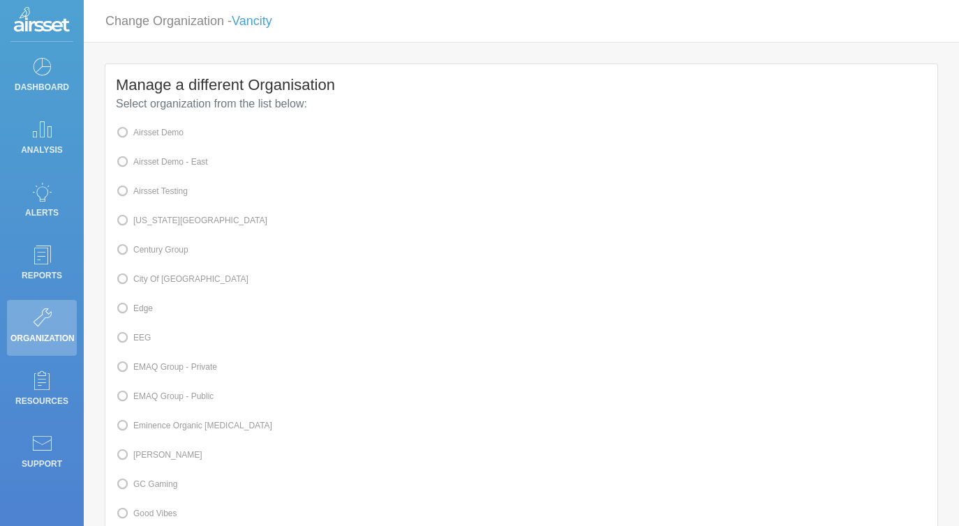
click at [133, 309] on span at bounding box center [133, 309] width 0 height 10
click at [142, 309] on input "Edge" at bounding box center [137, 307] width 9 height 9
radio input "true"
radio input "false"
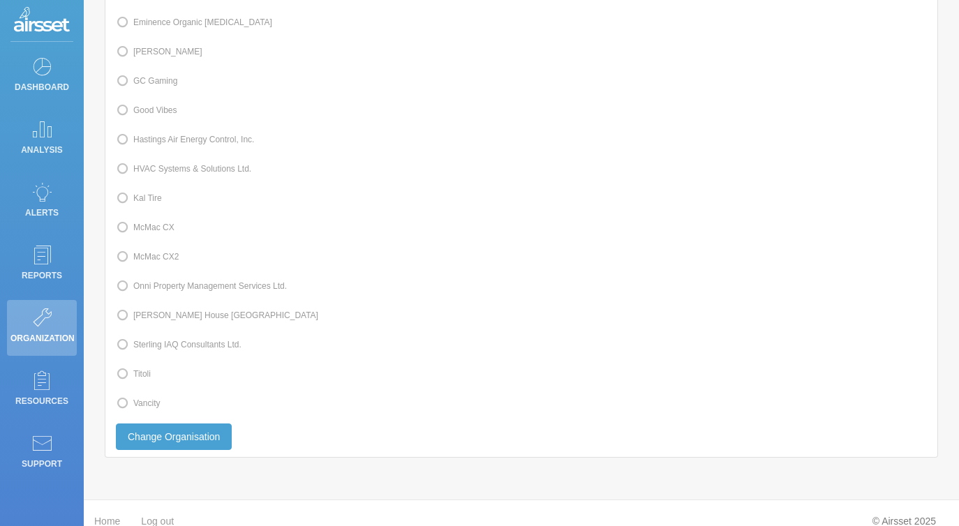
scroll to position [420, 0]
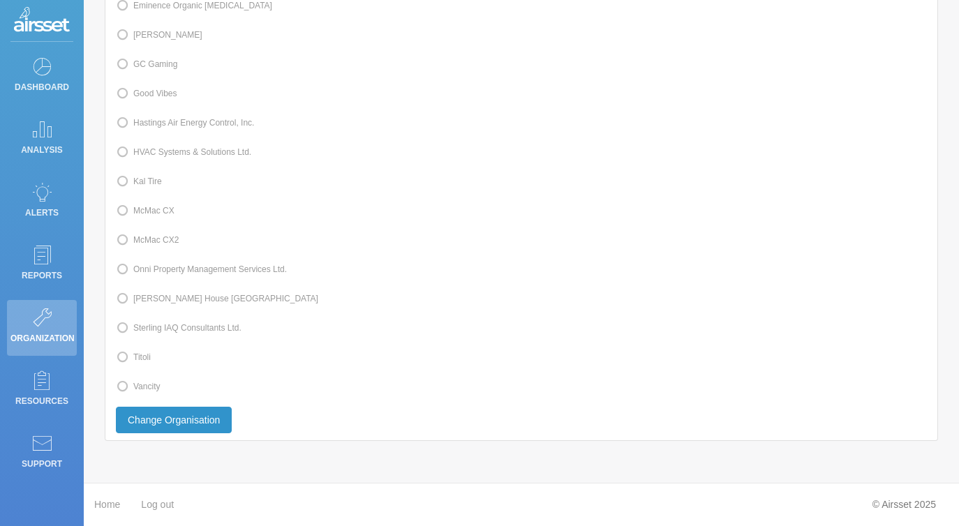
click at [218, 417] on button "Change Organisation" at bounding box center [174, 420] width 116 height 27
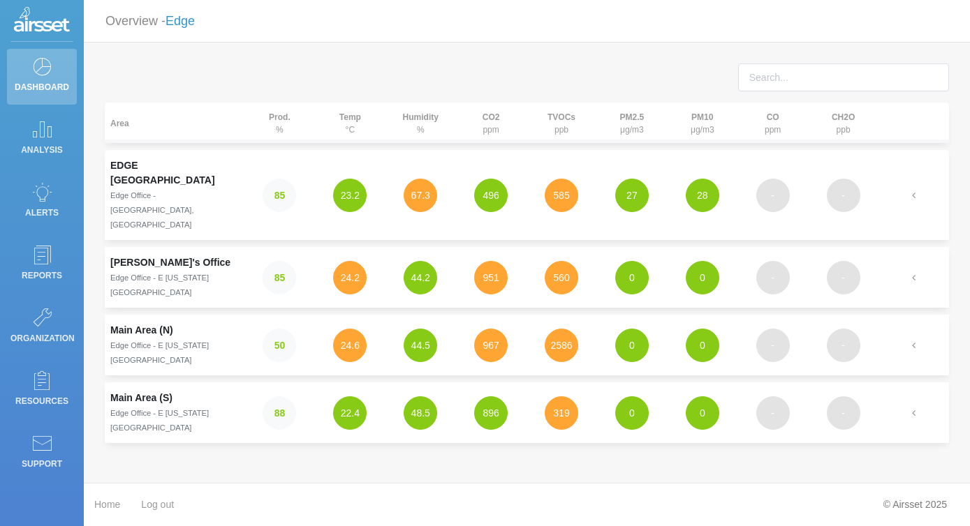
click at [195, 20] on link "Edge" at bounding box center [179, 21] width 29 height 14
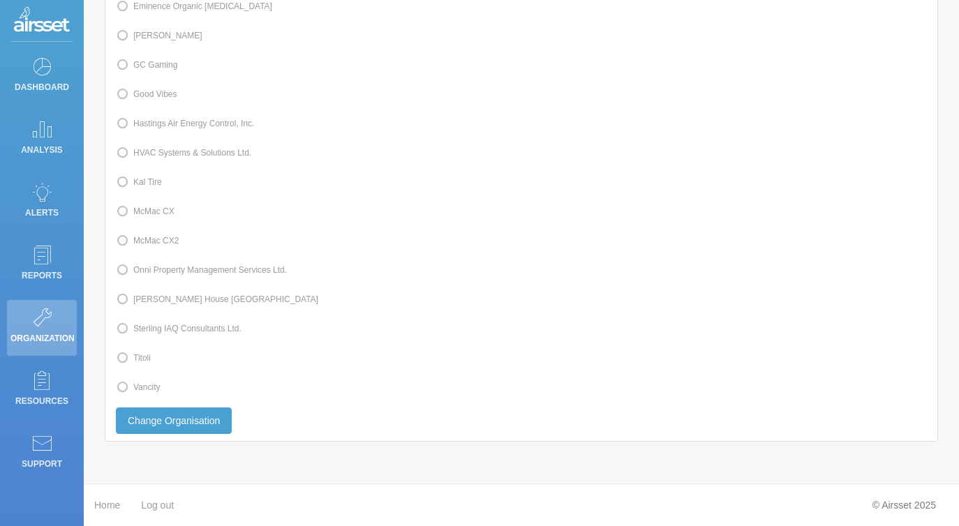
scroll to position [420, 0]
click at [128, 394] on label "Vancity" at bounding box center [138, 387] width 44 height 18
click at [133, 390] on input "Vancity" at bounding box center [137, 385] width 9 height 9
radio input "true"
radio input "false"
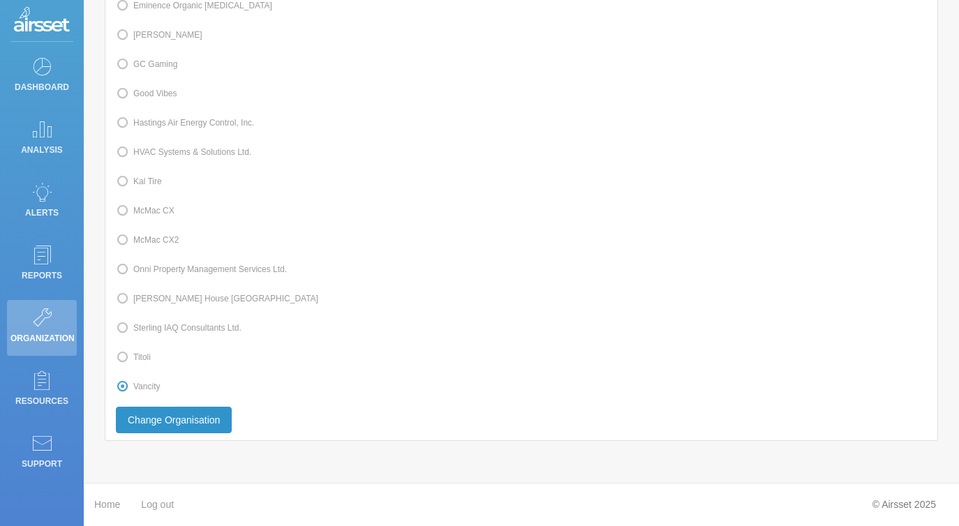
click at [181, 431] on button "Change Organisation" at bounding box center [174, 420] width 116 height 27
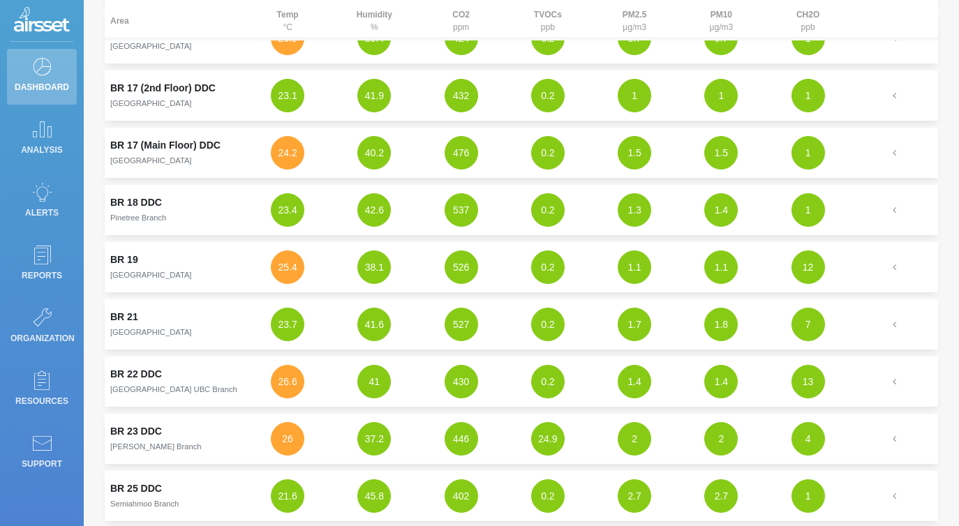
scroll to position [1297, 0]
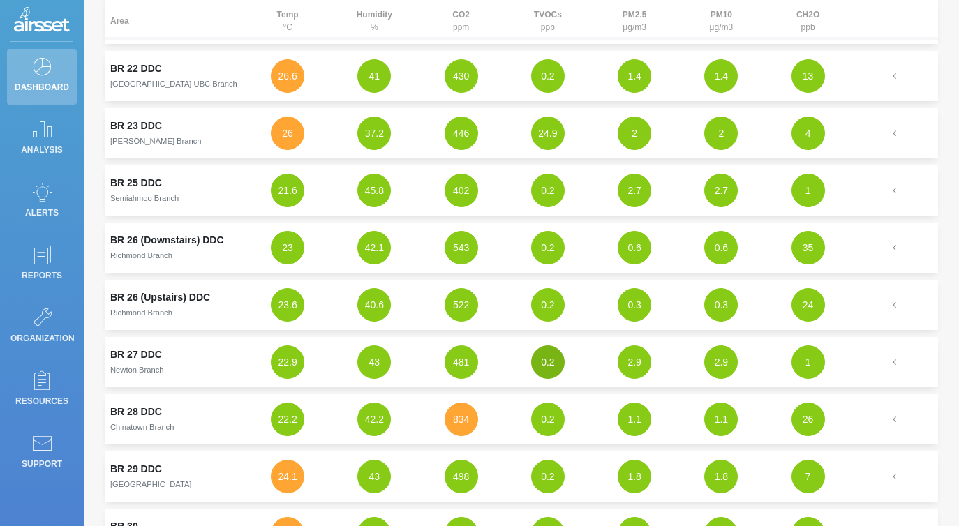
click at [556, 367] on button "0.2" at bounding box center [548, 363] width 34 height 34
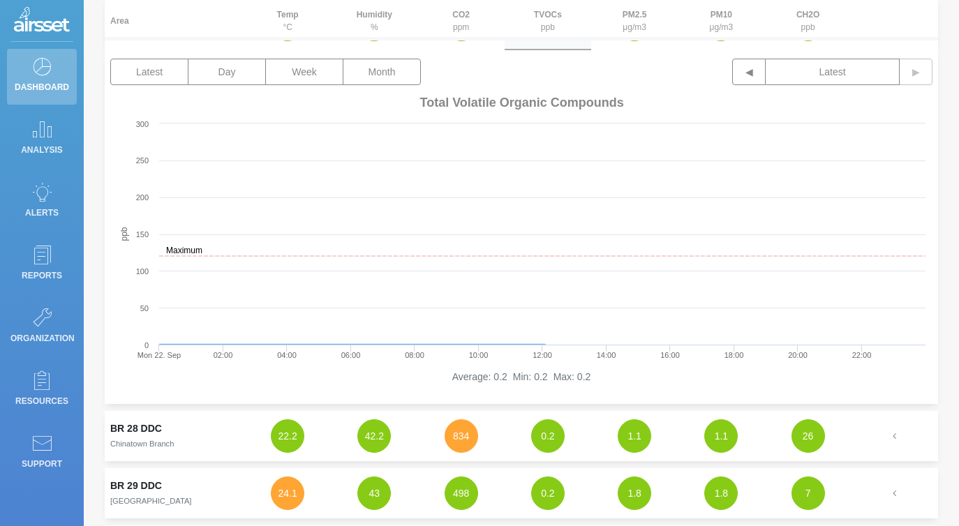
scroll to position [1612, 0]
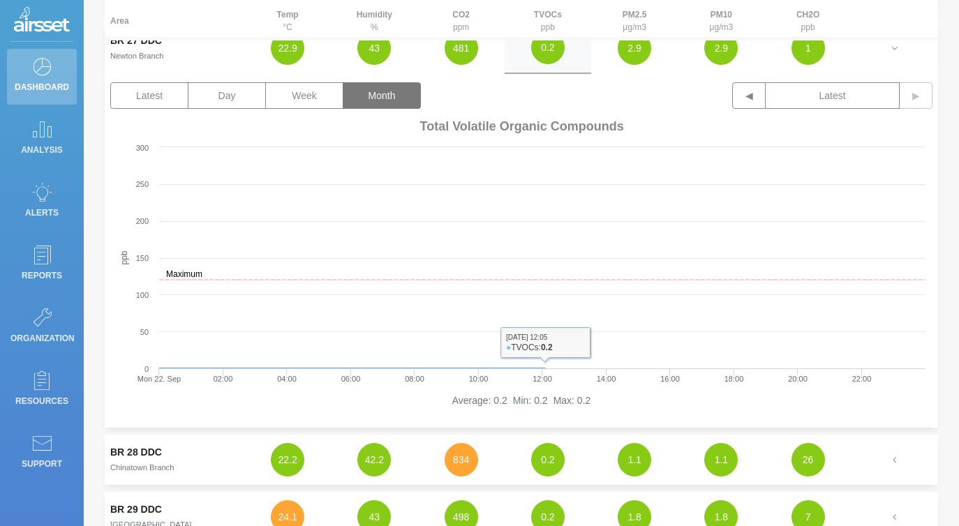
click at [406, 92] on button "Month" at bounding box center [382, 95] width 78 height 27
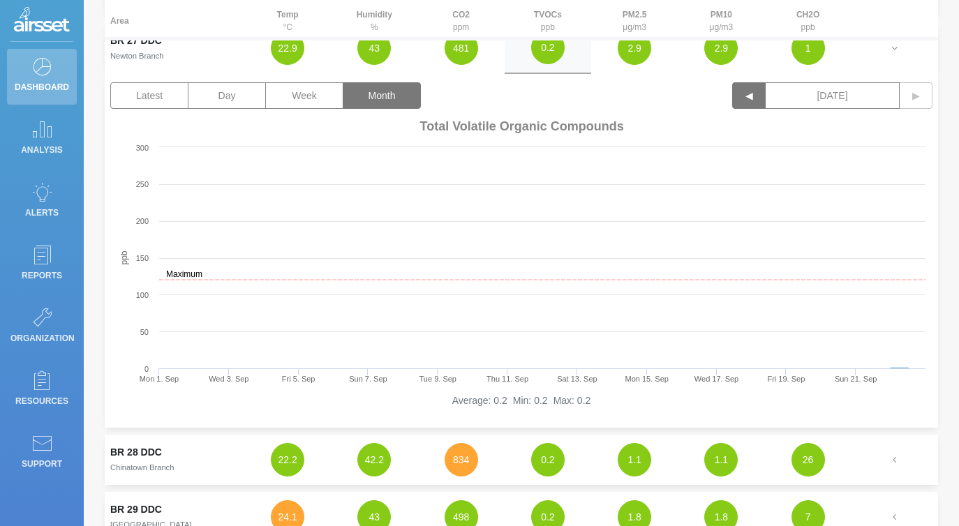
click at [759, 95] on button "◀" at bounding box center [749, 95] width 34 height 27
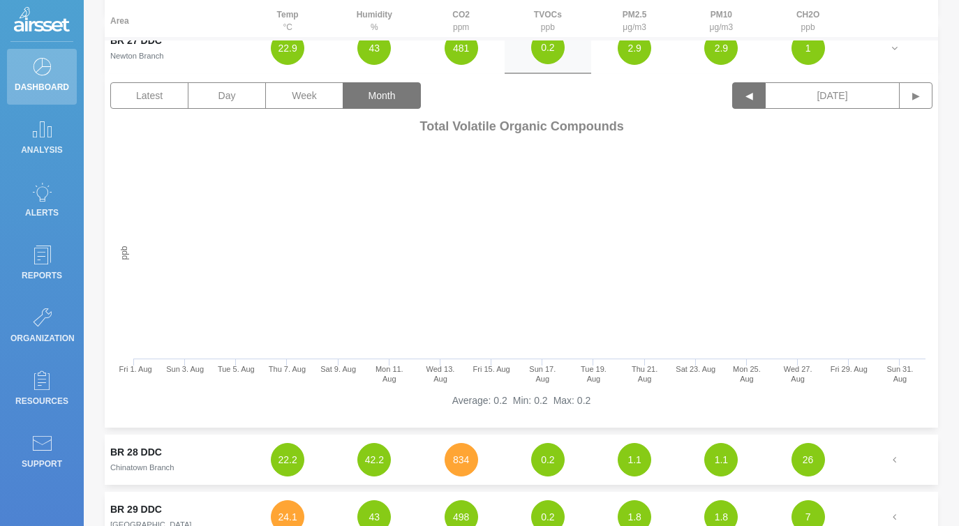
click at [759, 95] on button "◀" at bounding box center [749, 95] width 34 height 27
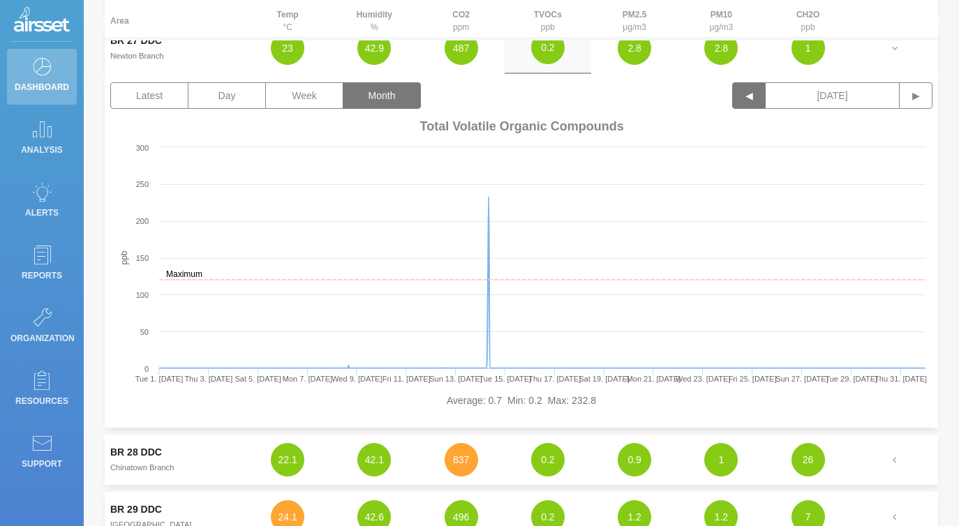
click at [754, 101] on button "◀" at bounding box center [749, 95] width 34 height 27
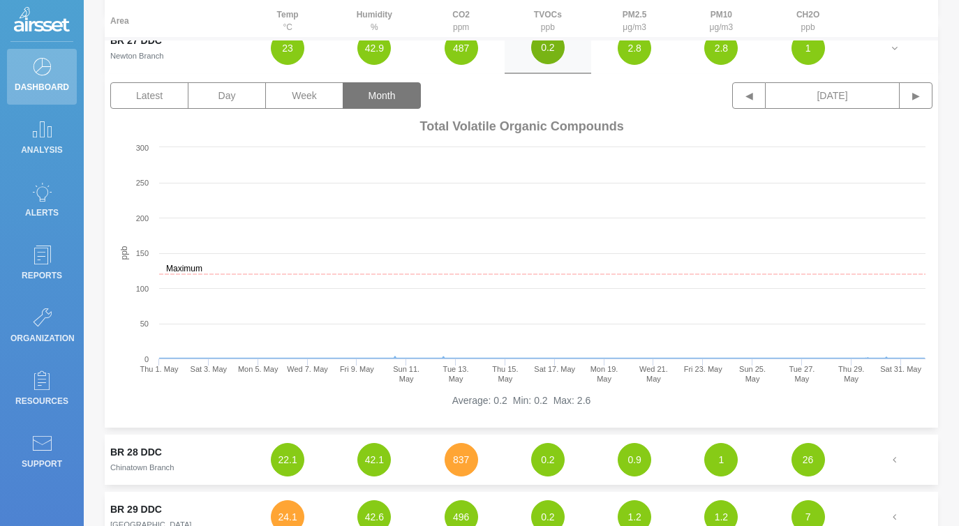
click at [549, 55] on button "0.2" at bounding box center [548, 48] width 34 height 34
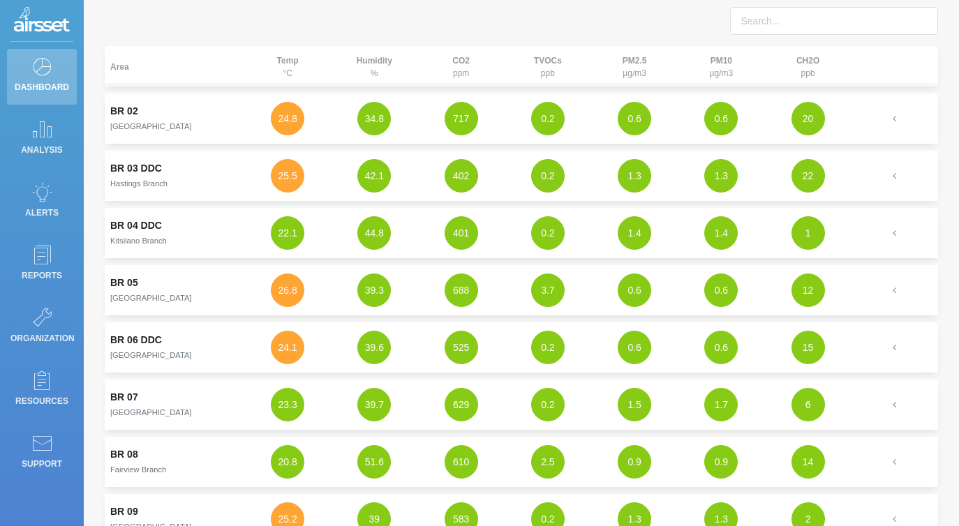
scroll to position [0, 0]
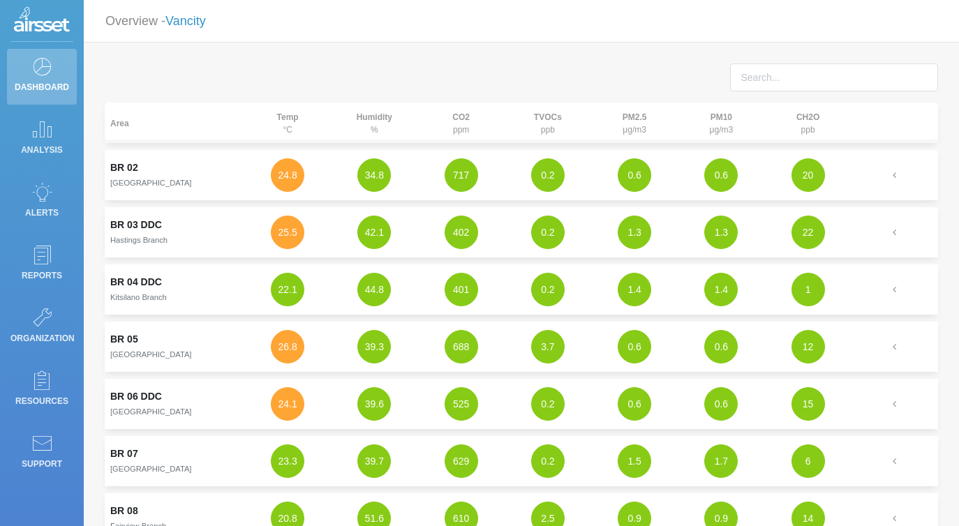
click at [206, 26] on link "Vancity" at bounding box center [185, 21] width 40 height 14
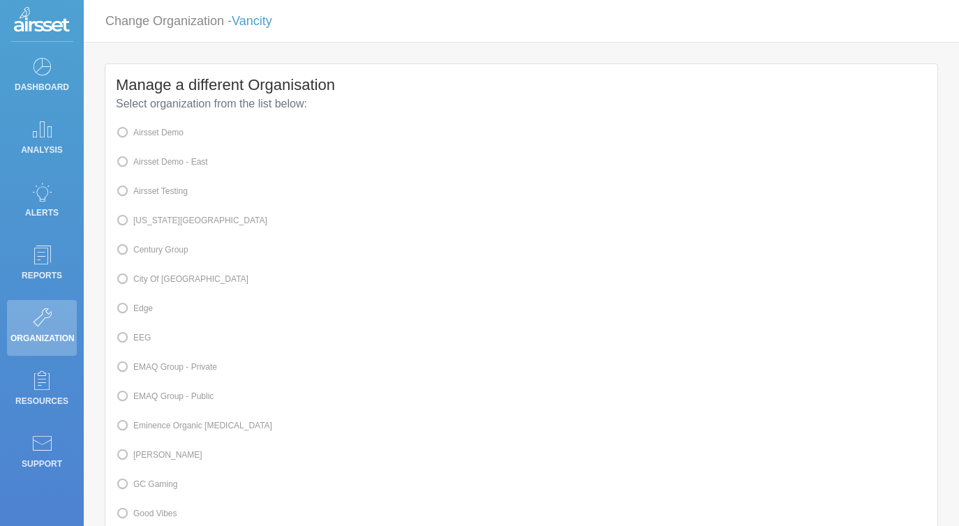
click at [181, 136] on label "Airsset Demo" at bounding box center [150, 133] width 68 height 18
click at [142, 136] on input "Airsset Demo" at bounding box center [137, 131] width 9 height 9
radio input "true"
radio input "false"
click at [195, 166] on label "Airsset Demo - East" at bounding box center [162, 162] width 92 height 18
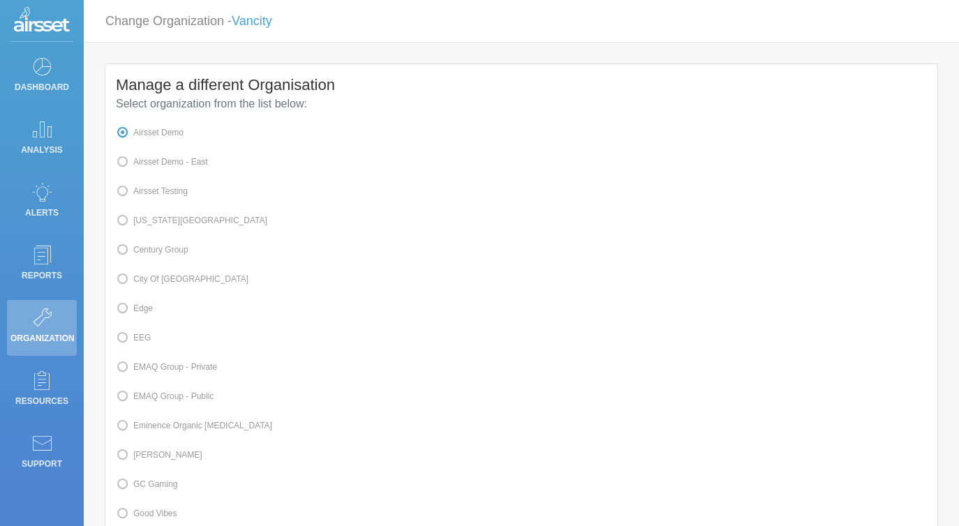
click at [142, 165] on input "Airsset Demo - East" at bounding box center [137, 160] width 9 height 9
radio input "true"
radio input "false"
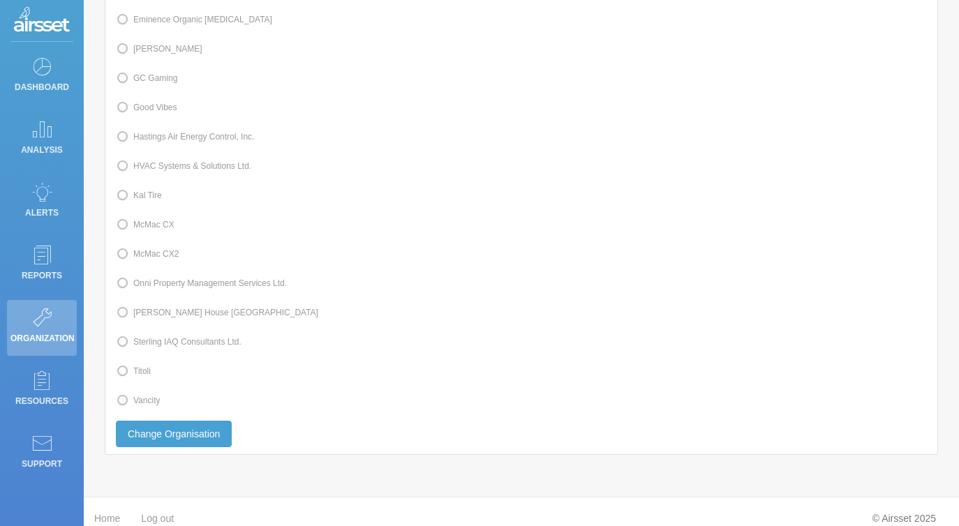
scroll to position [420, 0]
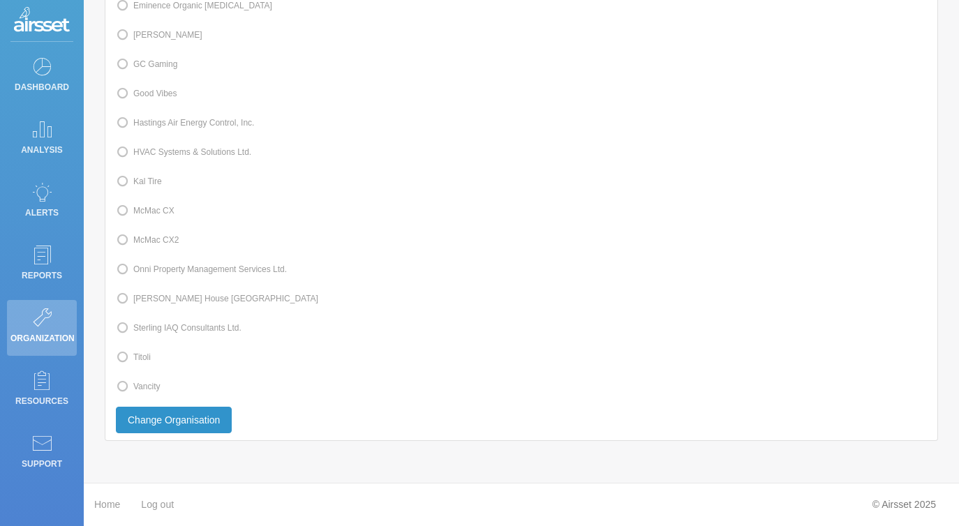
click at [207, 413] on button "Change Organisation" at bounding box center [174, 420] width 116 height 27
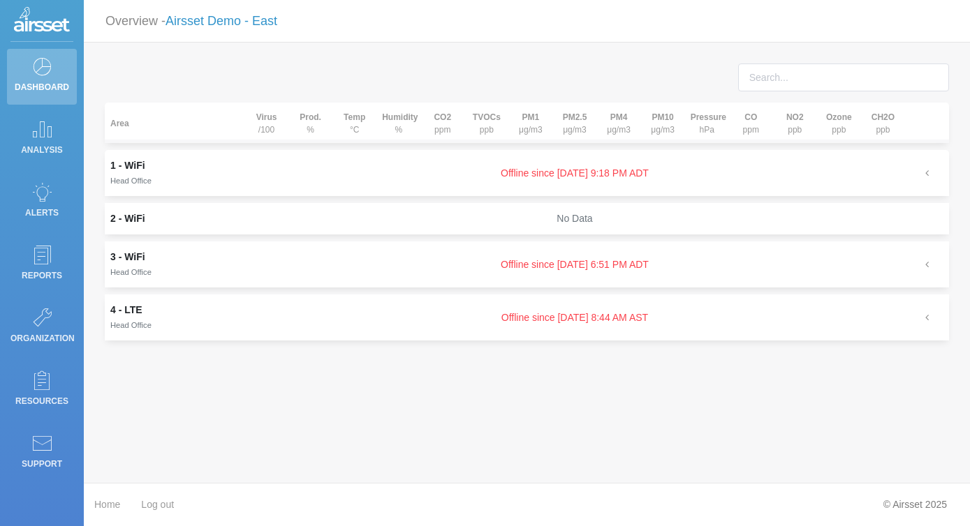
click at [226, 23] on link "Airsset Demo - East" at bounding box center [221, 21] width 112 height 14
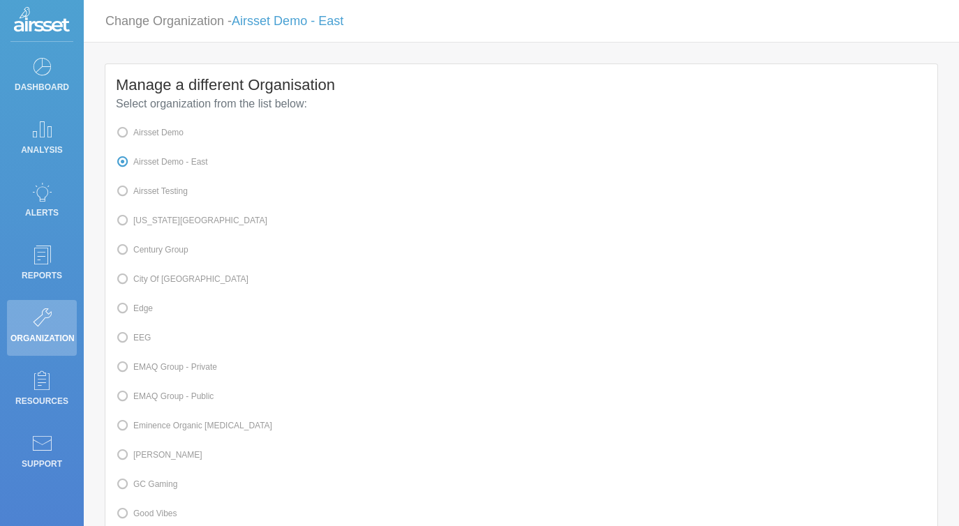
click at [133, 251] on span at bounding box center [133, 250] width 0 height 10
click at [140, 251] on input "Century Group" at bounding box center [137, 248] width 9 height 9
radio input "true"
radio input "false"
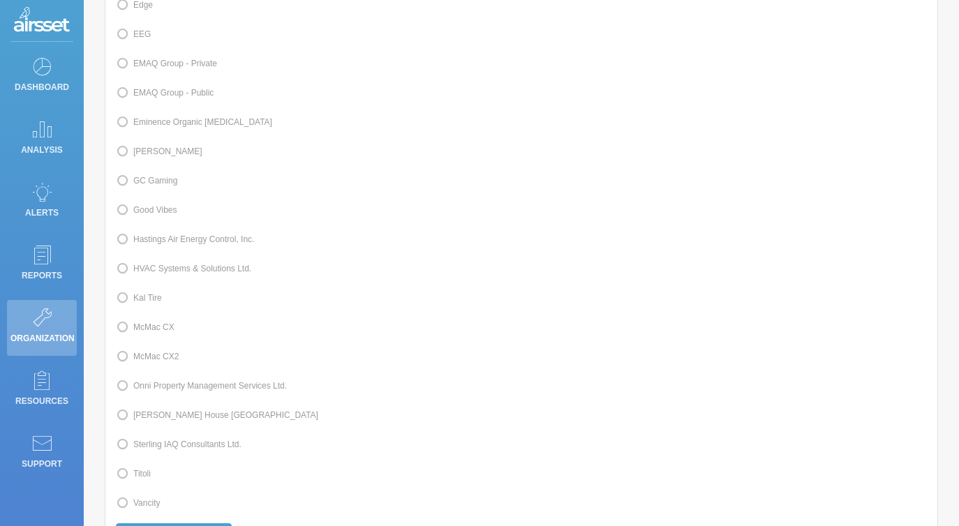
scroll to position [420, 0]
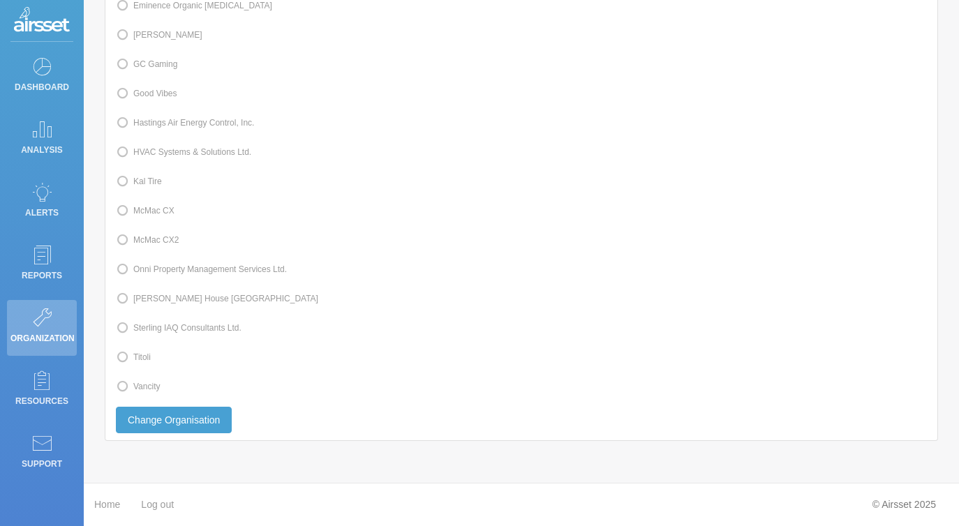
click at [212, 405] on div "Manage a different Organisation Select organization from the list below: Airsse…" at bounding box center [521, 42] width 832 height 796
drag, startPoint x: 221, startPoint y: 411, endPoint x: 227, endPoint y: 416, distance: 8.0
click at [221, 413] on button "Change Organisation" at bounding box center [174, 420] width 116 height 27
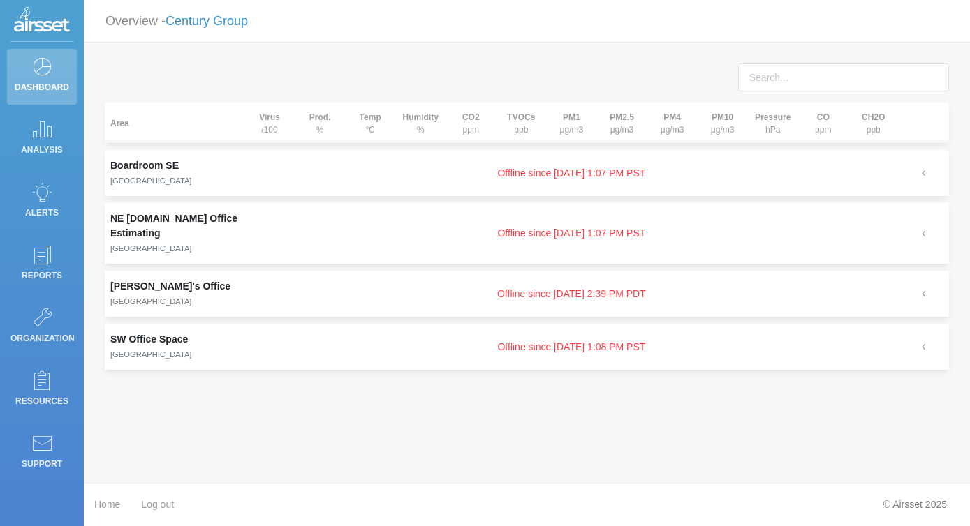
click at [235, 15] on link "Century Group" at bounding box center [206, 21] width 82 height 14
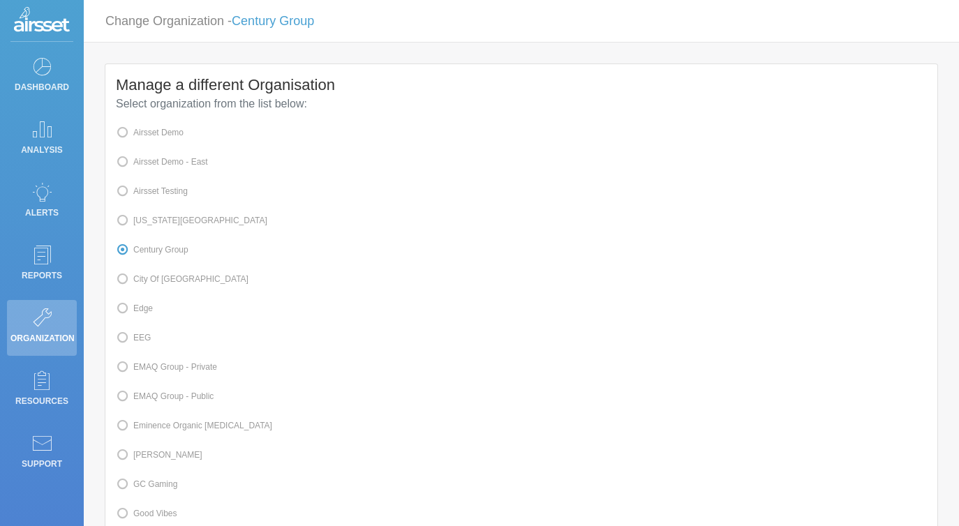
click at [147, 311] on label "Edge" at bounding box center [134, 308] width 37 height 18
click at [142, 311] on input "Edge" at bounding box center [137, 307] width 9 height 9
radio input "true"
radio input "false"
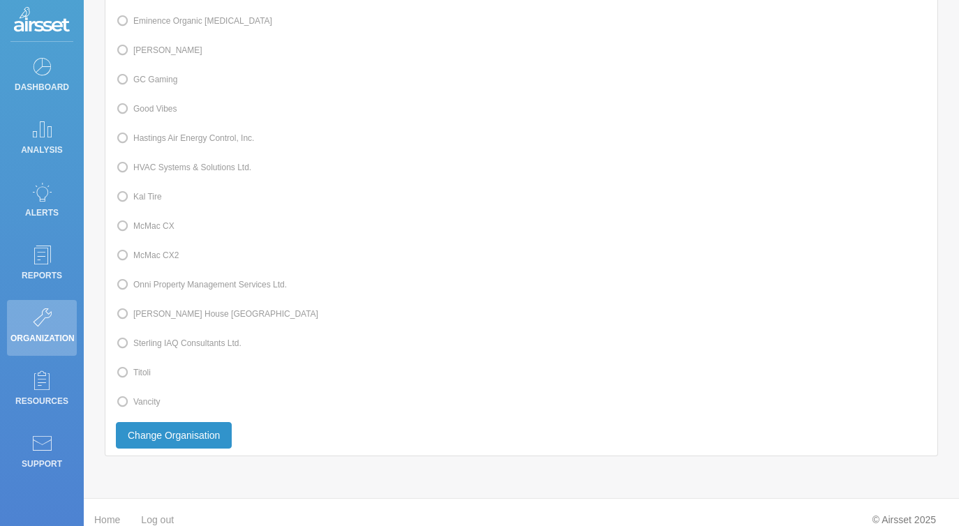
scroll to position [420, 0]
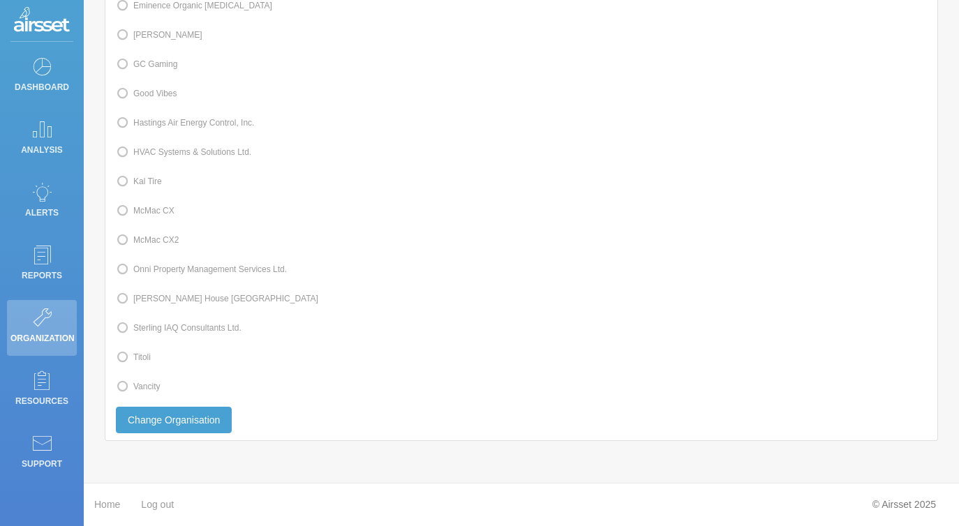
click at [186, 434] on div "Manage a different Organisation Select organization from the list below: Airsse…" at bounding box center [521, 42] width 832 height 796
click at [207, 412] on button "Change Organisation" at bounding box center [174, 420] width 116 height 27
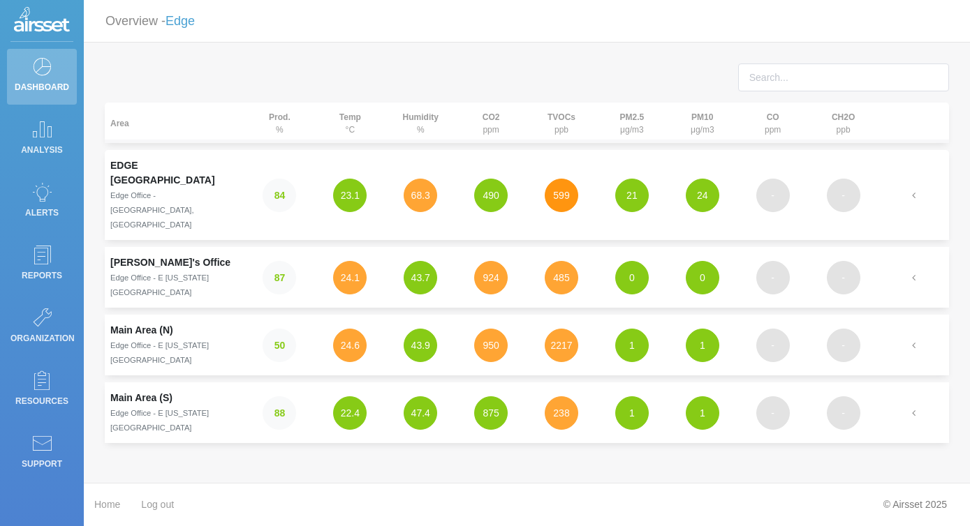
click at [561, 179] on button "599" at bounding box center [561, 196] width 34 height 34
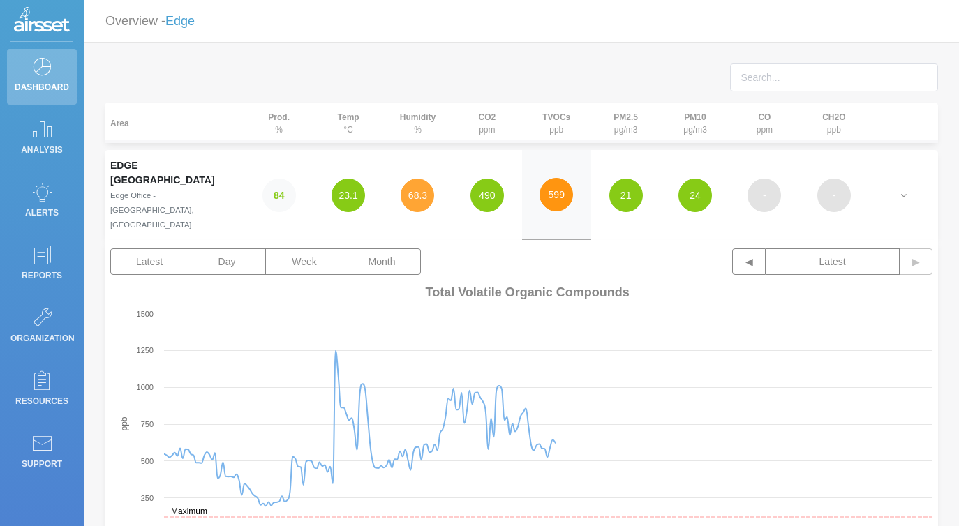
click at [558, 184] on button "599" at bounding box center [557, 195] width 34 height 34
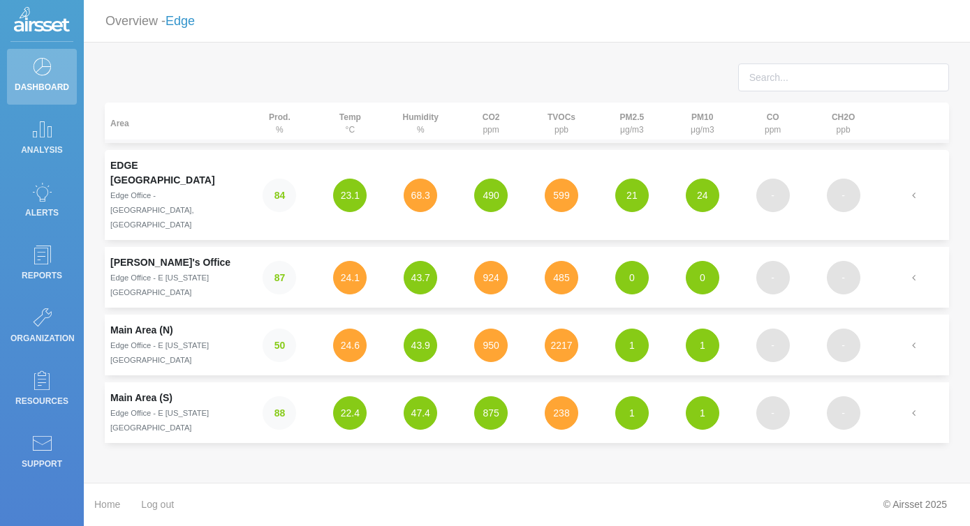
click at [191, 22] on link "Edge" at bounding box center [179, 21] width 29 height 14
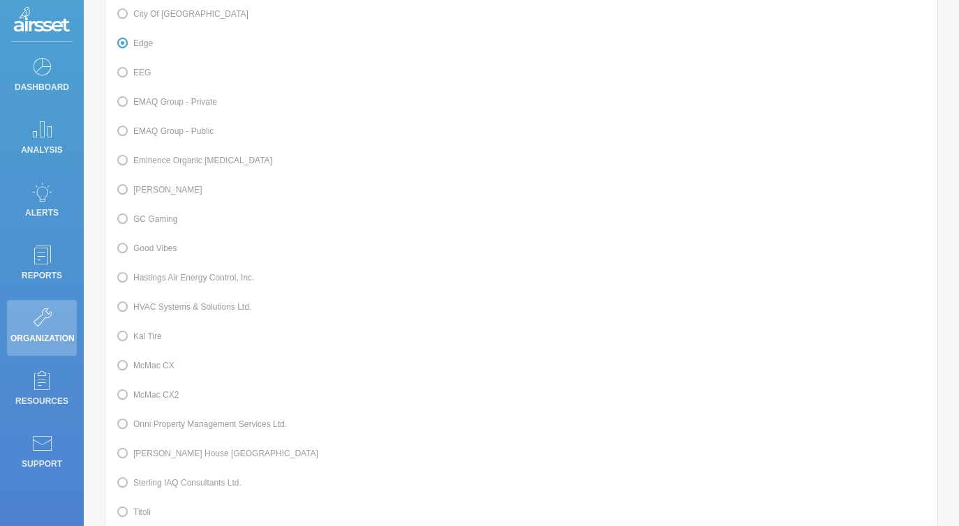
scroll to position [420, 0]
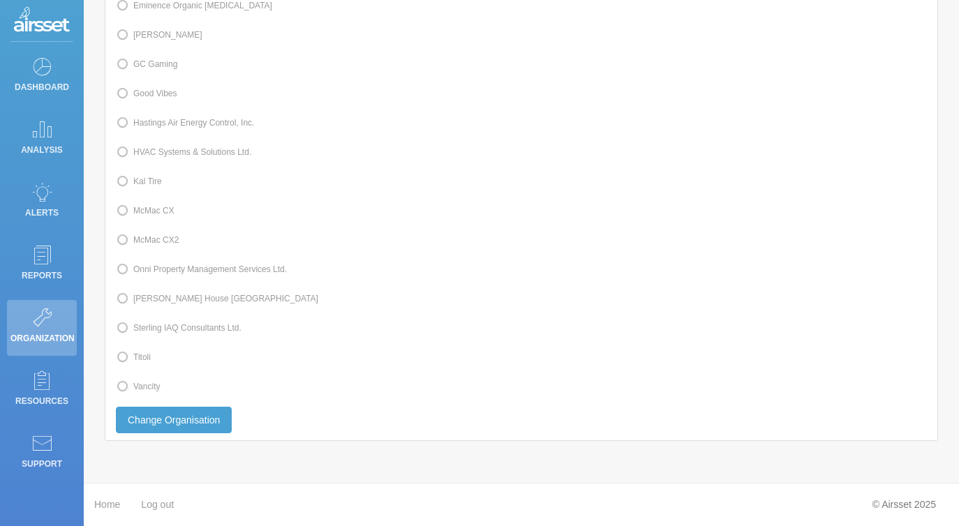
click at [154, 384] on label "Vancity" at bounding box center [138, 387] width 44 height 18
click at [142, 384] on input "Vancity" at bounding box center [137, 385] width 9 height 9
radio input "true"
radio input "false"
click at [202, 427] on button "Change Organisation" at bounding box center [174, 420] width 116 height 27
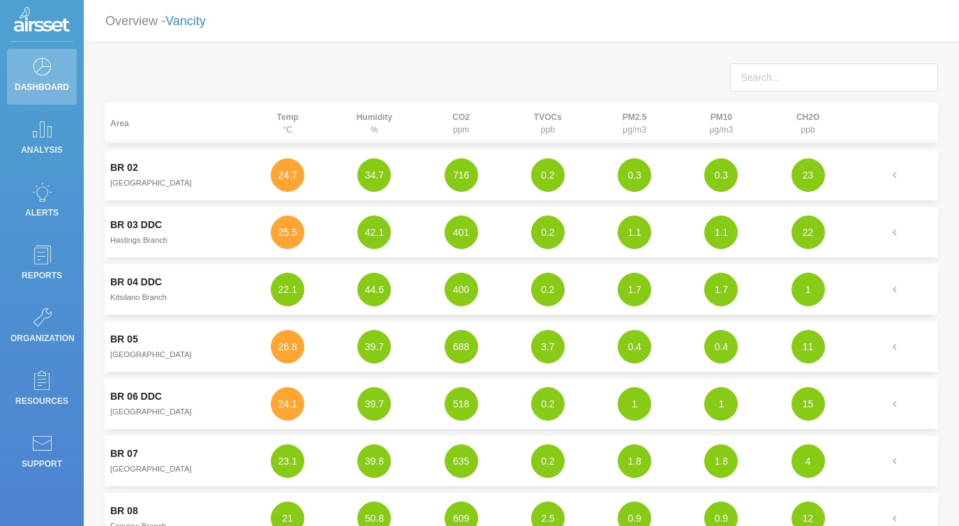
click at [195, 22] on link "Vancity" at bounding box center [185, 21] width 40 height 14
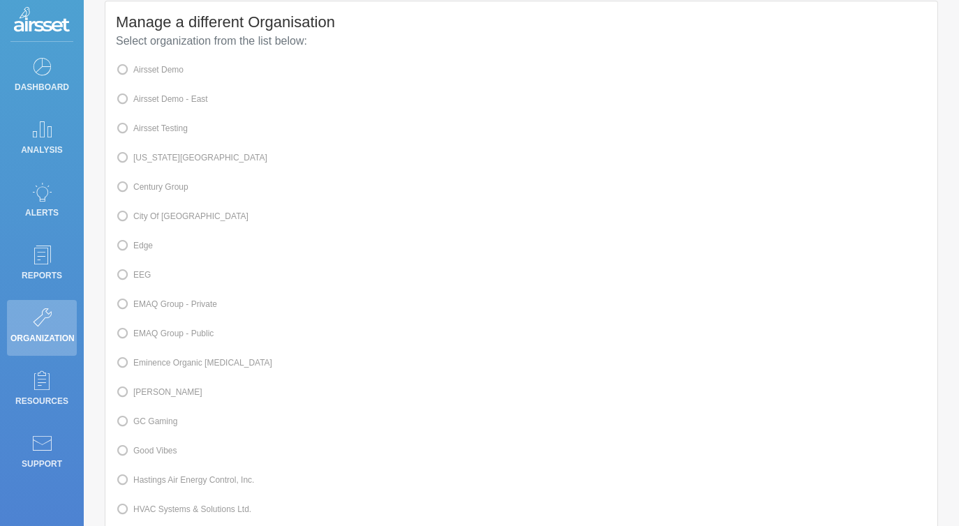
scroll to position [186, 0]
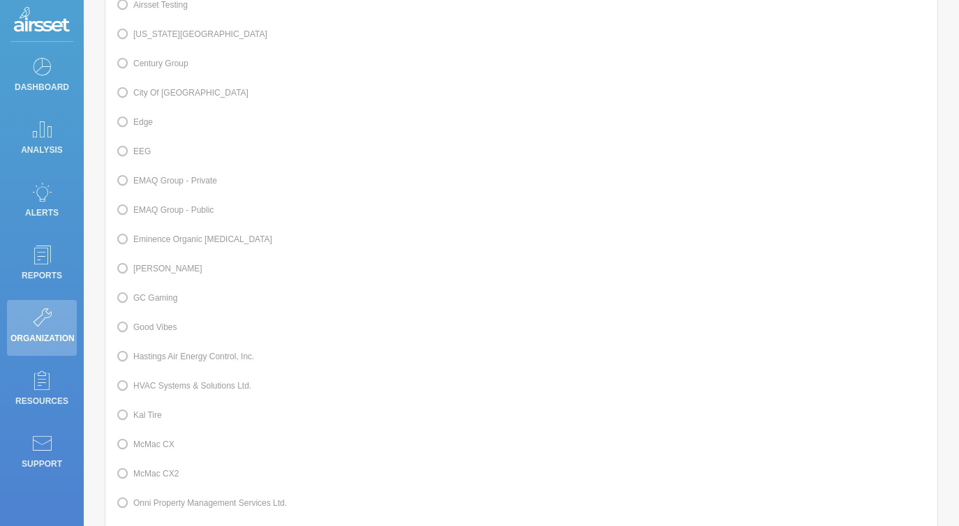
click at [156, 418] on label "Kal Tire" at bounding box center [139, 415] width 46 height 18
click at [142, 418] on input "Kal Tire" at bounding box center [137, 414] width 9 height 9
radio input "true"
radio input "false"
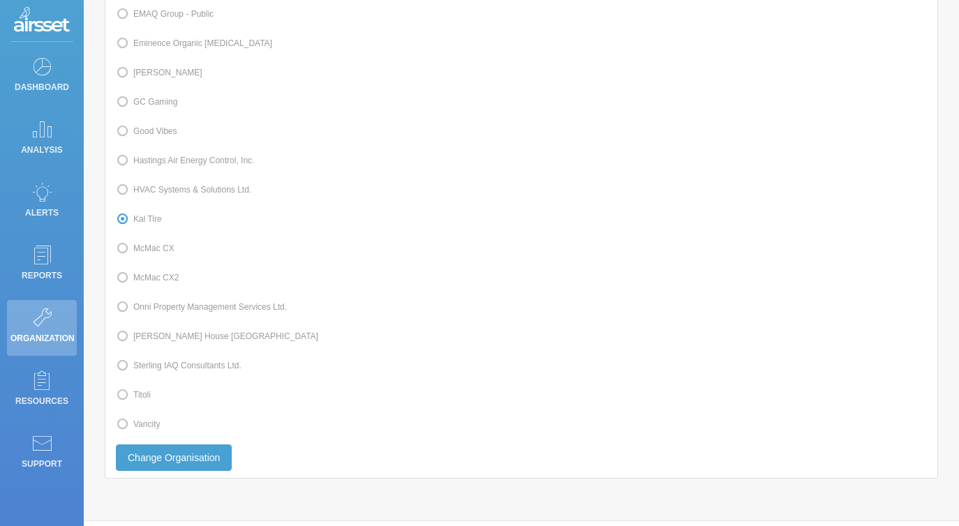
scroll to position [420, 0]
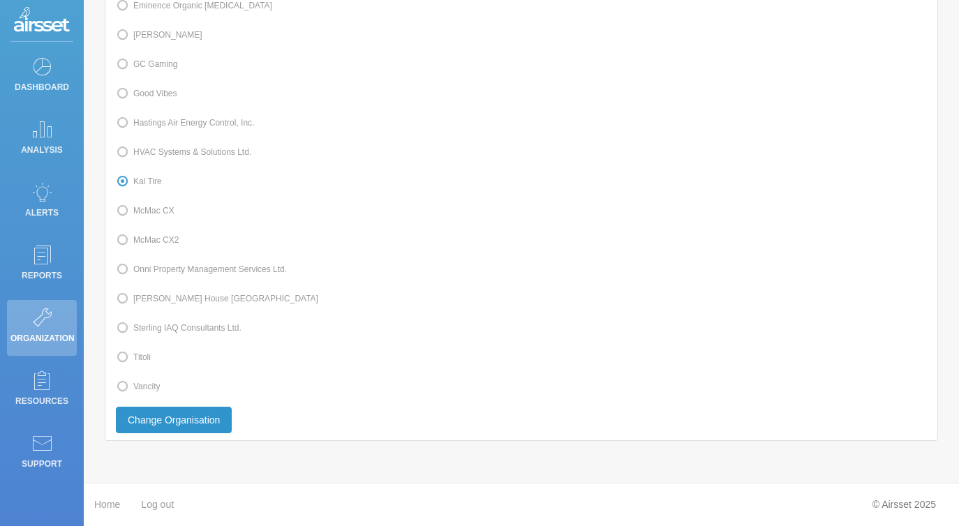
click at [218, 426] on button "Change Organisation" at bounding box center [174, 420] width 116 height 27
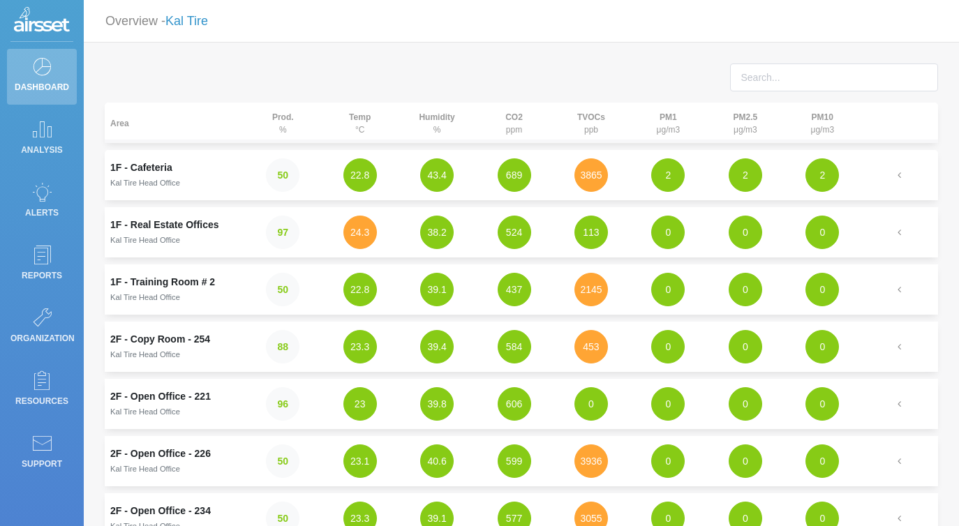
click at [199, 22] on link "Kal Tire" at bounding box center [186, 21] width 43 height 14
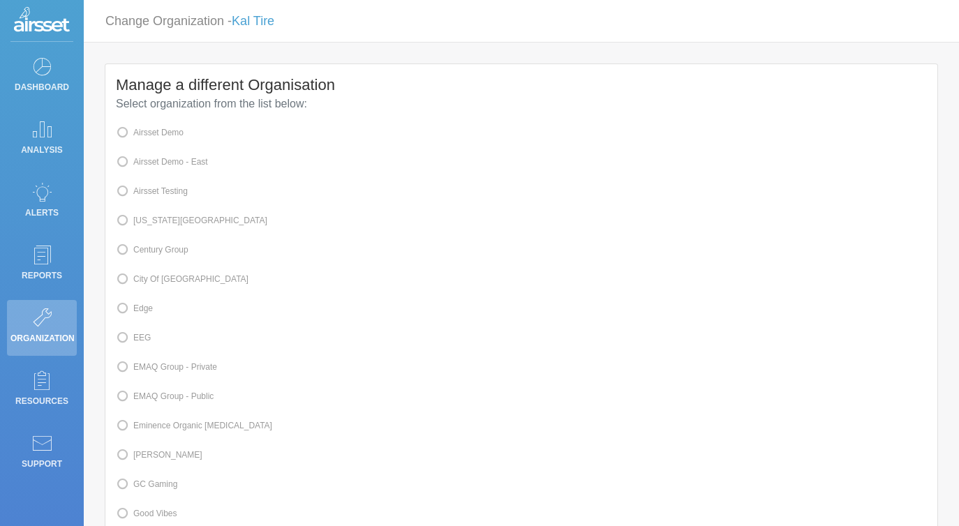
click at [150, 312] on label "Edge" at bounding box center [134, 308] width 37 height 18
click at [142, 312] on input "Edge" at bounding box center [137, 307] width 9 height 9
radio input "true"
radio input "false"
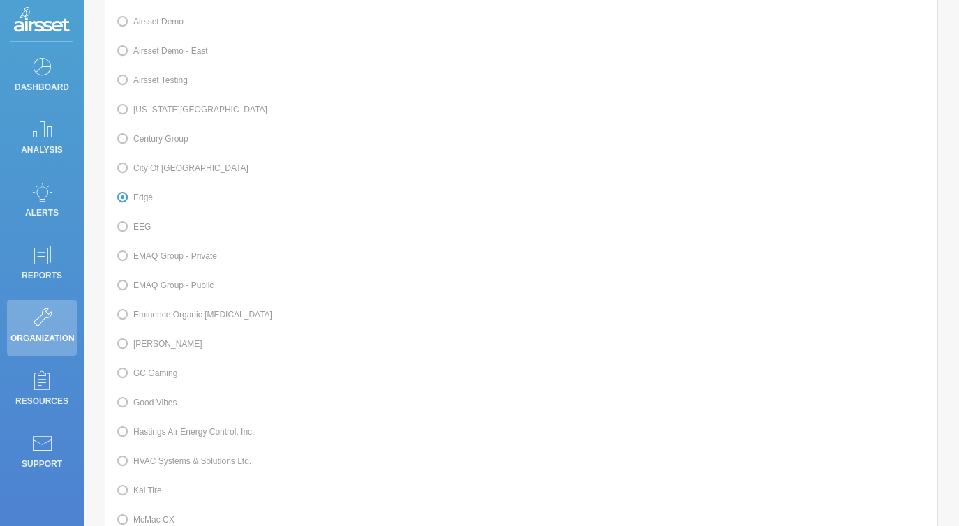
scroll to position [420, 0]
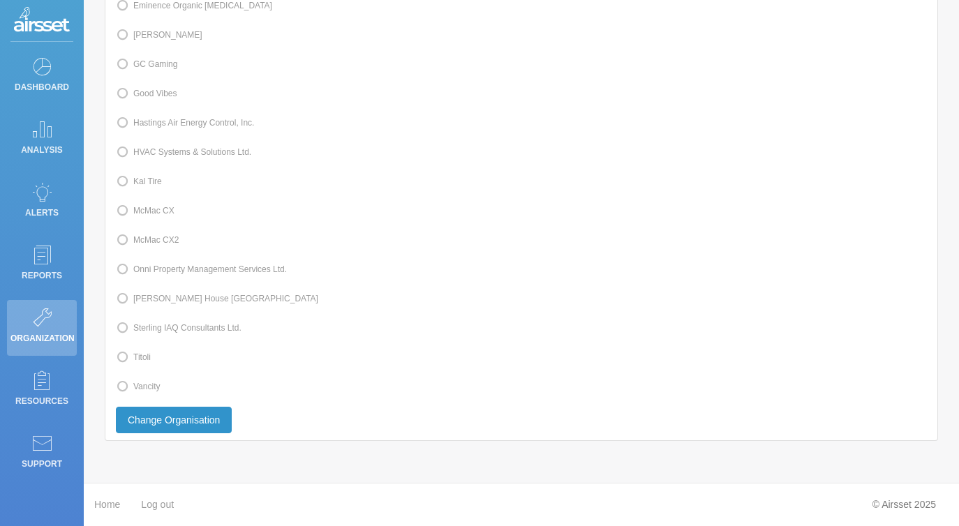
click at [173, 431] on button "Change Organisation" at bounding box center [174, 420] width 116 height 27
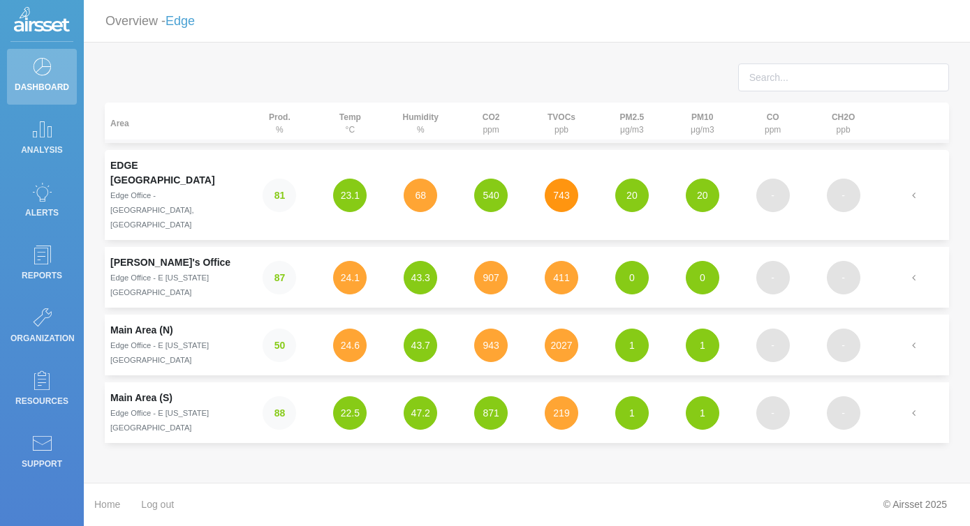
click at [551, 186] on button "743" at bounding box center [561, 196] width 34 height 34
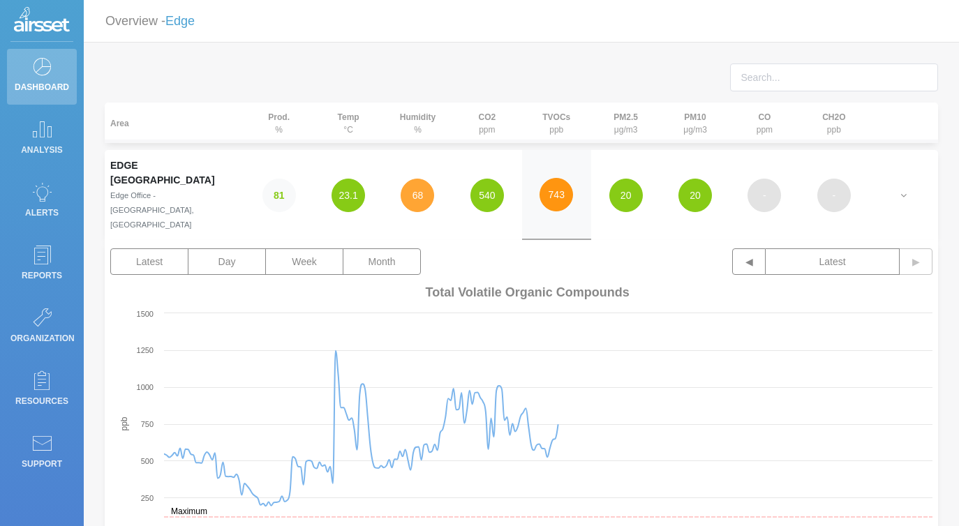
click at [551, 186] on button "743" at bounding box center [557, 195] width 34 height 34
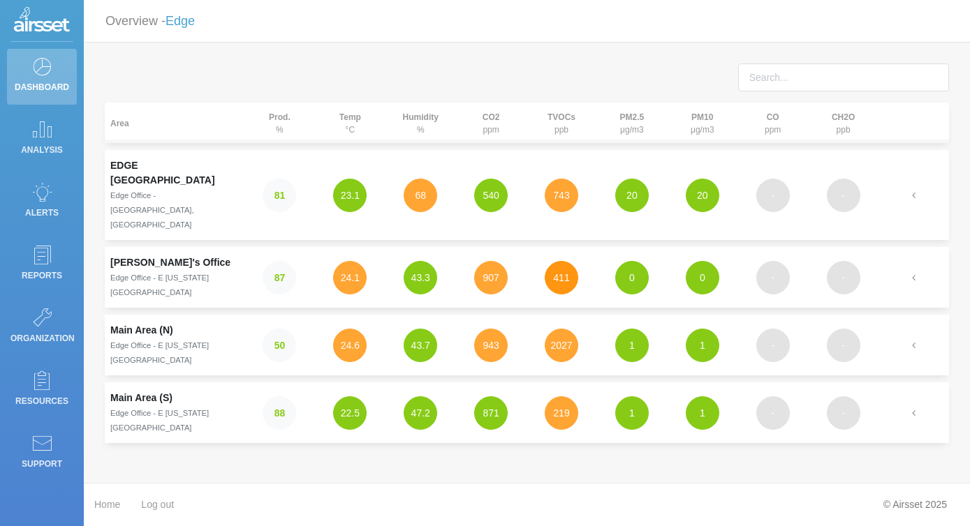
click at [560, 261] on button "411" at bounding box center [561, 278] width 34 height 34
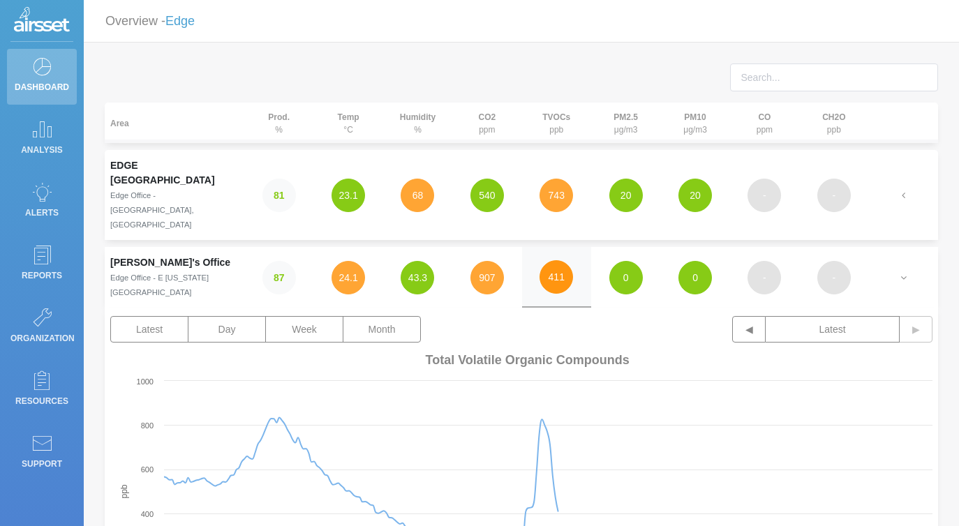
click at [562, 260] on button "411" at bounding box center [557, 277] width 34 height 34
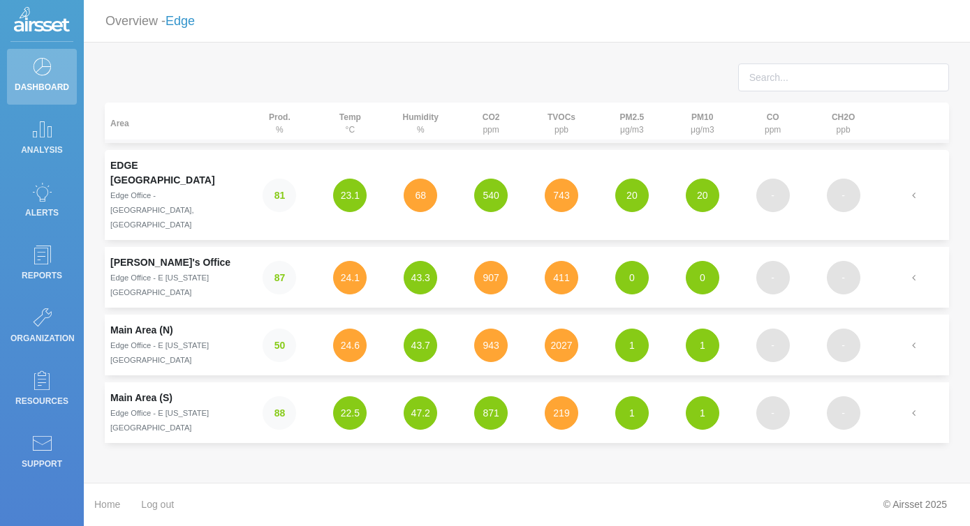
click at [193, 14] on link "Edge" at bounding box center [179, 21] width 29 height 14
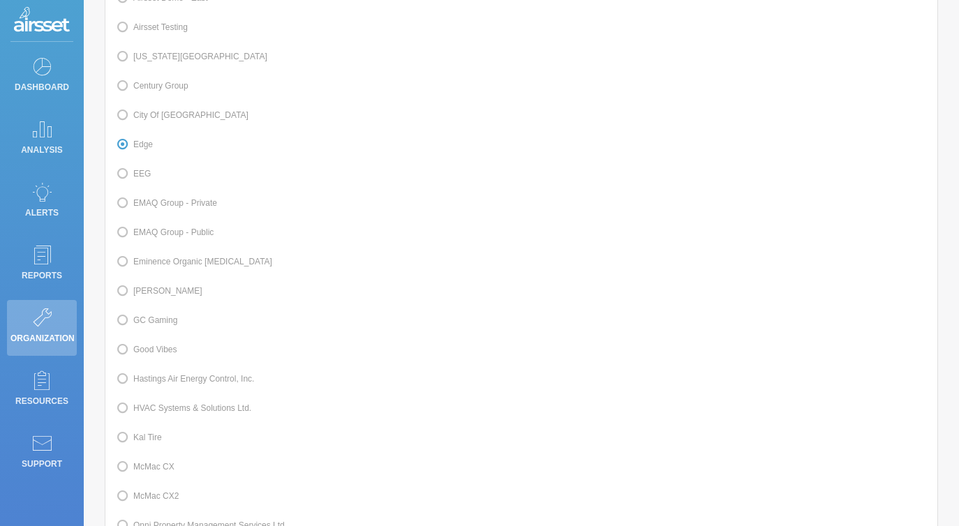
scroll to position [282, 0]
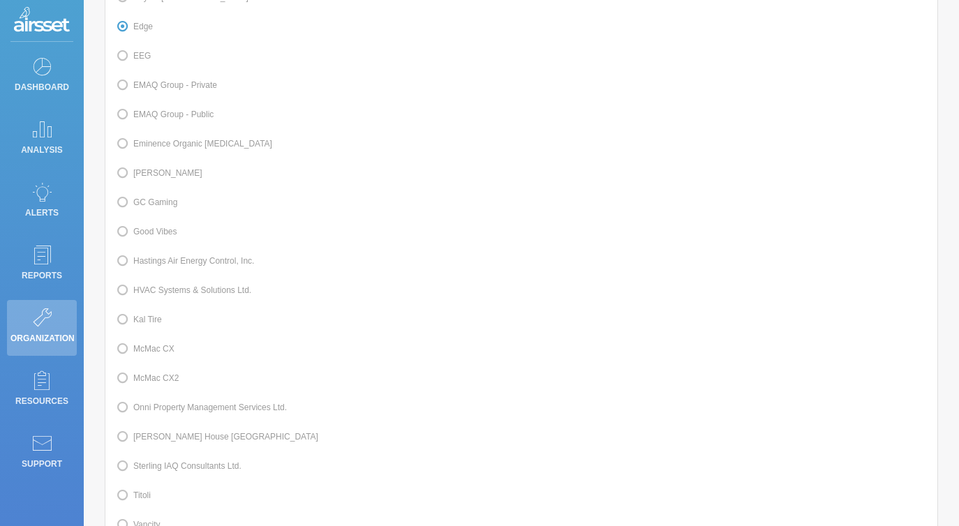
click at [133, 318] on span at bounding box center [133, 320] width 0 height 10
click at [133, 318] on input "Kal Tire" at bounding box center [137, 318] width 9 height 9
radio input "true"
radio input "false"
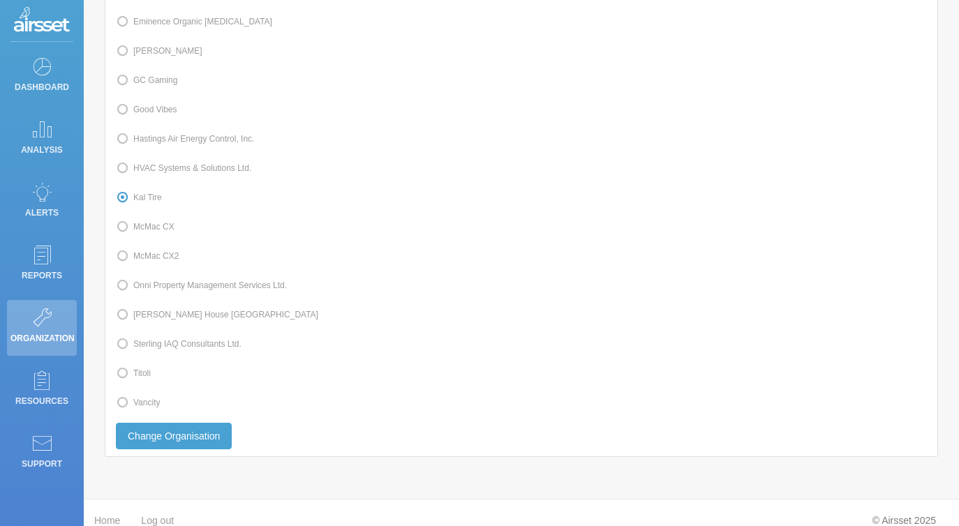
scroll to position [420, 0]
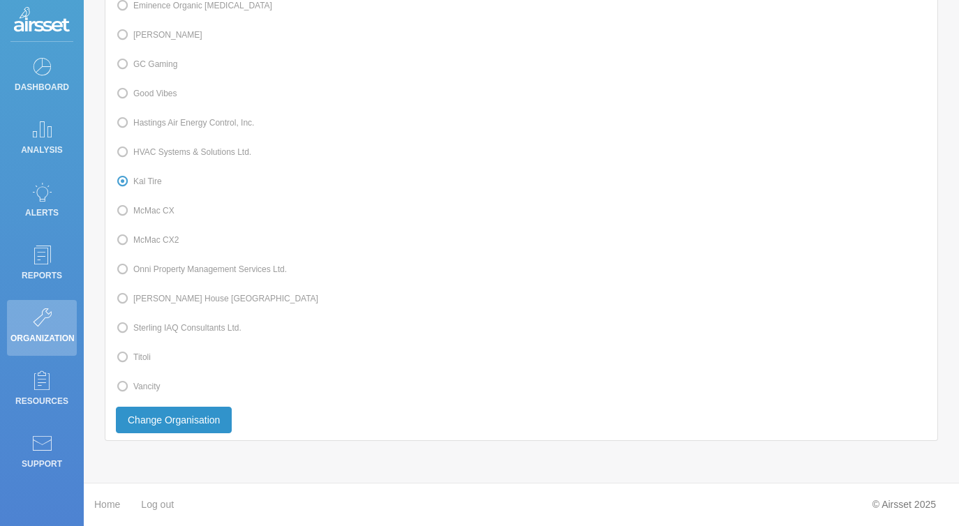
click at [181, 419] on button "Change Organisation" at bounding box center [174, 420] width 116 height 27
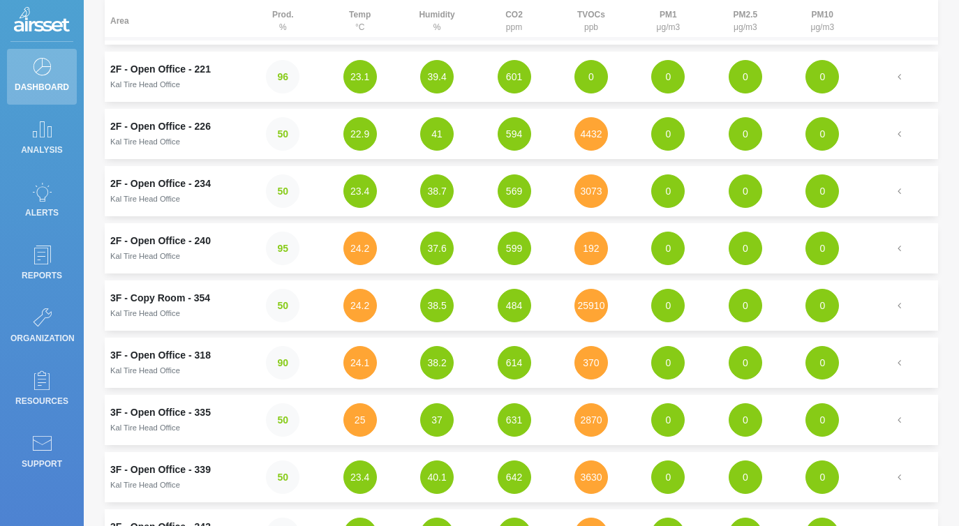
scroll to position [337, 0]
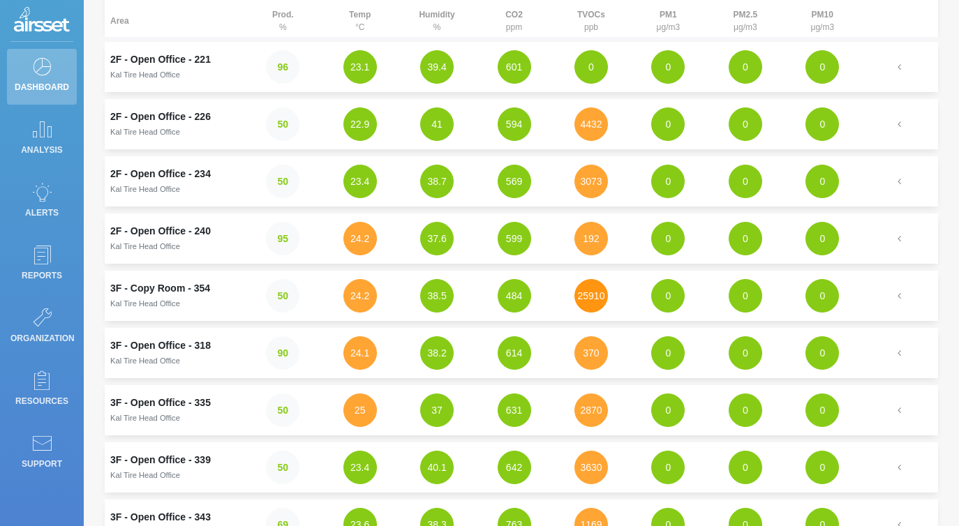
click at [604, 300] on button "25910" at bounding box center [592, 296] width 34 height 34
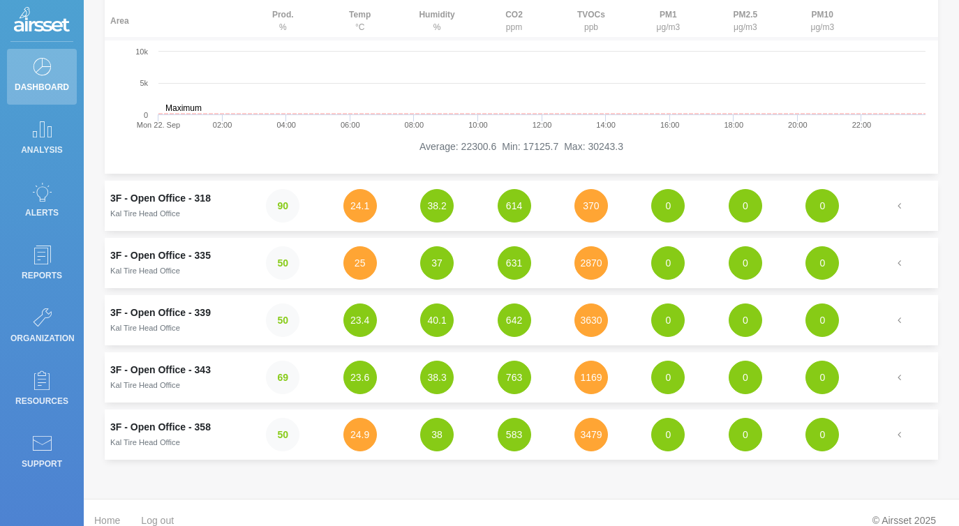
scroll to position [0, 0]
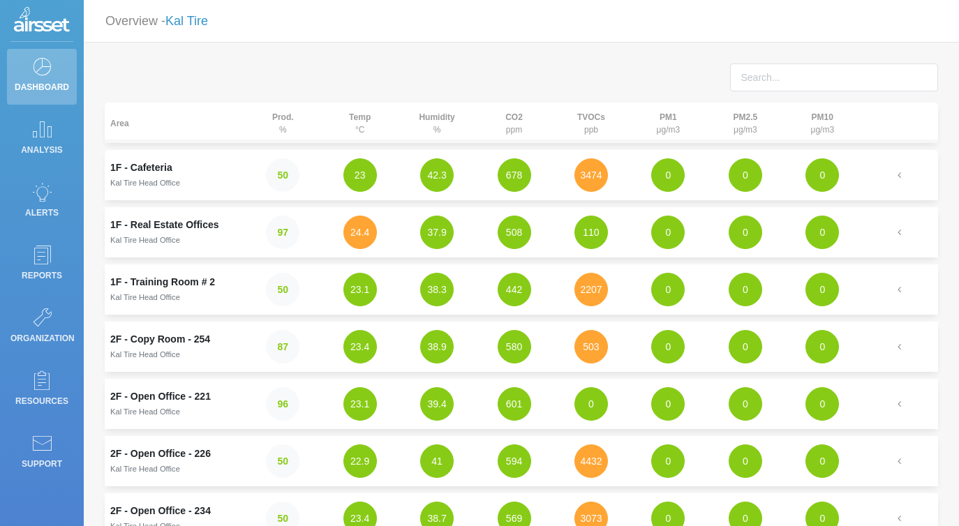
click at [200, 20] on link "Kal Tire" at bounding box center [186, 21] width 43 height 14
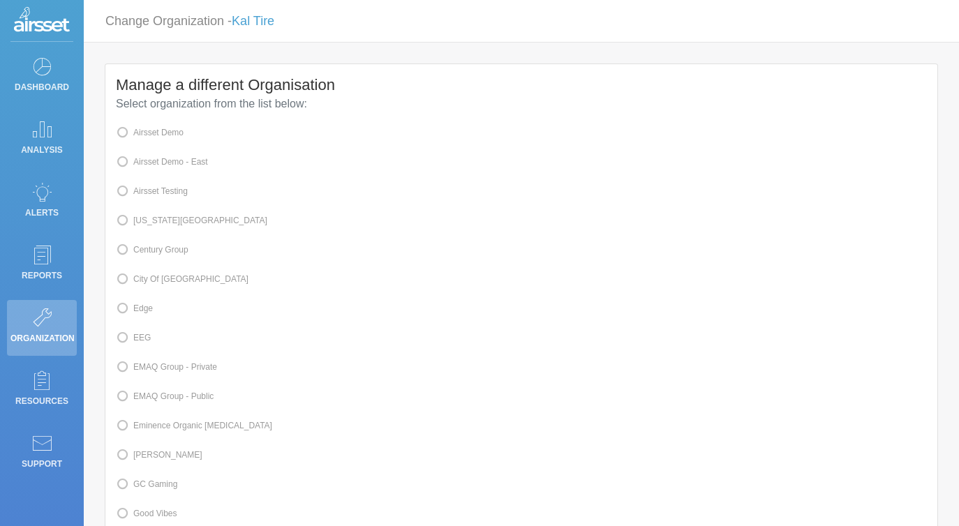
click at [154, 186] on label "Airsset Testing" at bounding box center [152, 191] width 72 height 18
click at [142, 186] on input "Airsset Testing" at bounding box center [137, 190] width 9 height 9
radio input "true"
radio input "false"
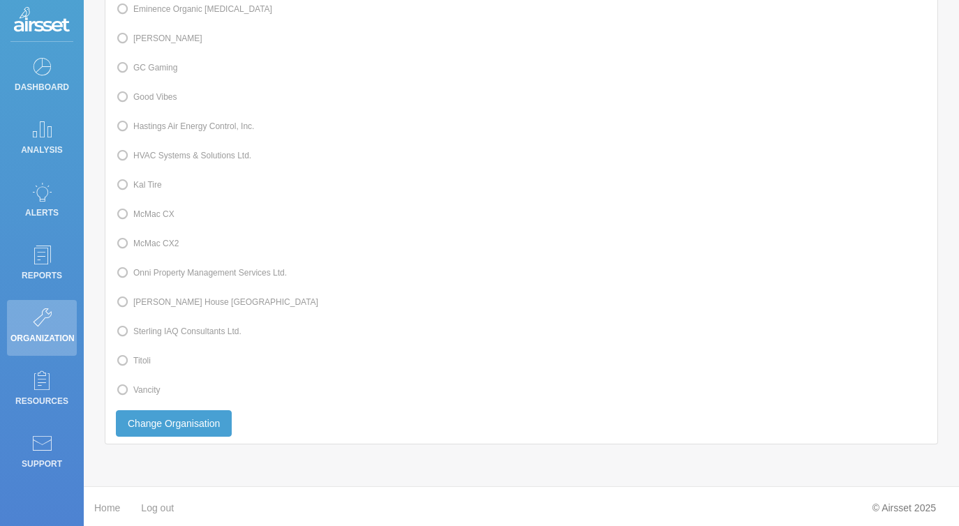
scroll to position [420, 0]
click at [165, 413] on button "Change Organisation" at bounding box center [174, 420] width 116 height 27
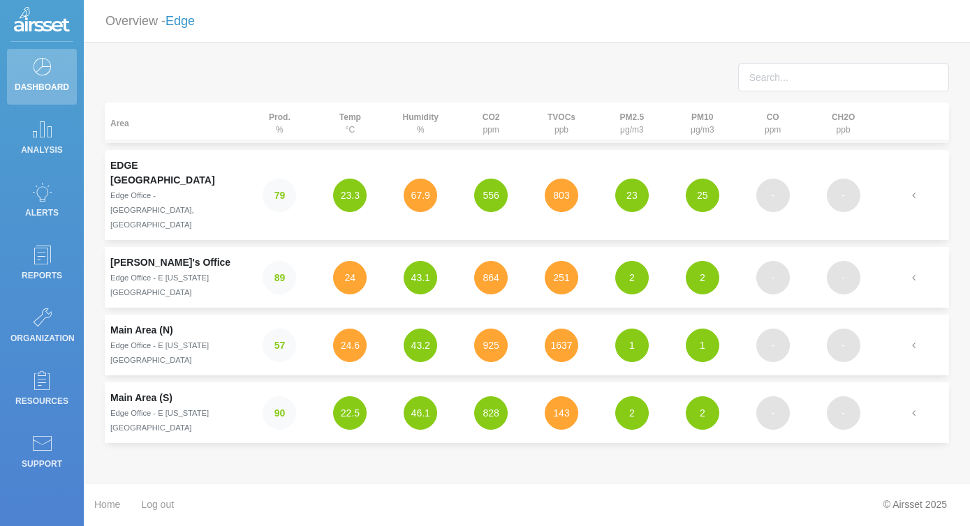
click at [179, 23] on link "Edge" at bounding box center [179, 21] width 29 height 14
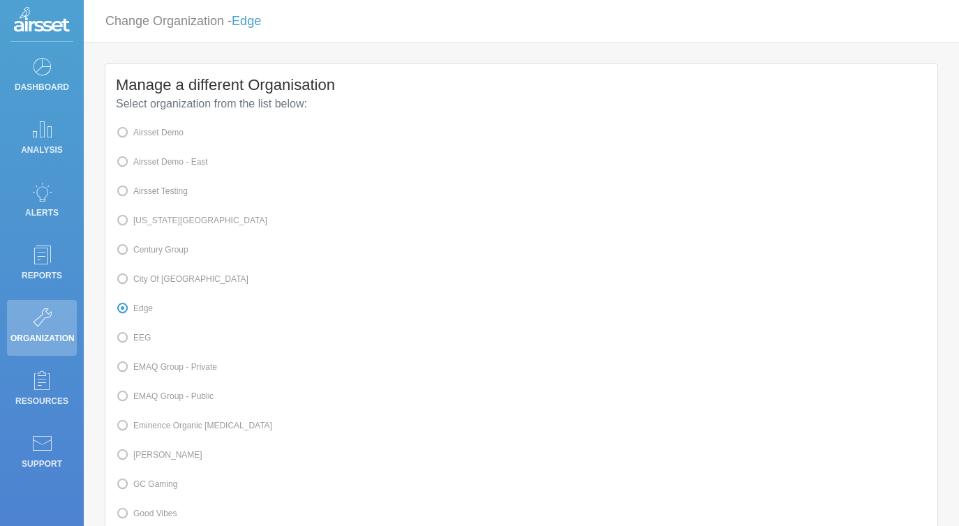
click at [172, 192] on label "Airsset Testing" at bounding box center [152, 191] width 72 height 18
click at [142, 192] on input "Airsset Testing" at bounding box center [137, 190] width 9 height 9
radio input "true"
radio input "false"
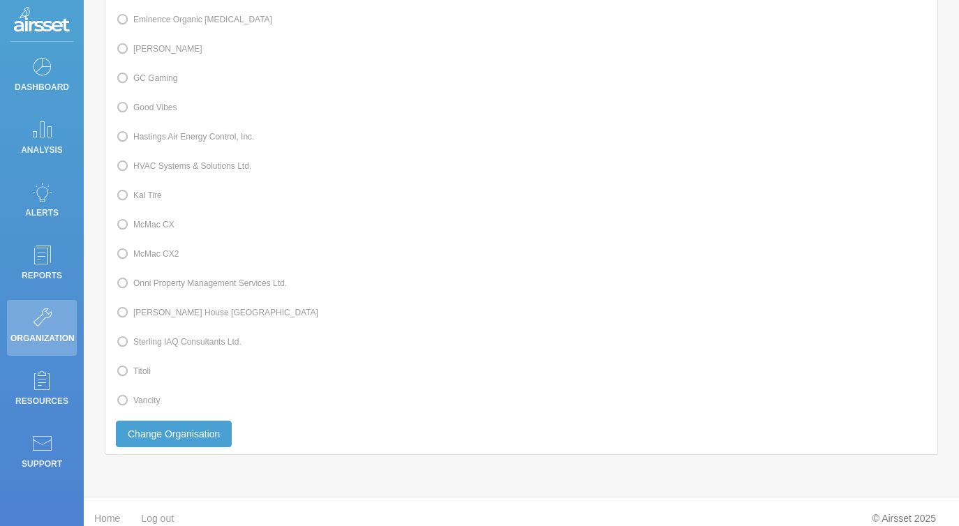
scroll to position [437, 0]
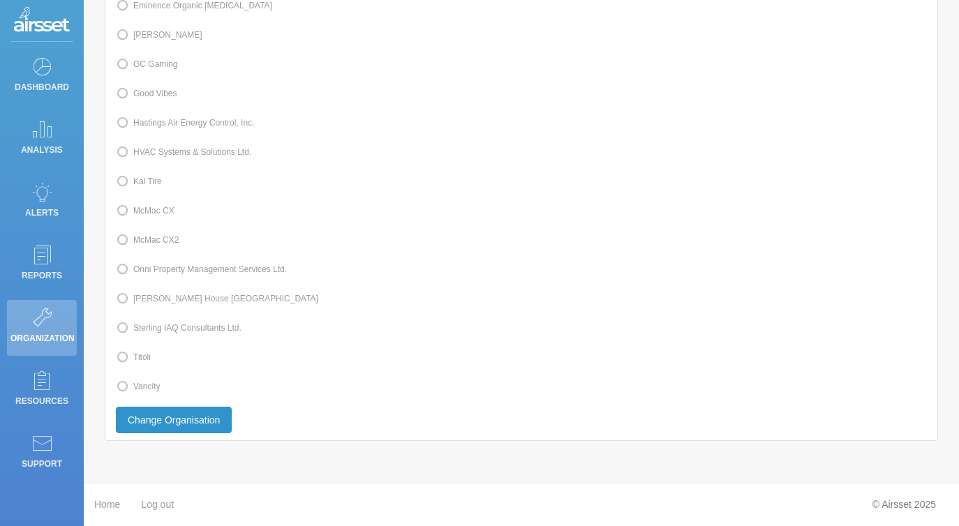
click at [229, 418] on button "Change Organisation" at bounding box center [174, 420] width 116 height 27
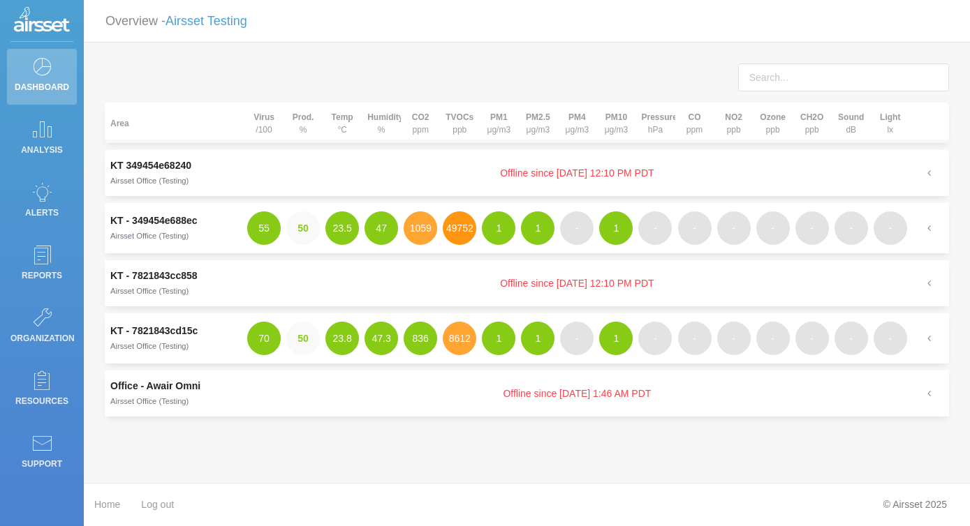
click at [448, 236] on button "49752" at bounding box center [460, 229] width 34 height 34
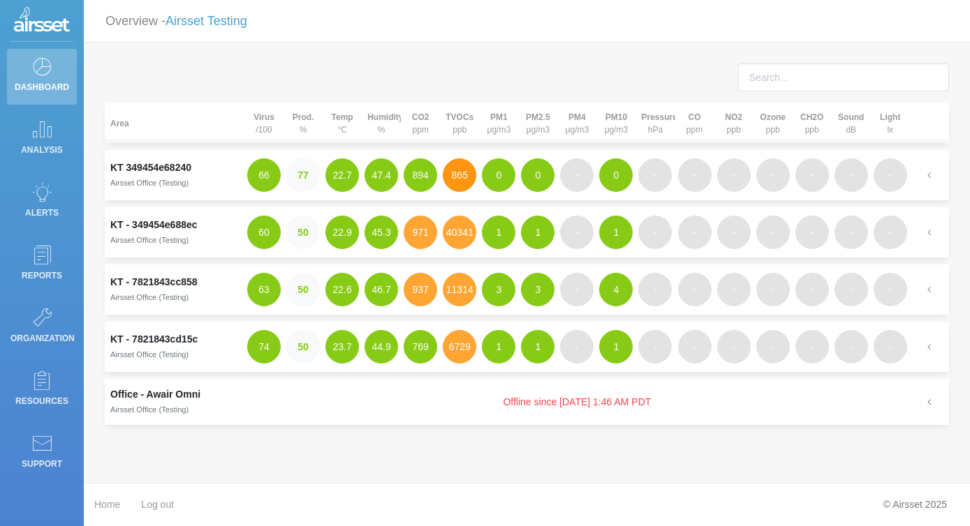
click at [464, 165] on button "865" at bounding box center [460, 175] width 34 height 34
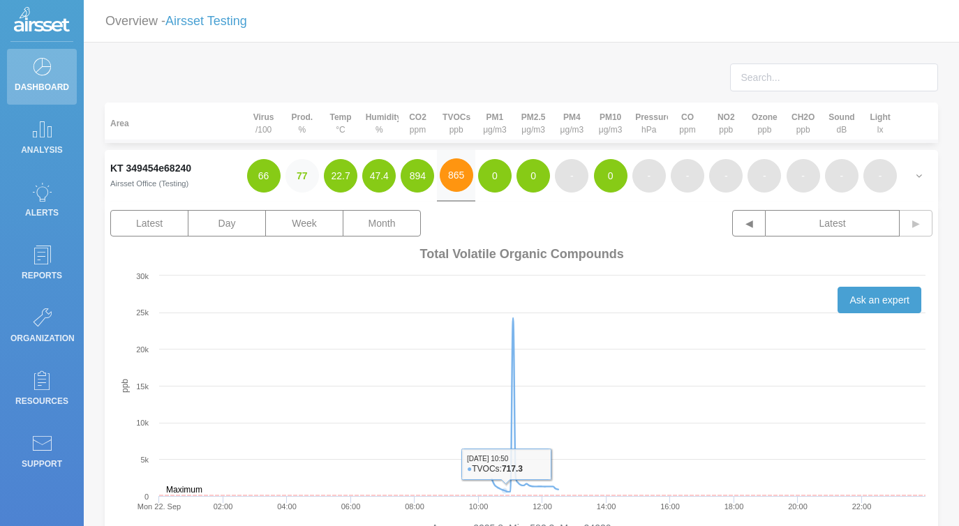
click at [457, 181] on button "865" at bounding box center [457, 175] width 34 height 34
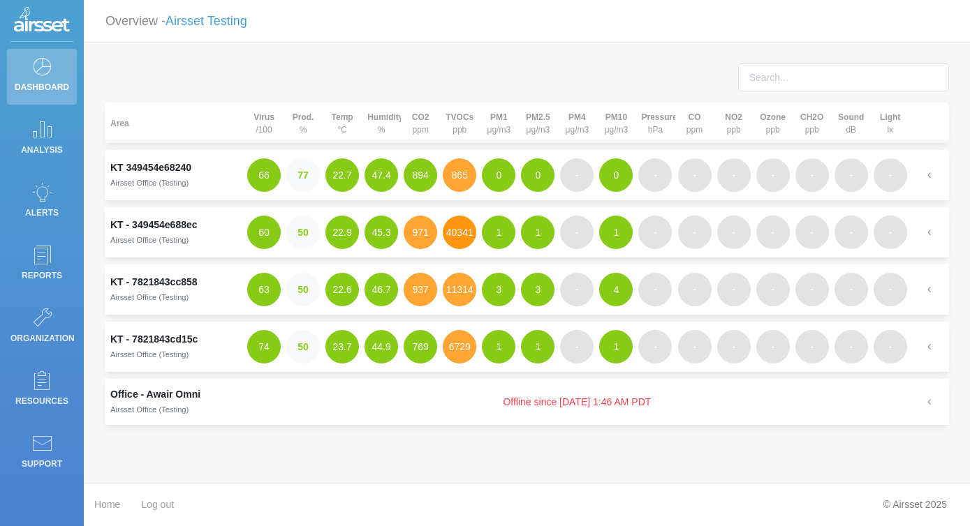
click at [458, 228] on button "40341" at bounding box center [460, 233] width 34 height 34
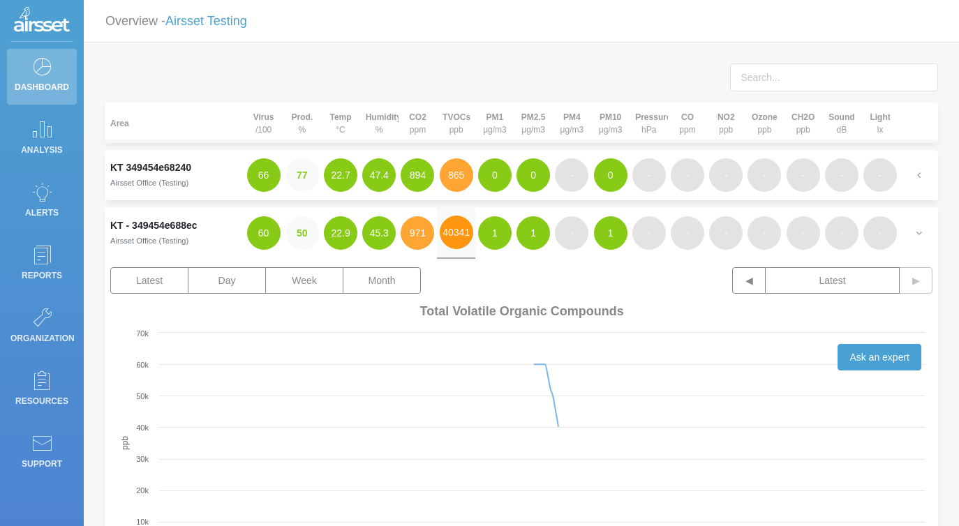
click at [458, 228] on button "40341" at bounding box center [457, 233] width 34 height 34
